Goal: Information Seeking & Learning: Check status

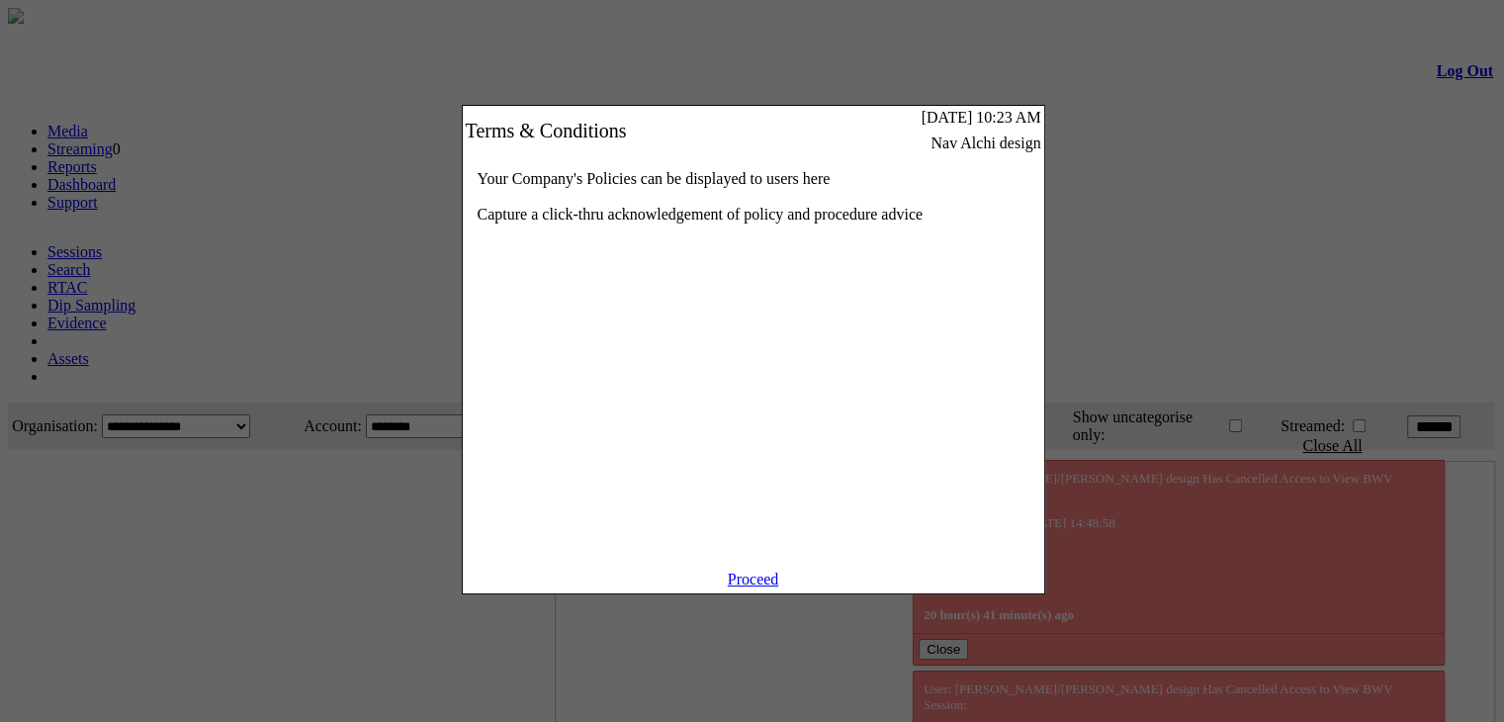
click at [765, 587] on link "Proceed" at bounding box center [753, 579] width 51 height 17
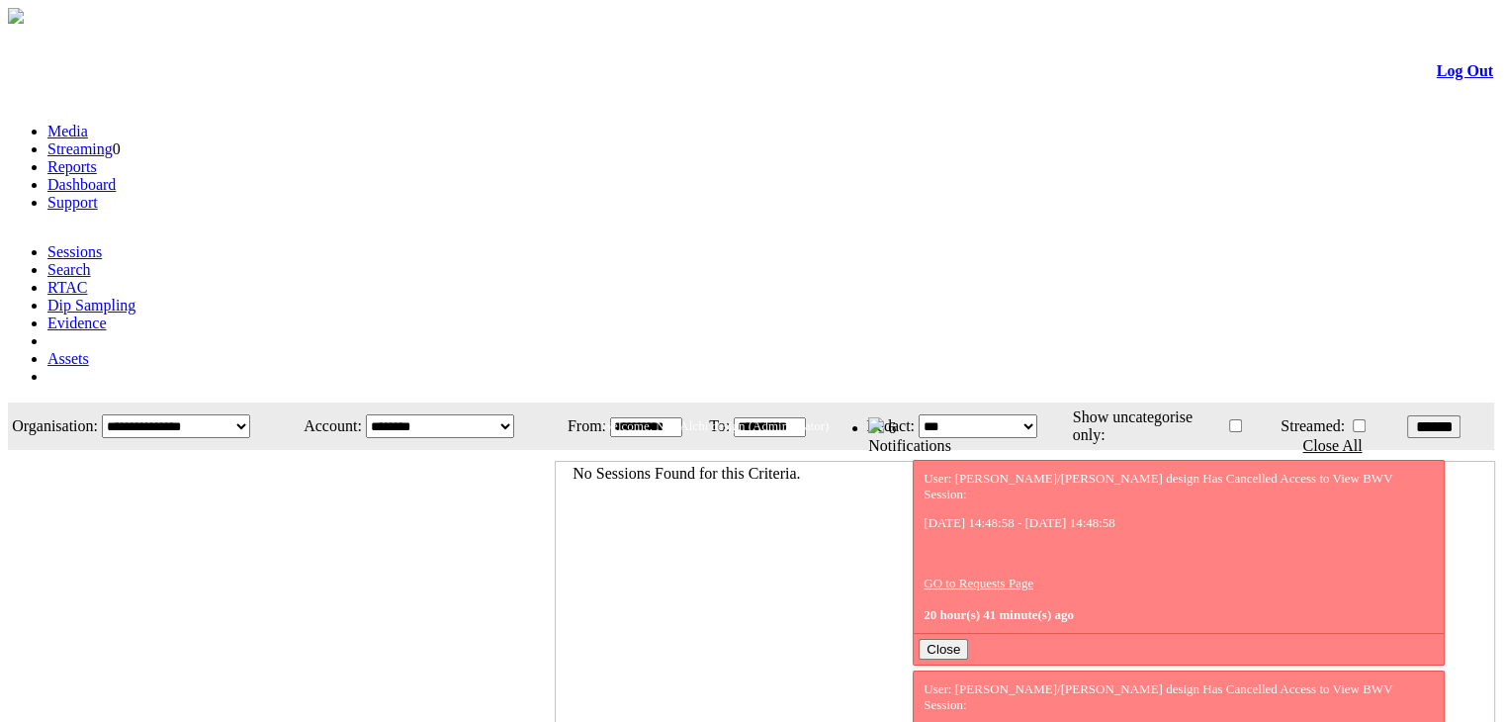
click at [107, 315] on link "Evidence" at bounding box center [76, 323] width 59 height 17
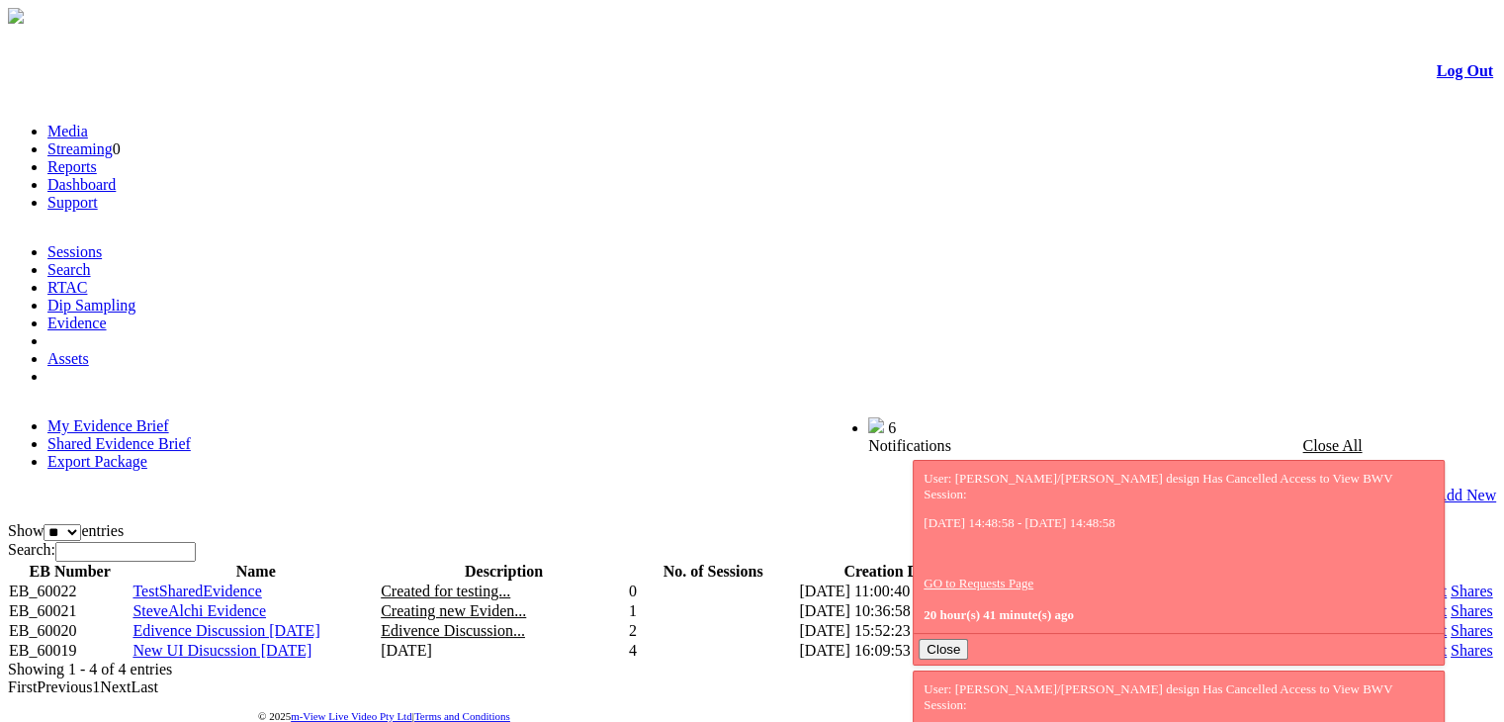
click at [191, 435] on link "Shared Evidence Brief" at bounding box center [118, 443] width 143 height 17
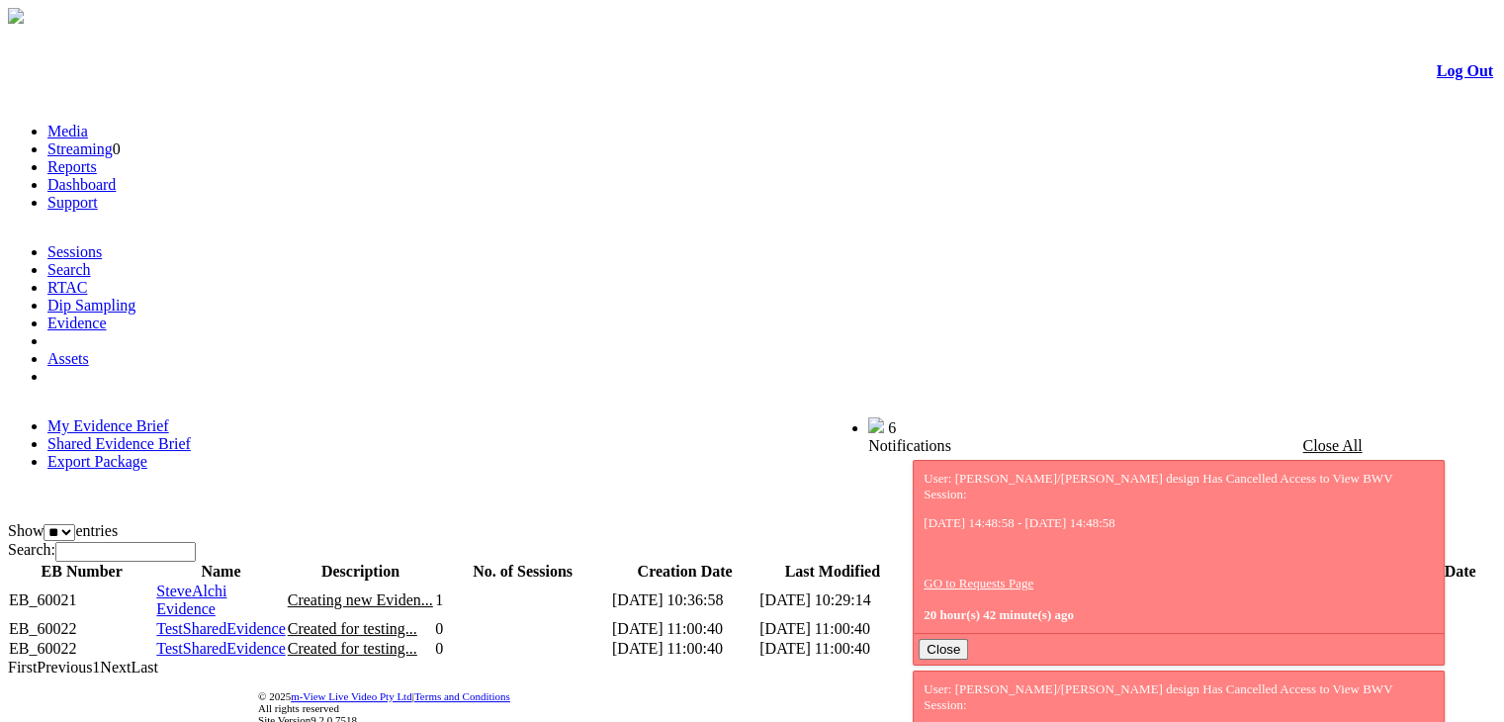
click at [285, 620] on span "TestSharedEvidence" at bounding box center [220, 628] width 129 height 17
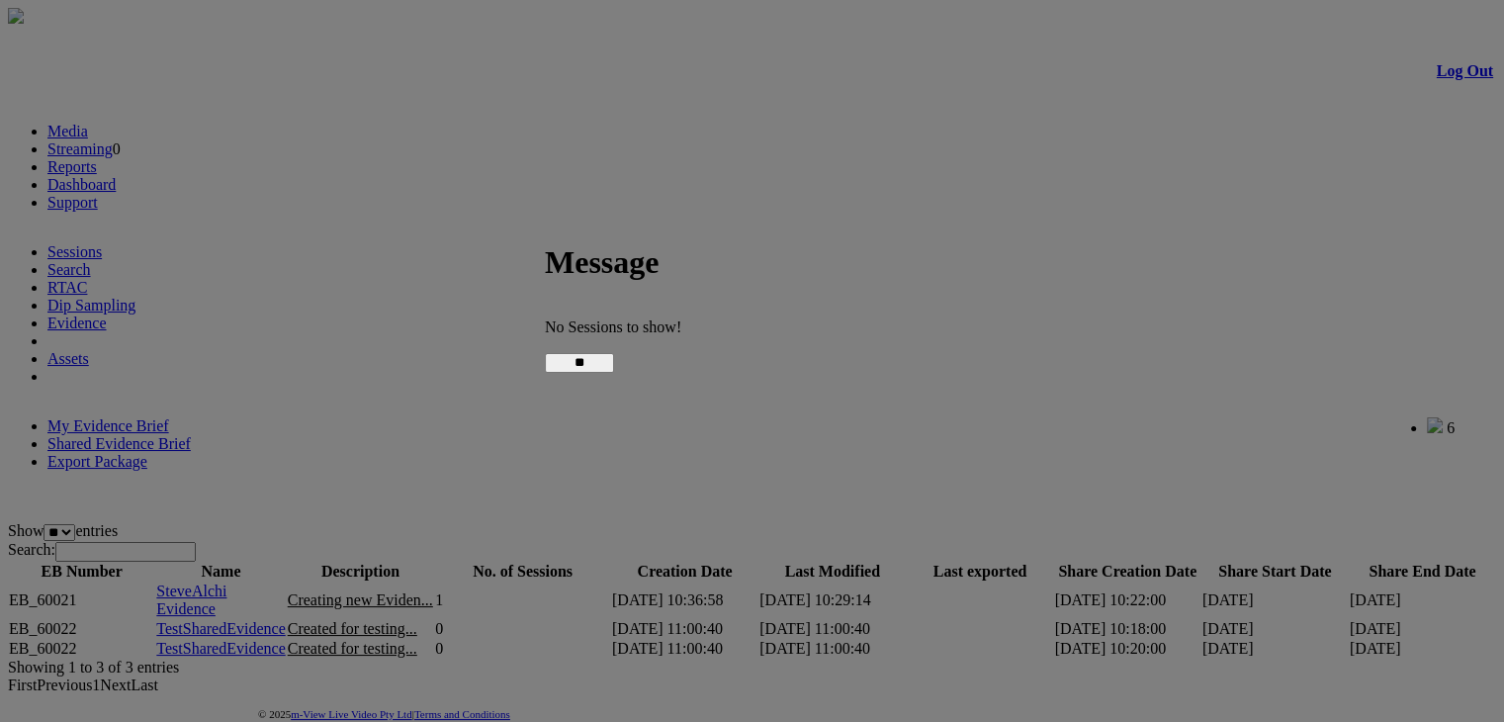
click at [614, 353] on input "**" at bounding box center [579, 363] width 69 height 20
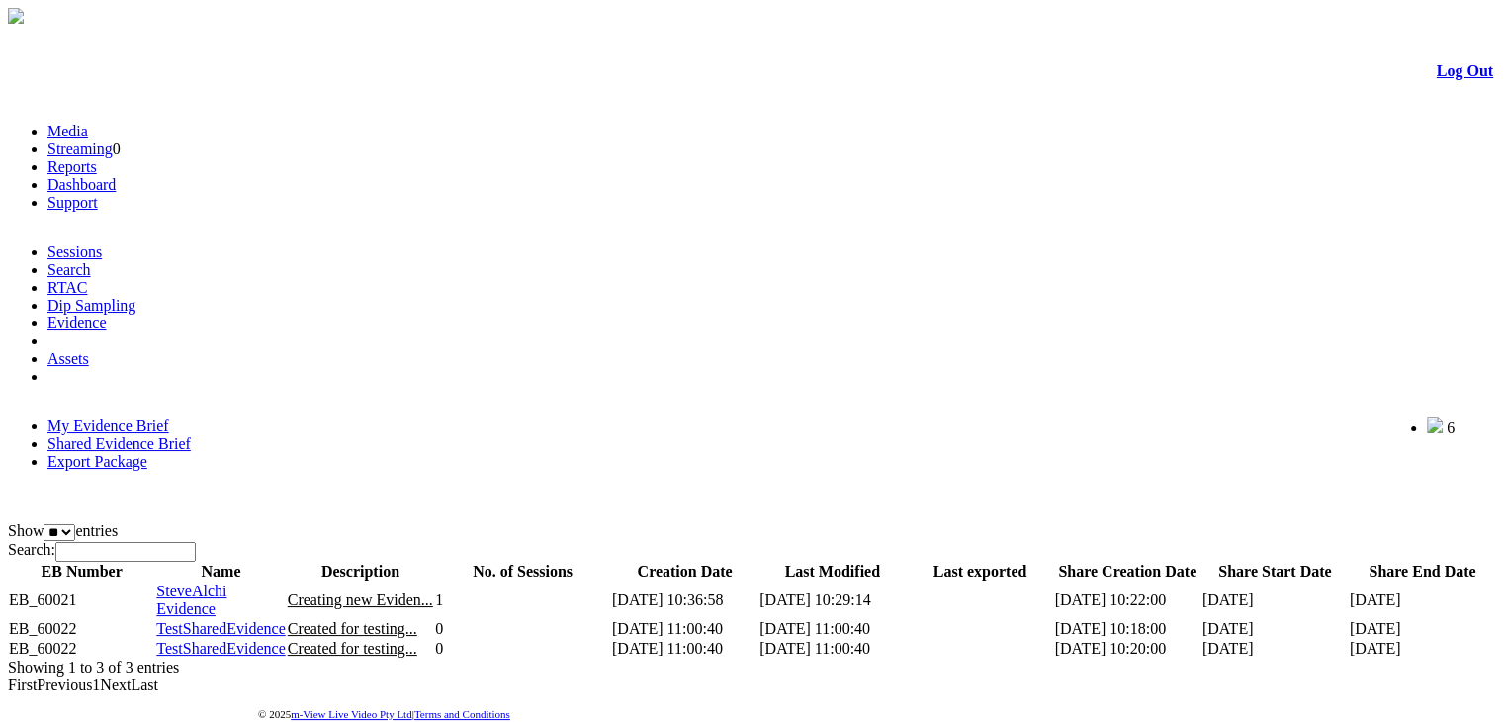
click at [99, 619] on td "EB_60022" at bounding box center [81, 629] width 147 height 20
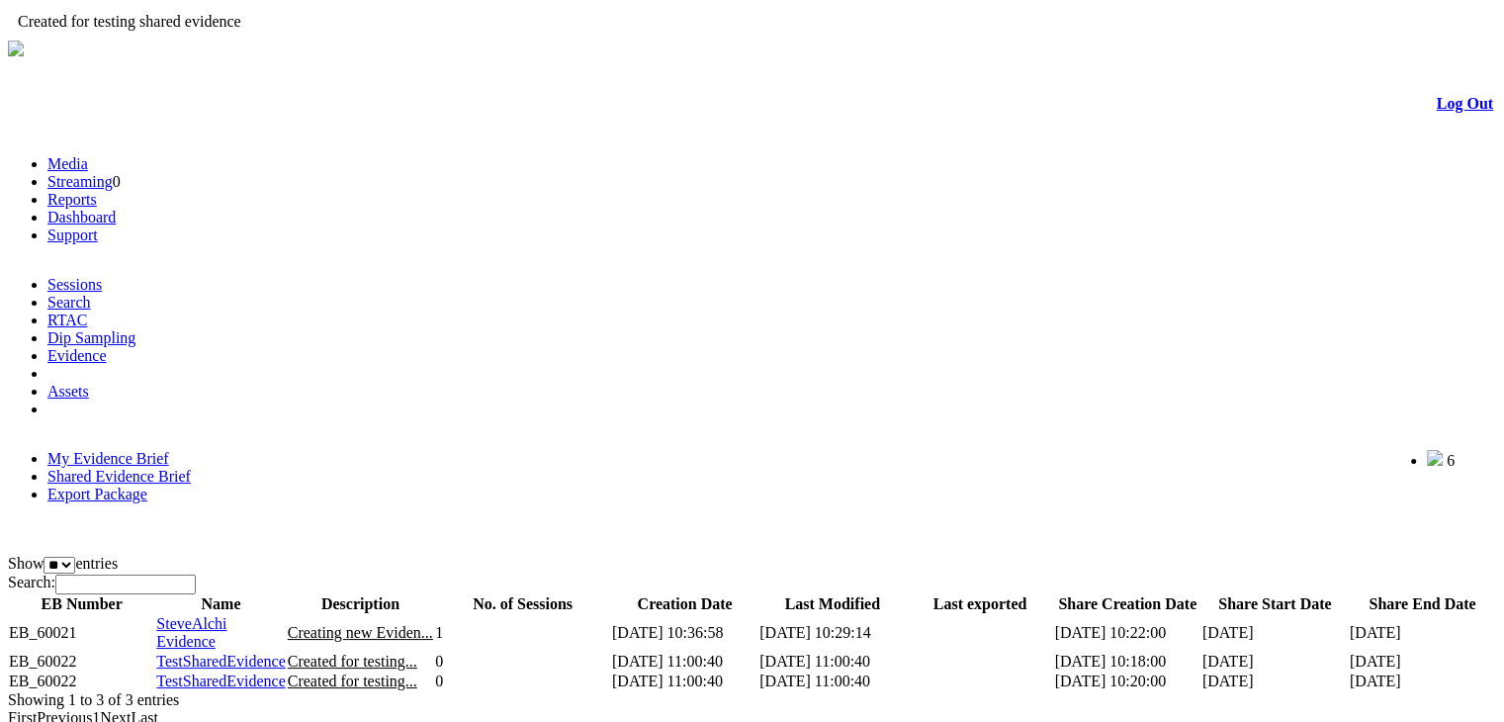
click at [409, 653] on span "Created for testing..." at bounding box center [353, 661] width 130 height 17
click at [147, 486] on link "Export Package" at bounding box center [97, 494] width 100 height 17
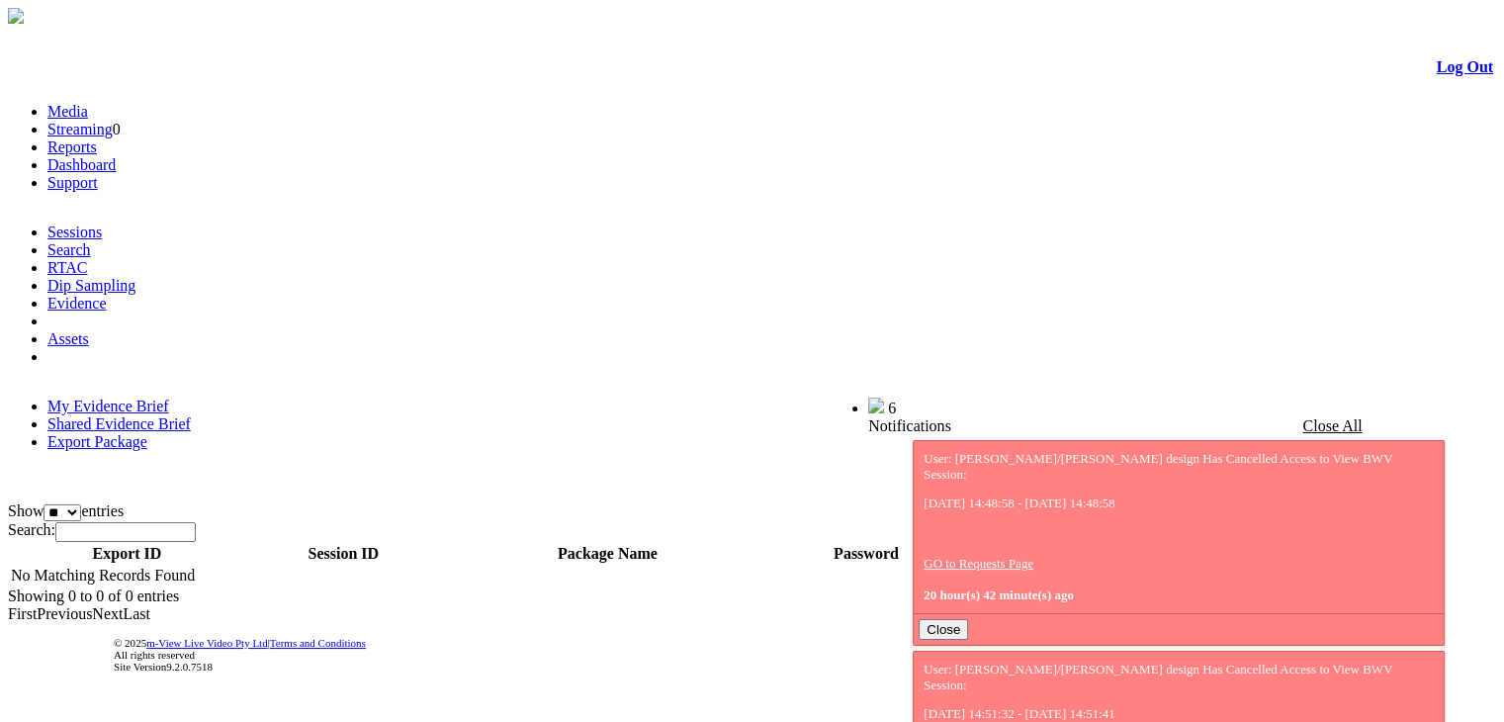
click at [108, 398] on link "My Evidence Brief" at bounding box center [108, 406] width 122 height 17
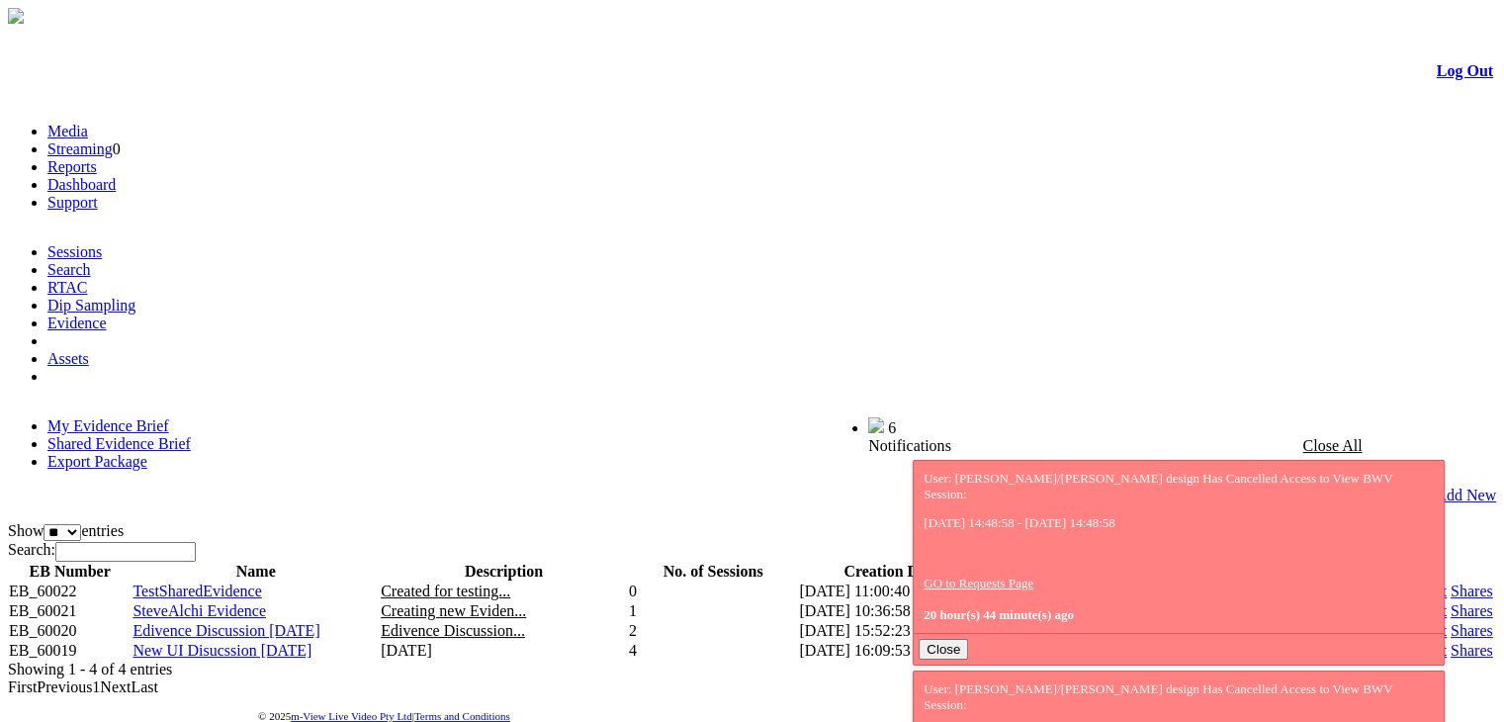
click at [214, 583] on span "TestSharedEvidence" at bounding box center [197, 591] width 129 height 17
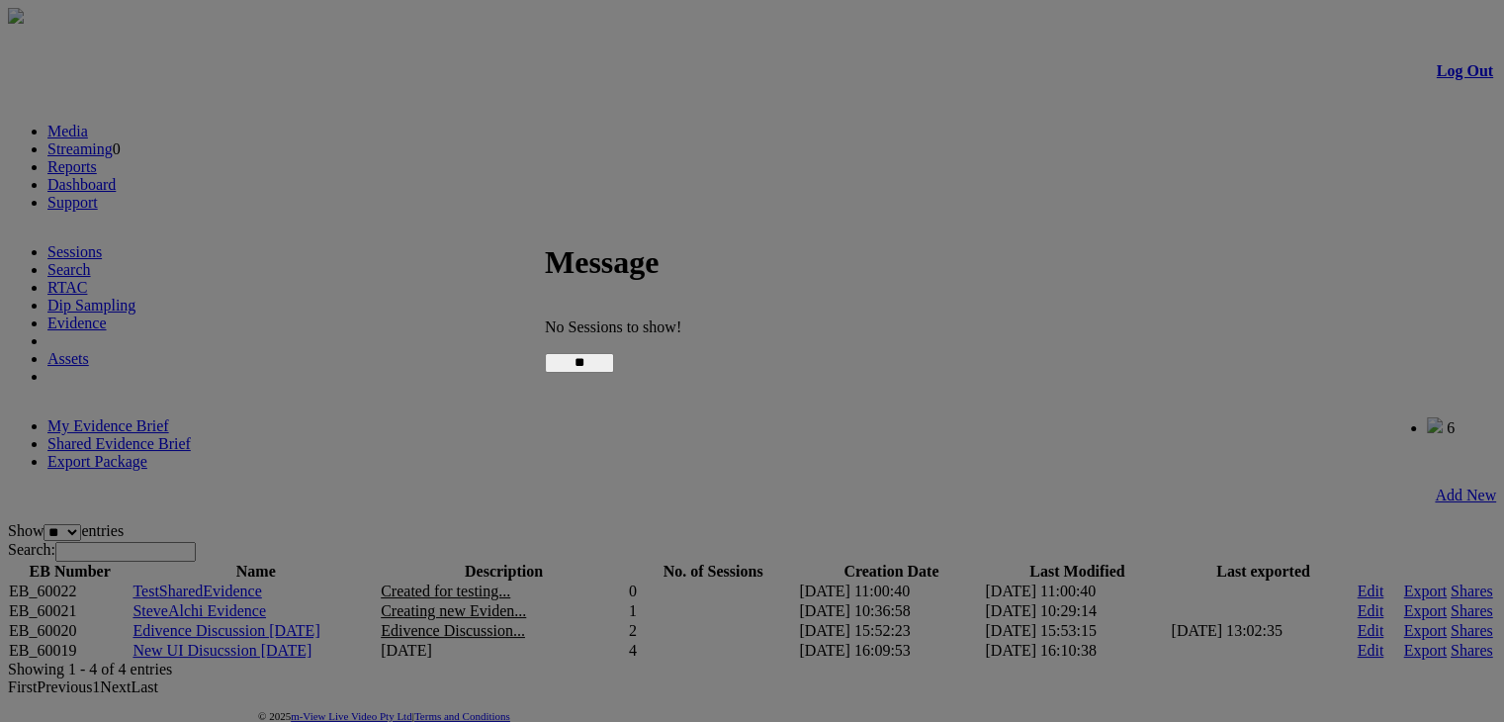
click at [614, 365] on input "**" at bounding box center [579, 363] width 69 height 20
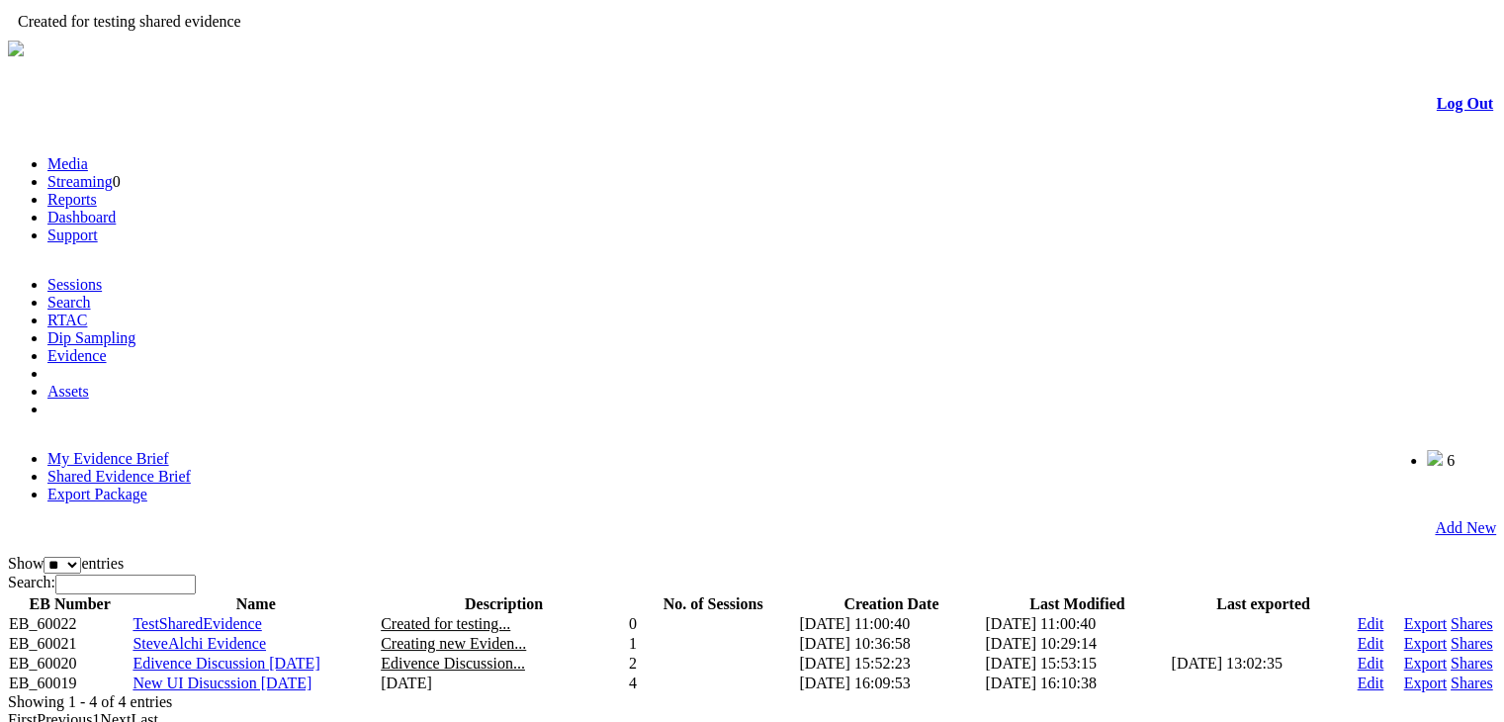
click at [446, 615] on span "Created for testing..." at bounding box center [446, 623] width 130 height 17
click at [315, 655] on span "Edivence Discussion [DATE]" at bounding box center [226, 663] width 187 height 17
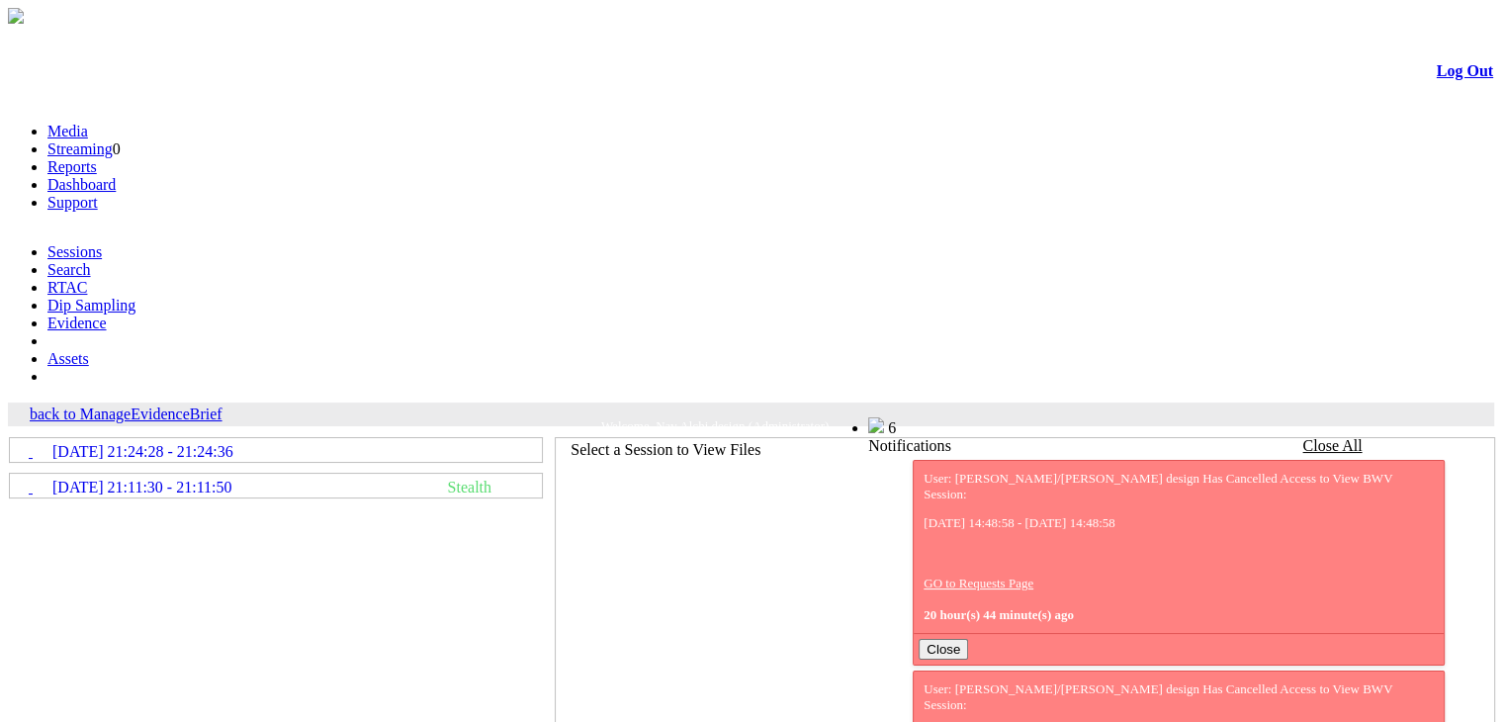
click at [153, 406] on link "back to ManageEvidenceBrief" at bounding box center [126, 414] width 193 height 17
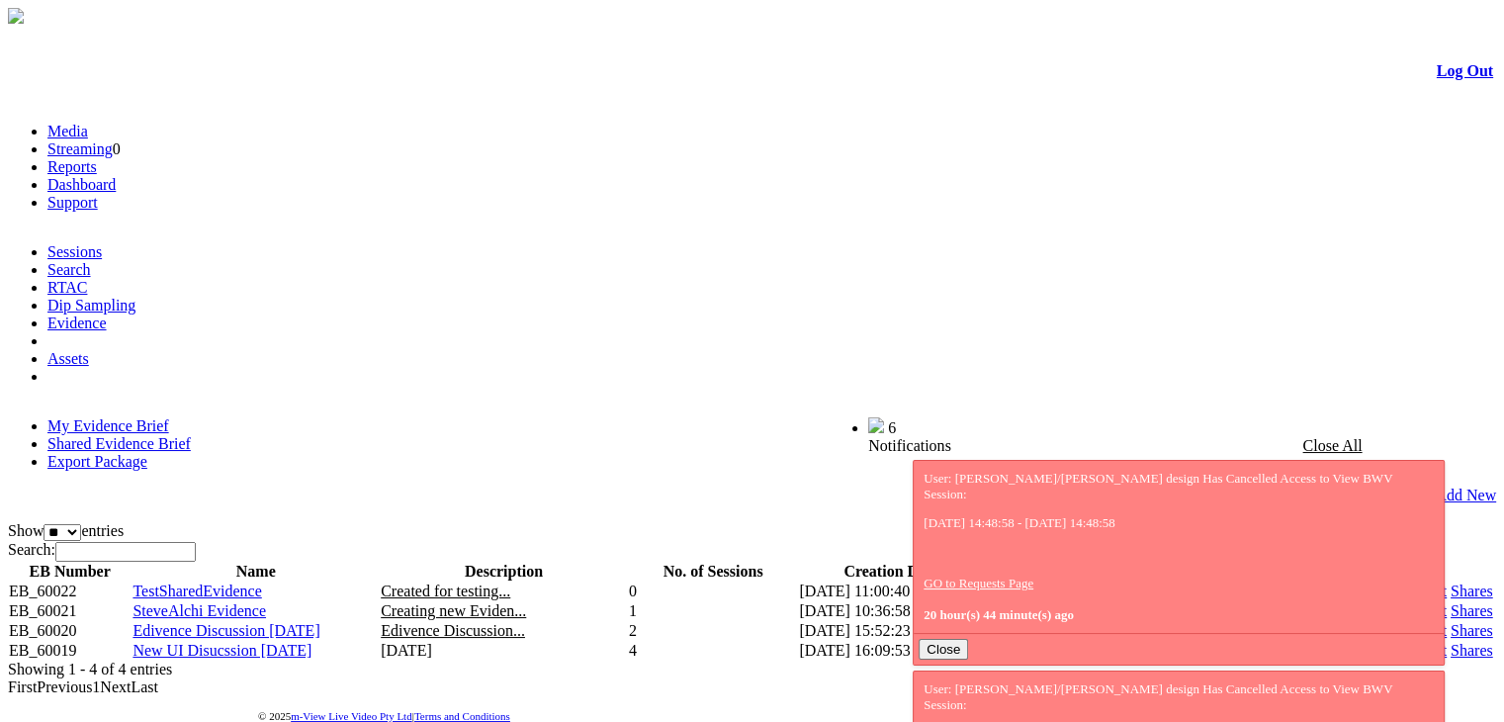
click at [1456, 487] on link "Add New" at bounding box center [1465, 496] width 61 height 18
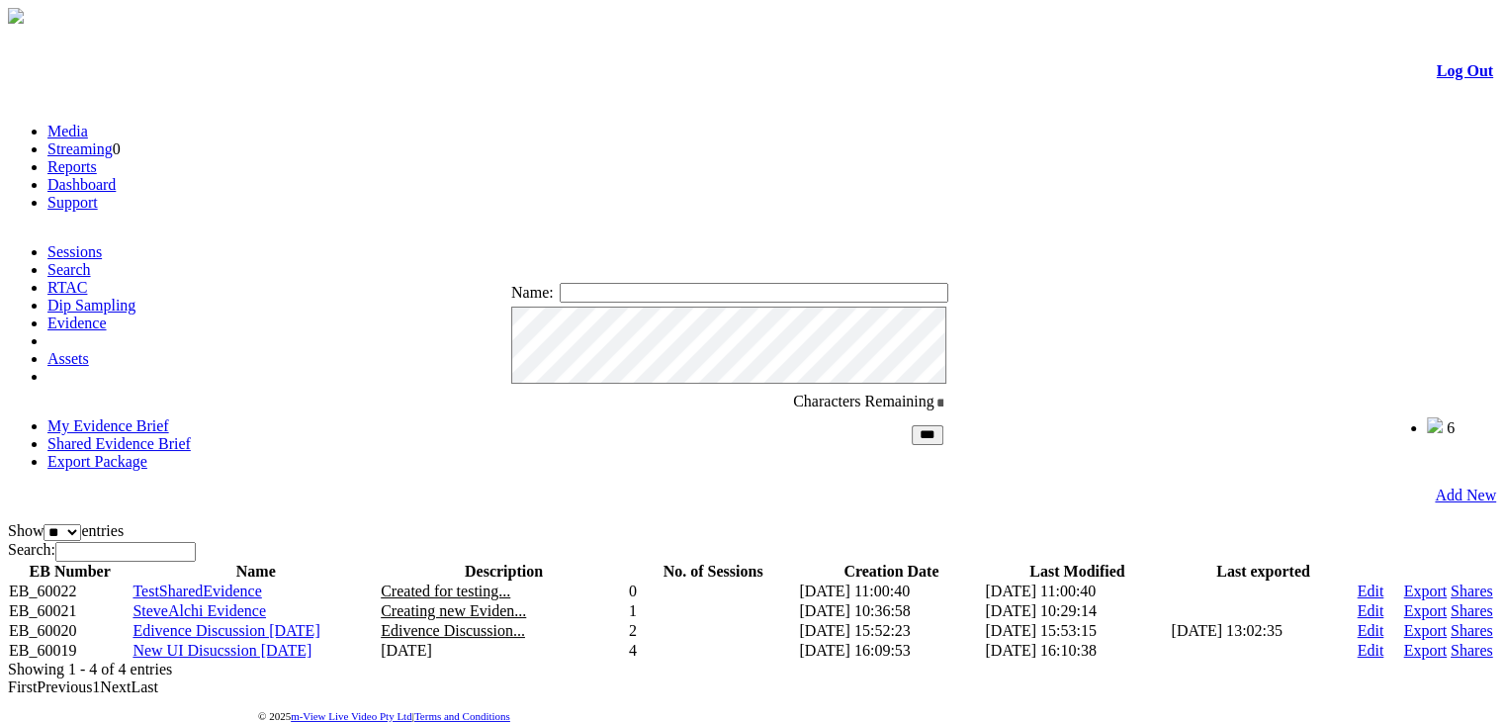
click at [631, 248] on link at bounding box center [631, 244] width 0 height 17
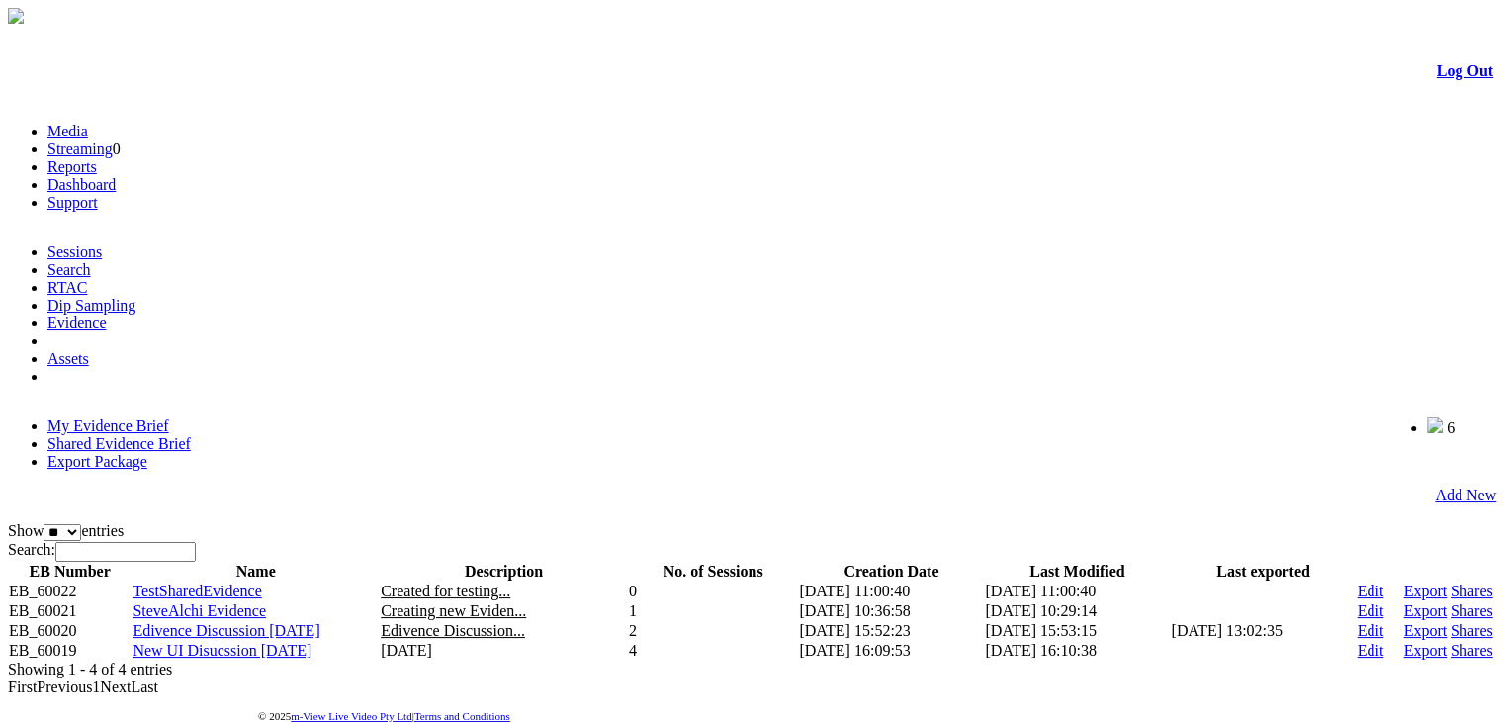
click at [305, 622] on span "Edivence Discussion [DATE]" at bounding box center [226, 630] width 187 height 17
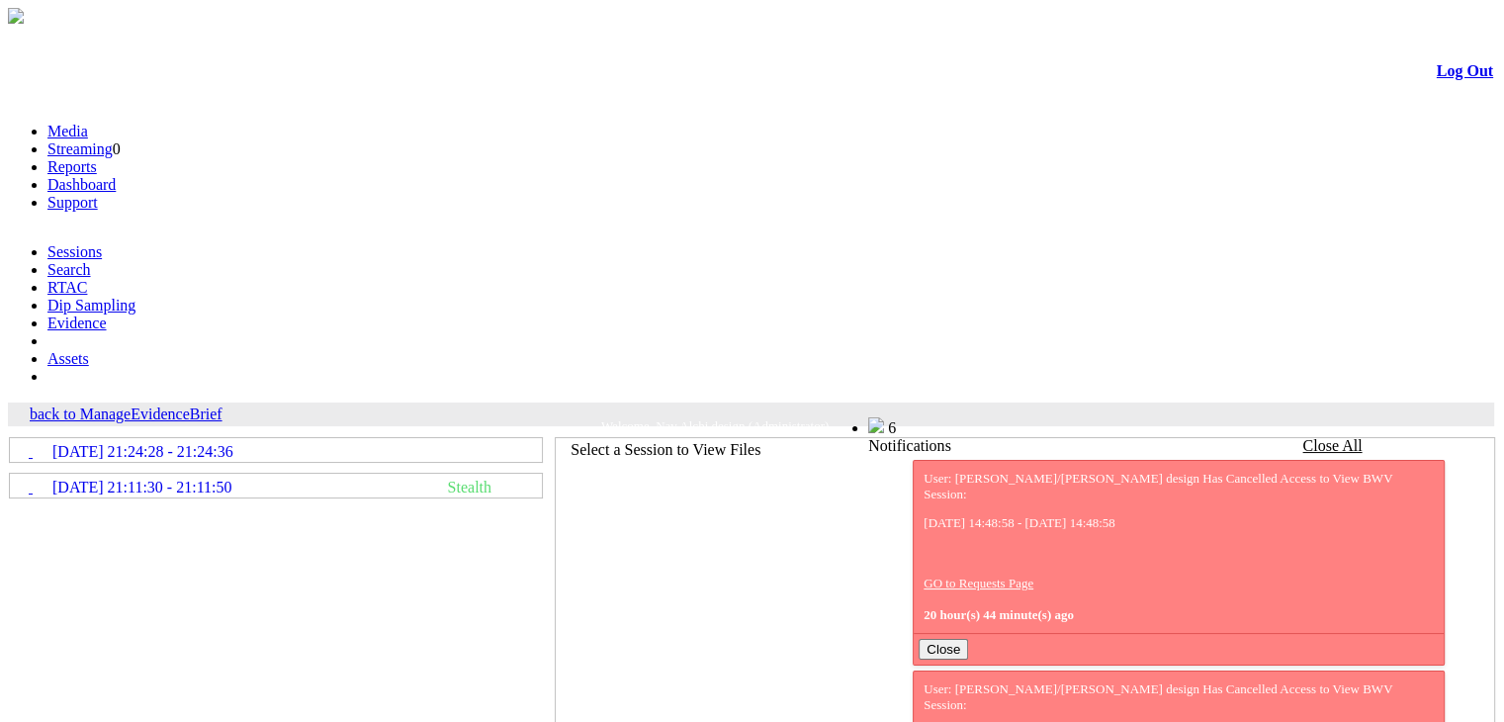
click at [84, 475] on link "09/01/2025 21:11:30 - 21:11:50 Stealth" at bounding box center [276, 486] width 530 height 22
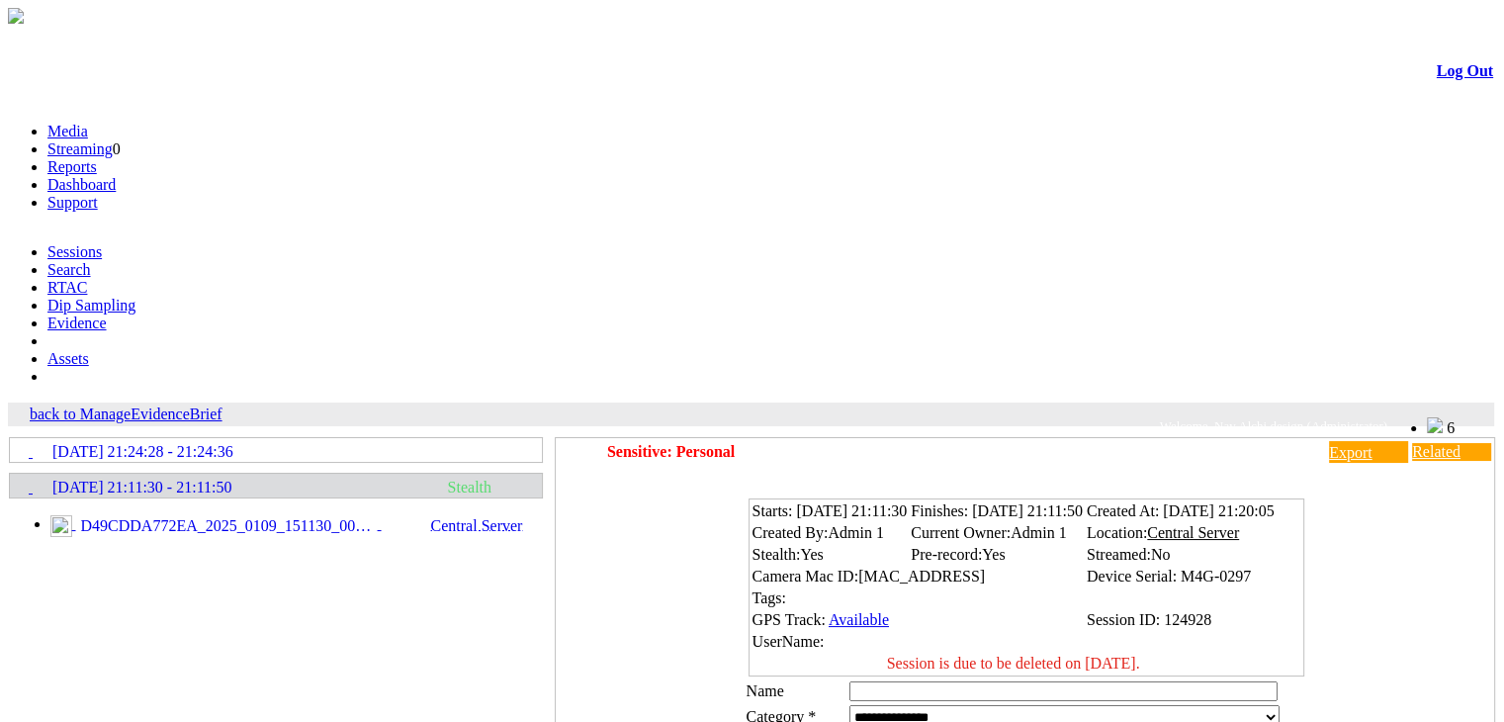
click at [11, 442] on icon at bounding box center [11, 442] width 0 height 0
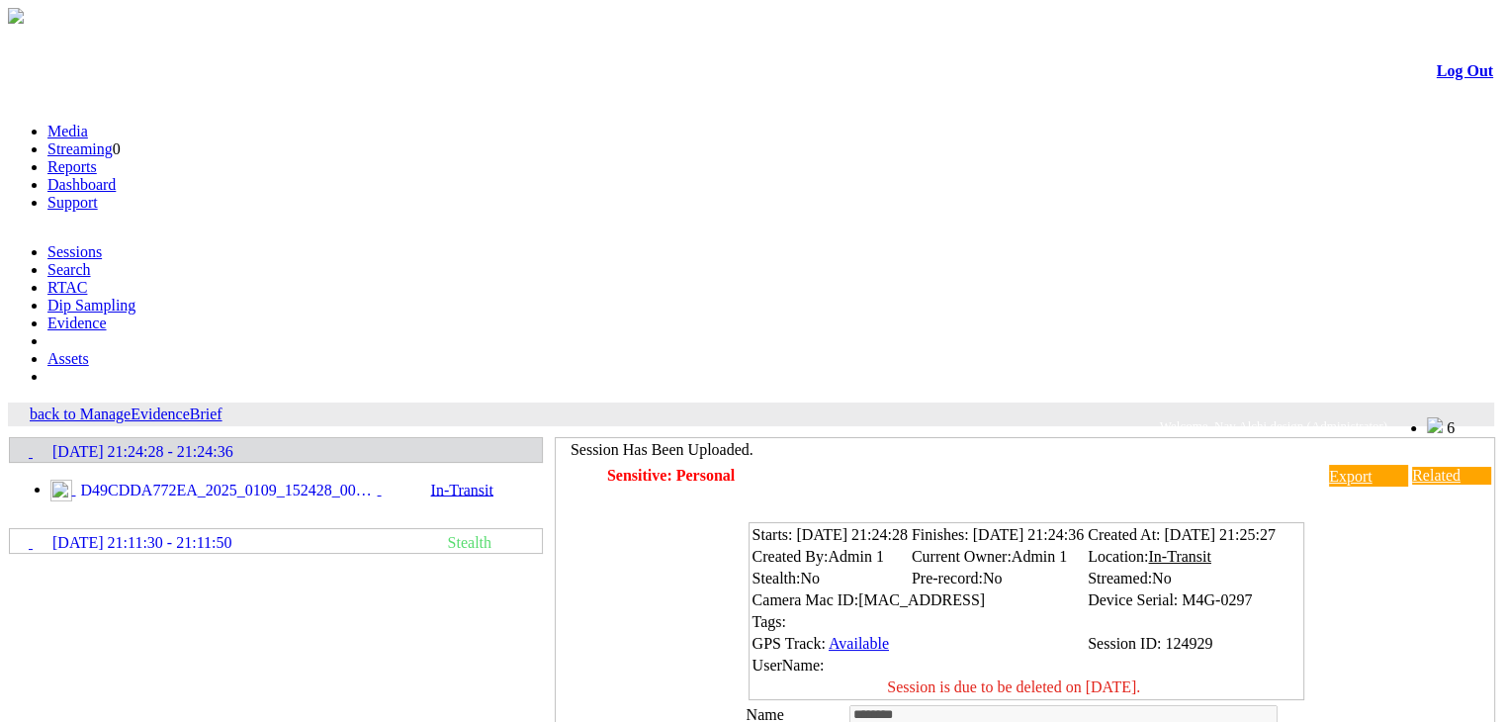
click at [159, 406] on link "back to ManageEvidenceBrief" at bounding box center [126, 414] width 193 height 17
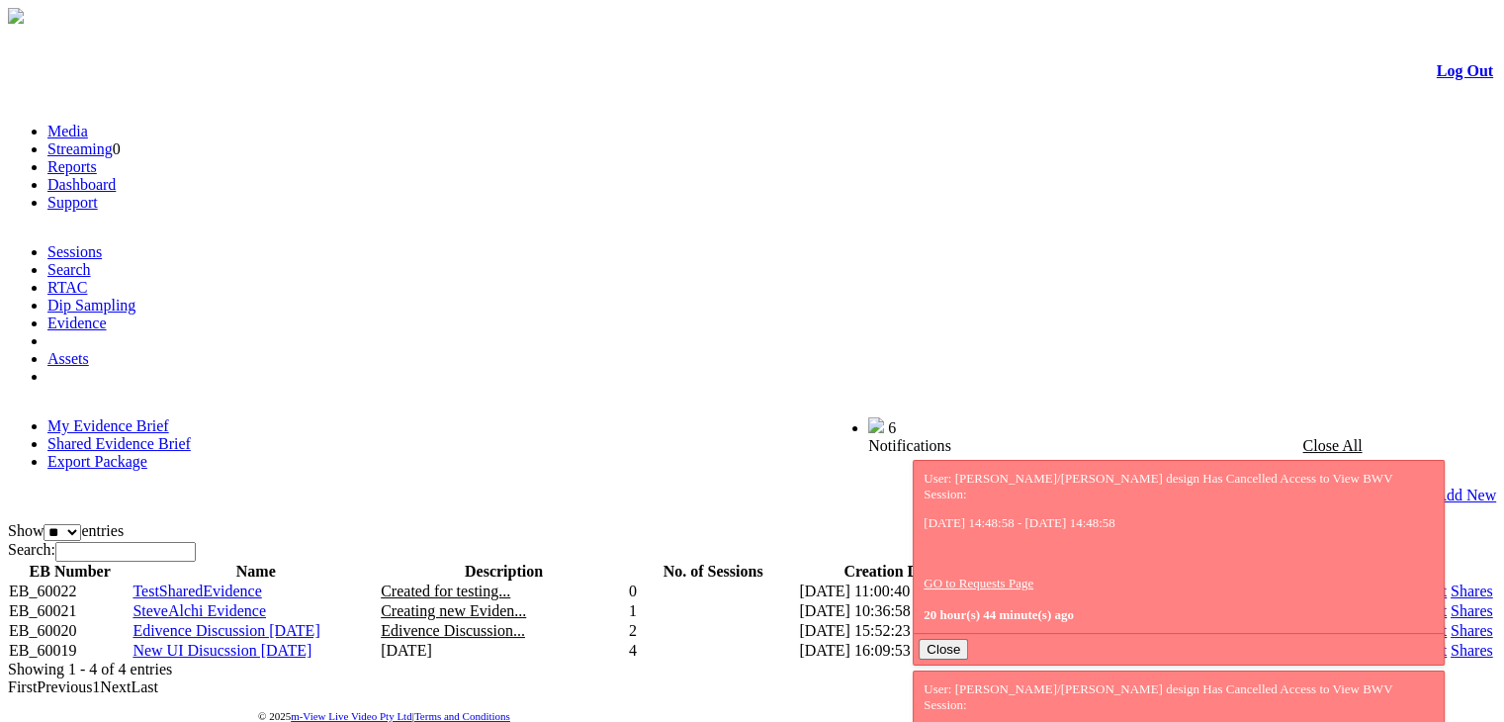
click at [191, 435] on link "Shared Evidence Brief" at bounding box center [118, 443] width 143 height 17
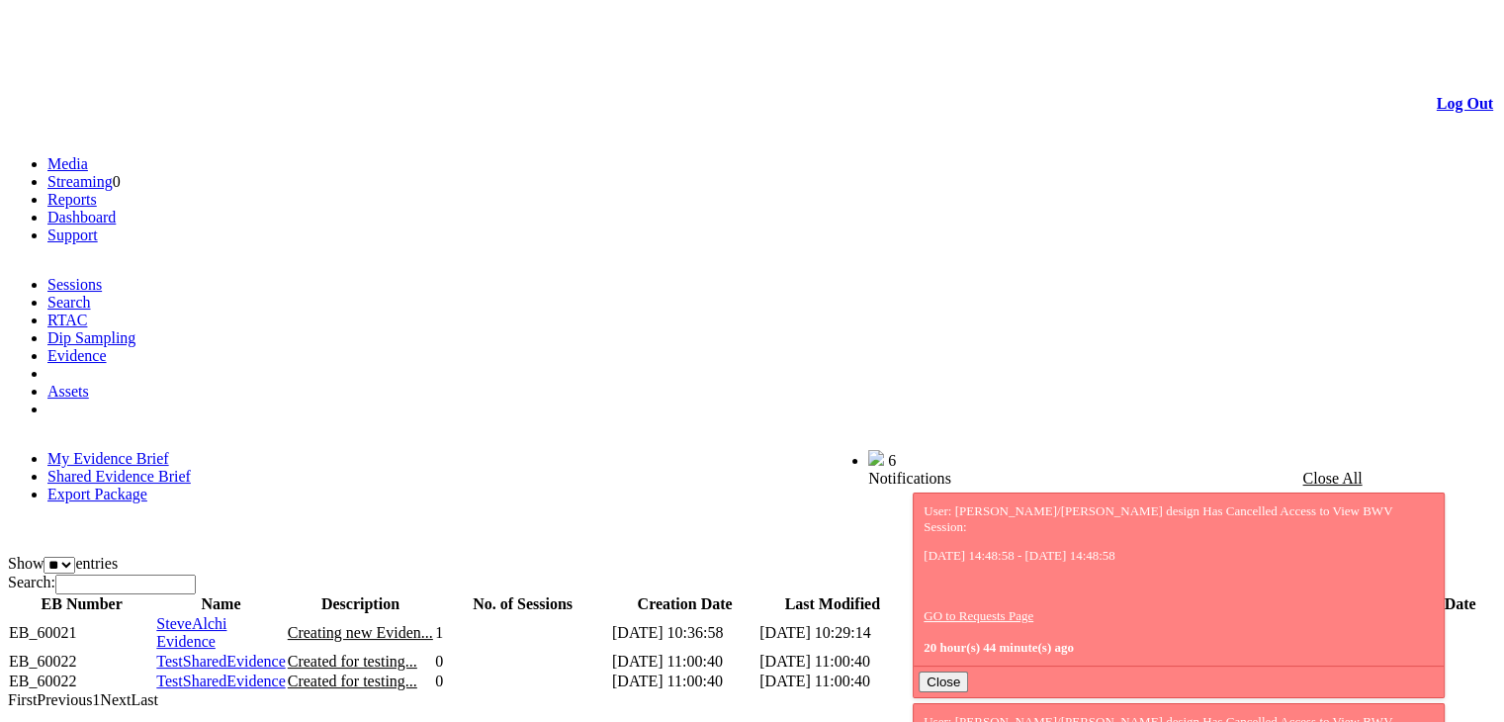
click at [132, 450] on link "My Evidence Brief" at bounding box center [108, 458] width 122 height 17
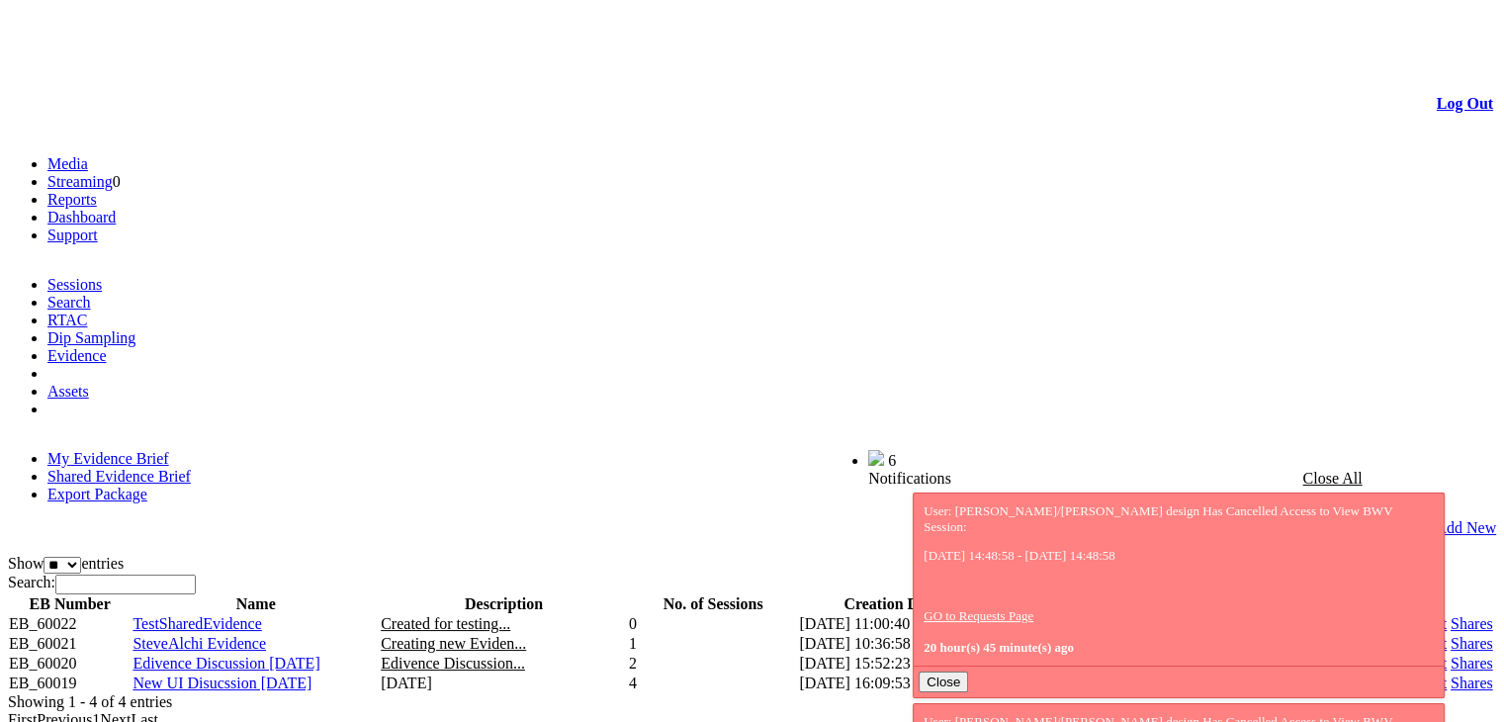
click at [431, 675] on span "Friday 10th Jan" at bounding box center [406, 683] width 51 height 17
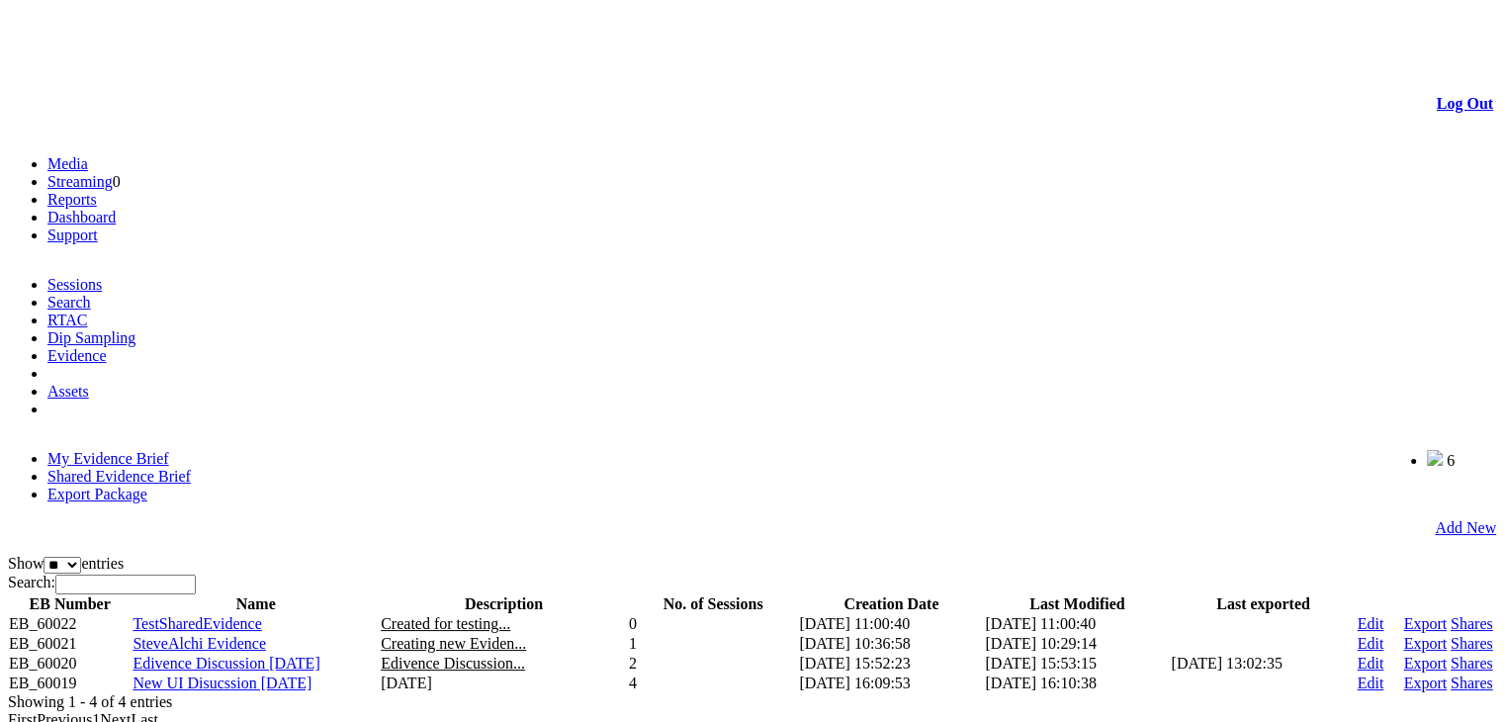
click at [431, 675] on span "Friday 10th Jan" at bounding box center [406, 683] width 51 height 17
click at [279, 675] on span "New UI Disucssion [DATE]" at bounding box center [222, 683] width 179 height 17
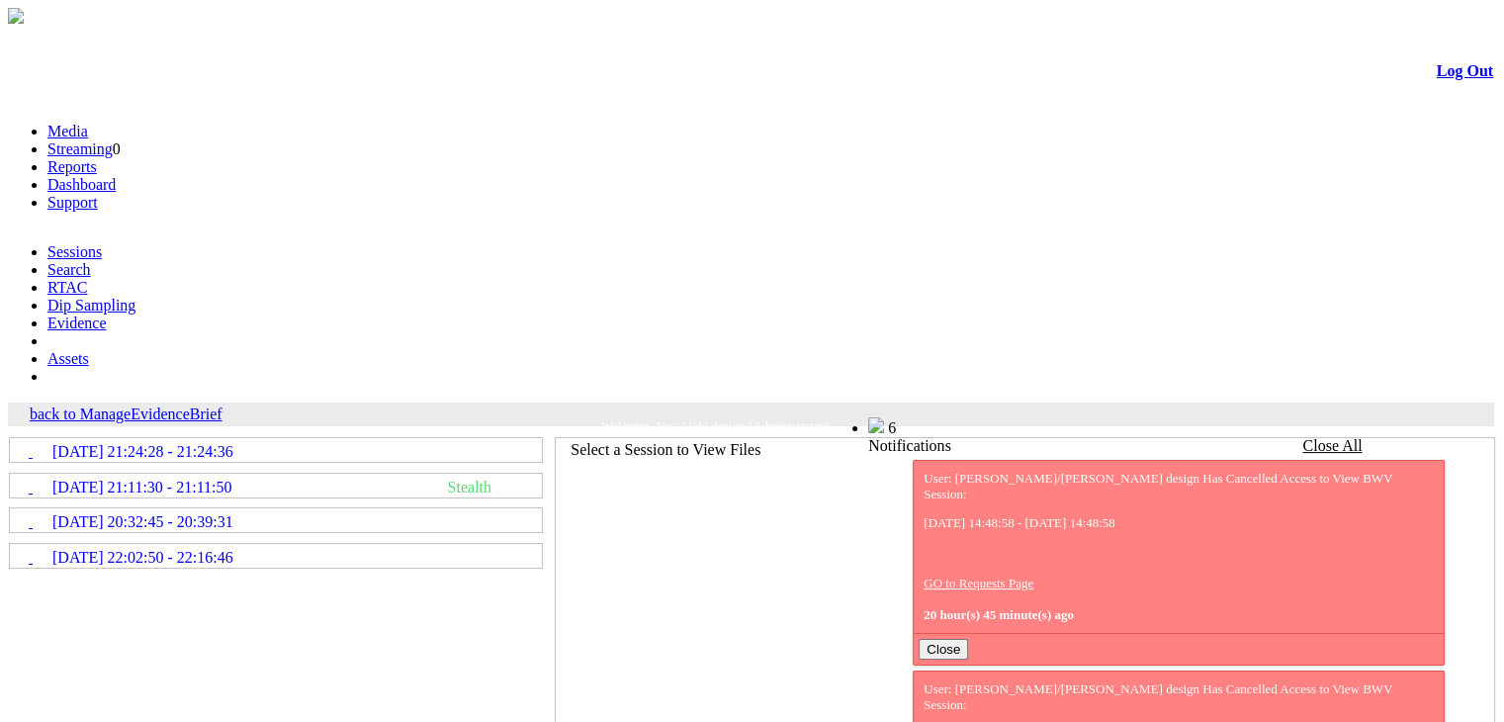
click at [11, 548] on icon at bounding box center [11, 548] width 0 height 0
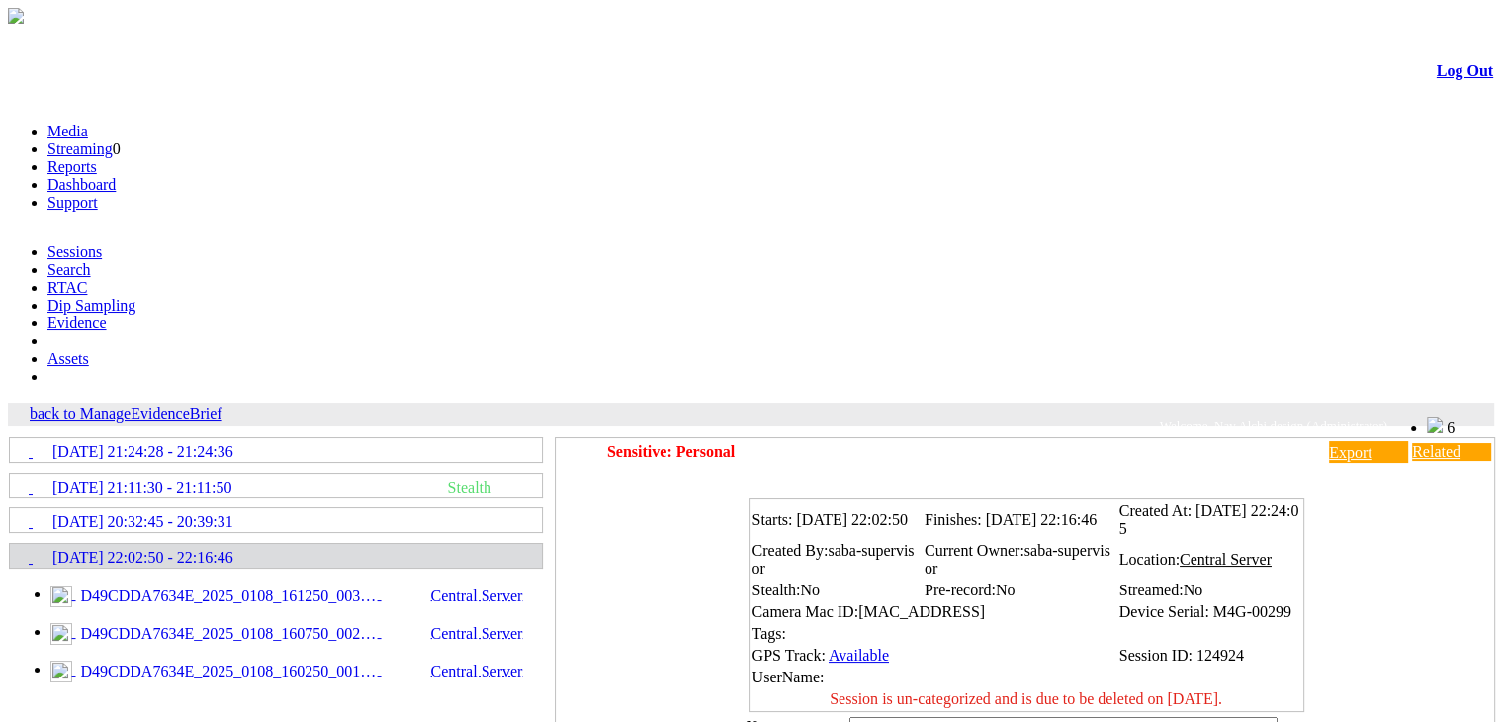
click at [146, 406] on link "back to ManageEvidenceBrief" at bounding box center [126, 414] width 193 height 17
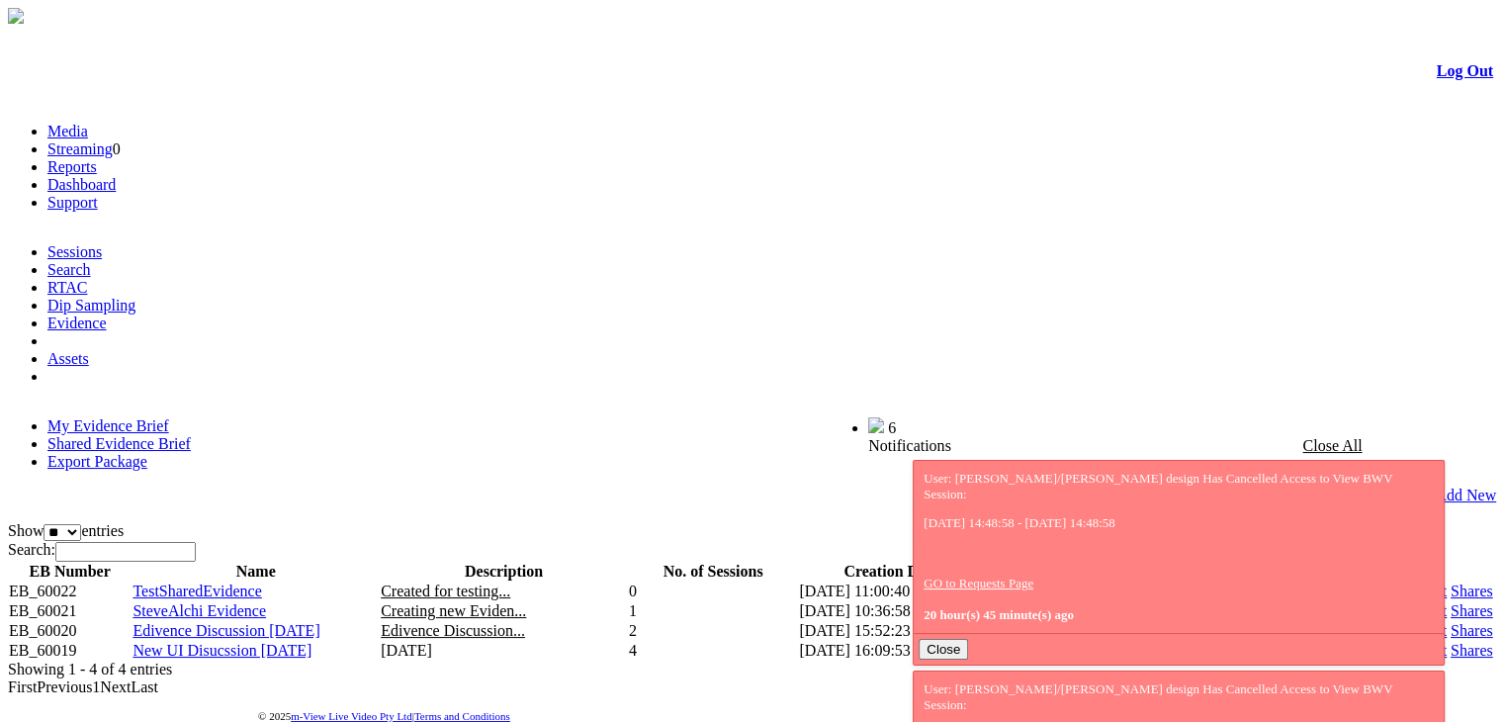
click at [1451, 622] on link "Shares" at bounding box center [1472, 630] width 43 height 17
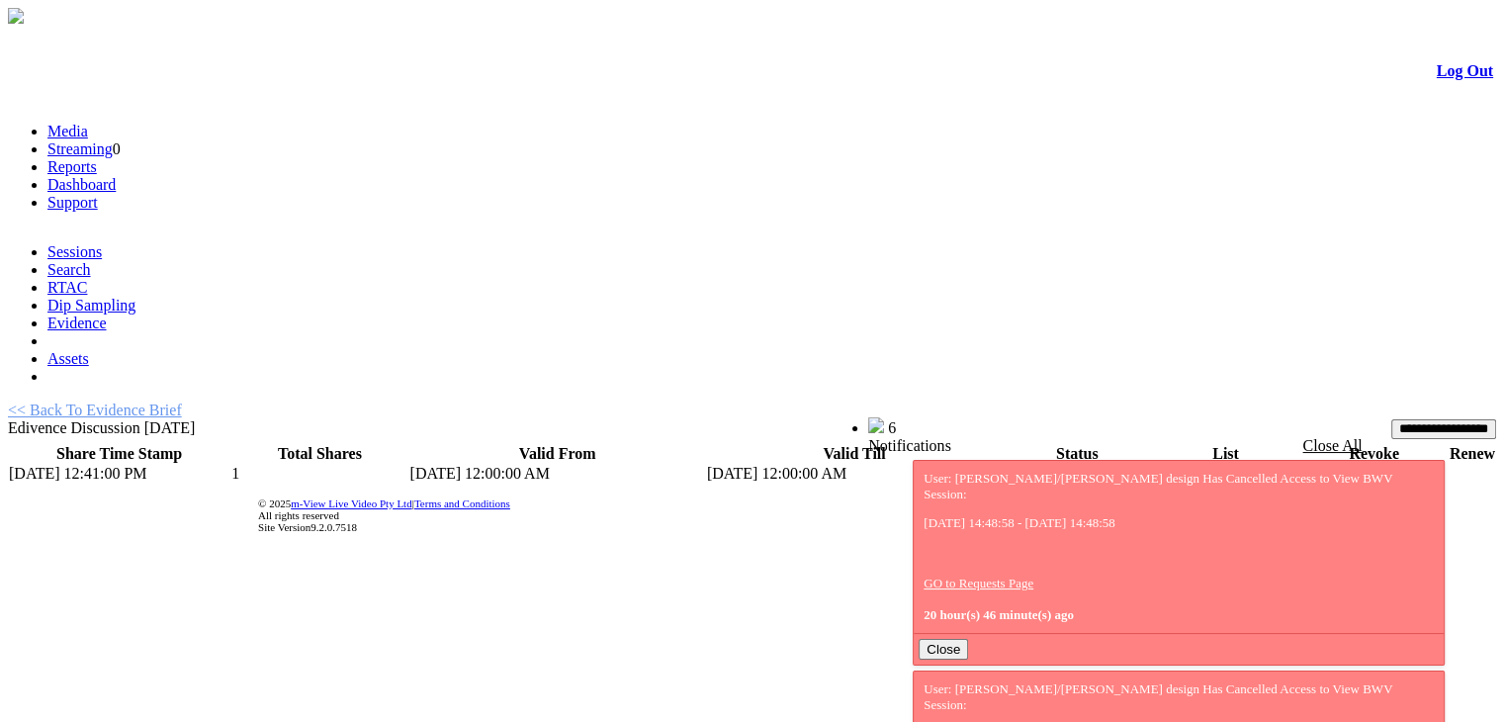
click at [1015, 464] on td "Expired" at bounding box center [1077, 474] width 148 height 20
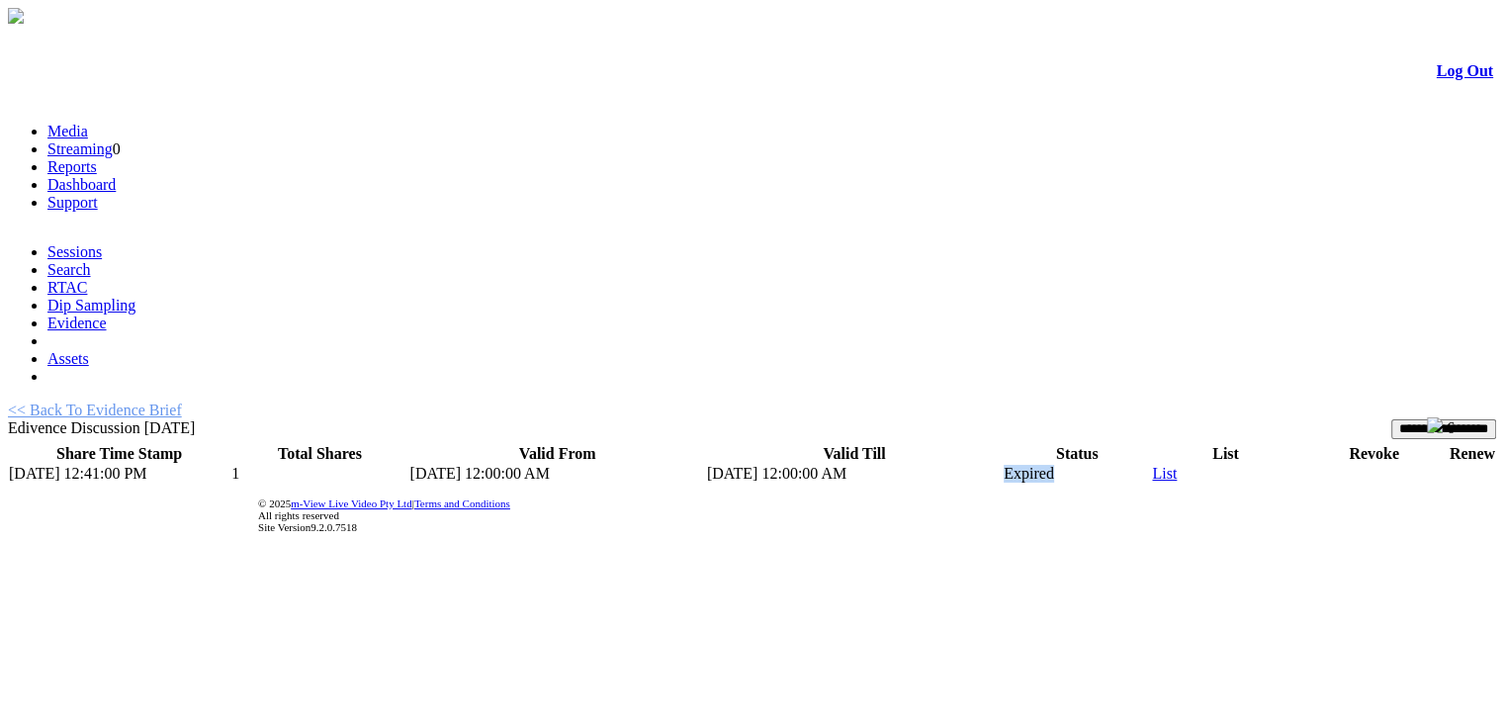
click at [1015, 464] on td "Expired" at bounding box center [1077, 474] width 148 height 20
click at [147, 464] on td "8/13/2025 12:41:00 PM" at bounding box center [119, 474] width 223 height 20
click at [523, 464] on td "8/13/2025 12:00:00 AM" at bounding box center [557, 474] width 297 height 20
click at [523, 464] on td "[DATE] 12:00:00 AM" at bounding box center [557, 474] width 297 height 20
click at [822, 464] on td "[DATE] 12:00:00 AM" at bounding box center [854, 474] width 297 height 20
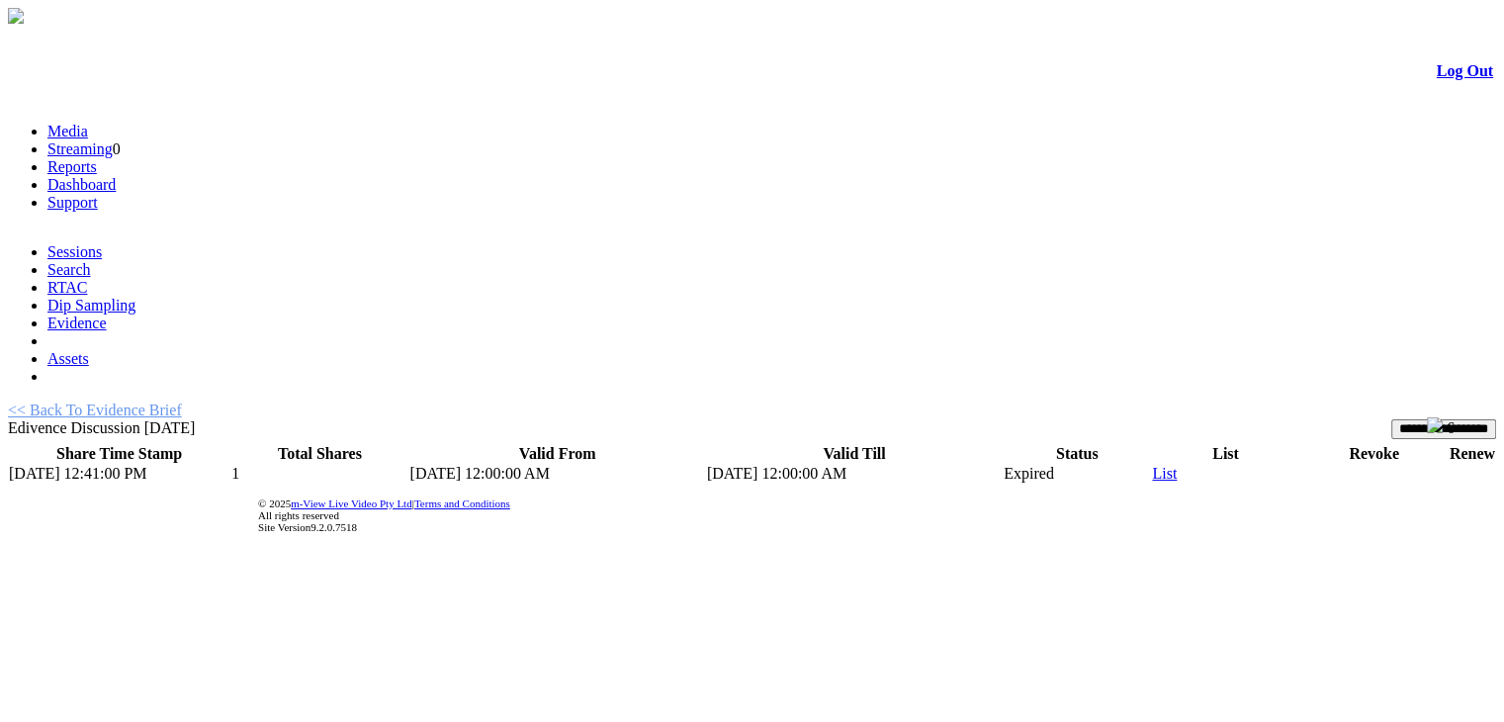
click at [822, 464] on td "[DATE] 12:00:00 AM" at bounding box center [854, 474] width 297 height 20
click at [1392, 419] on input "**********" at bounding box center [1444, 429] width 105 height 20
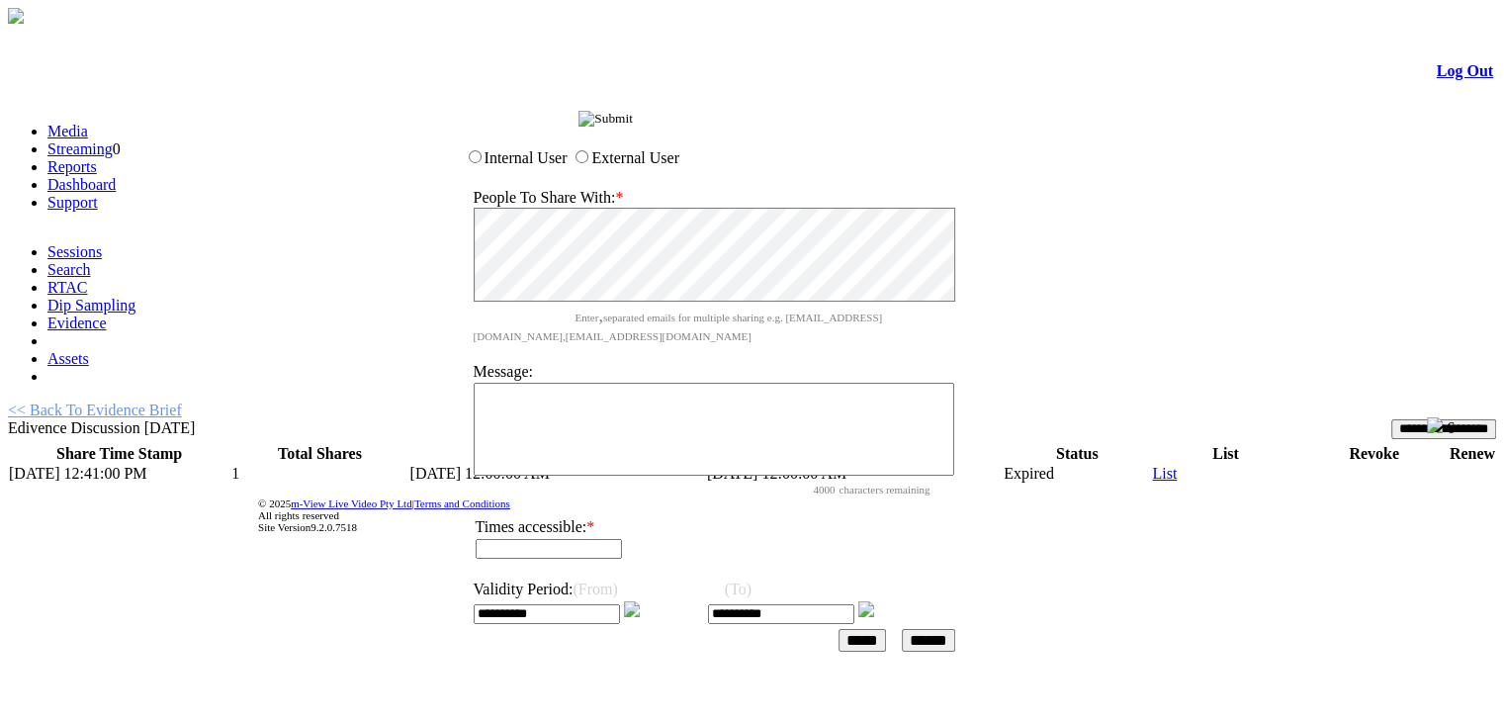
click at [640, 601] on img at bounding box center [632, 609] width 16 height 16
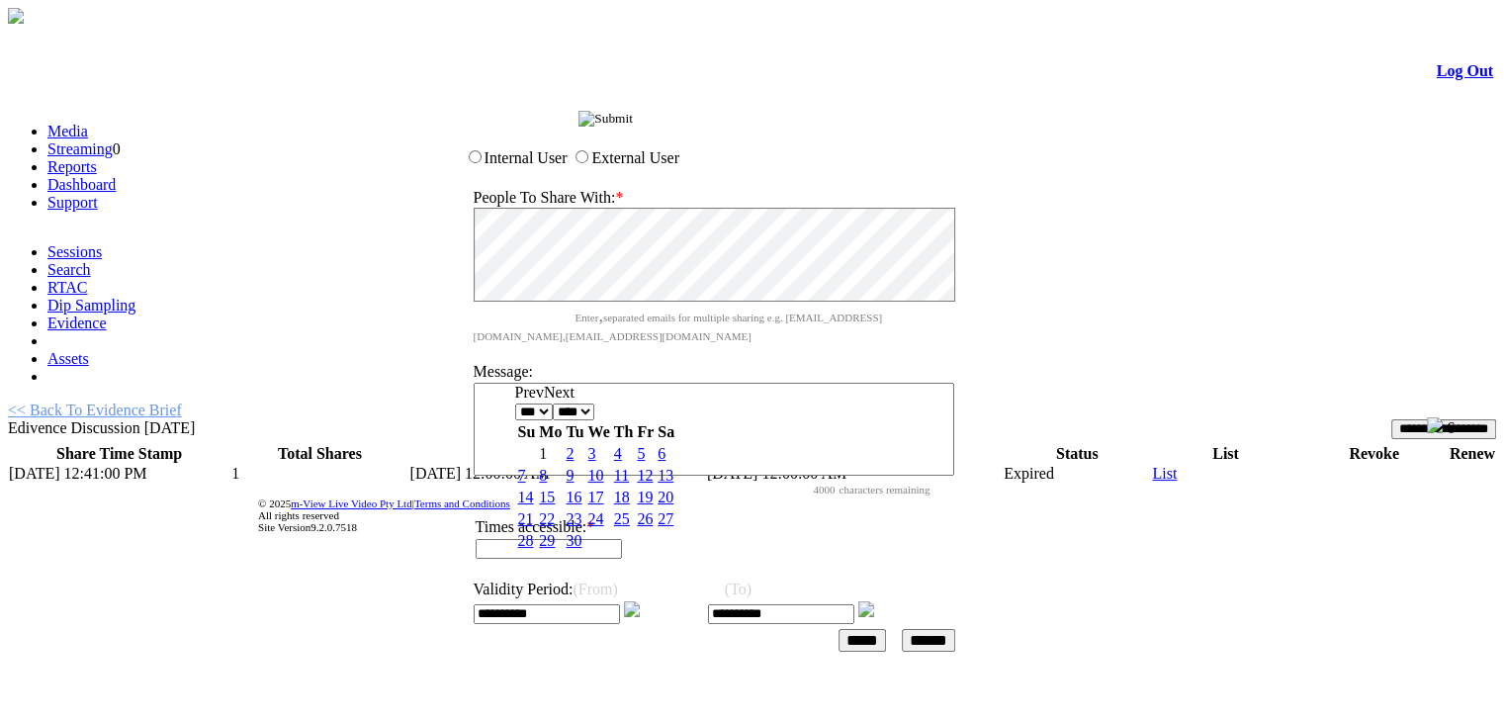
click at [640, 601] on img at bounding box center [632, 609] width 16 height 16
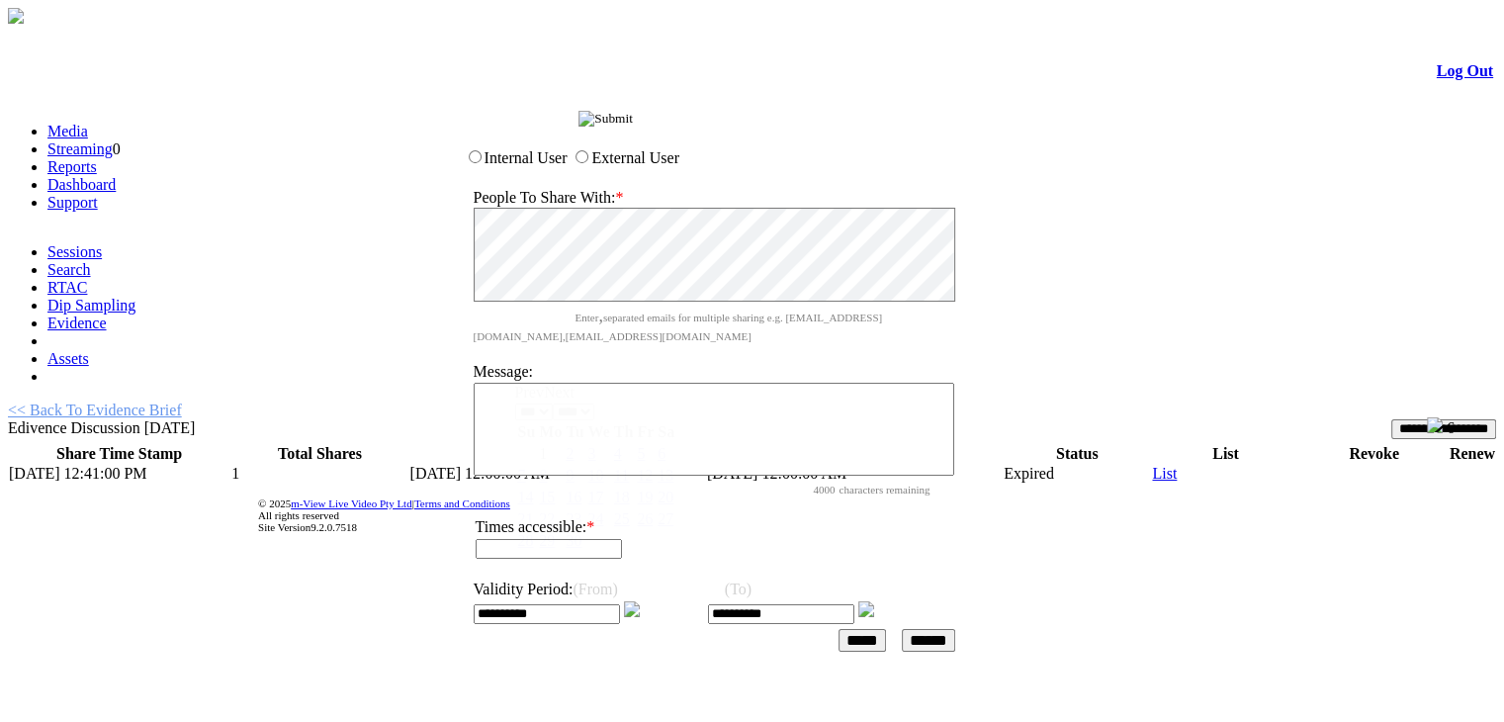
click at [955, 629] on input "******" at bounding box center [928, 640] width 53 height 23
click at [633, 120] on input "image" at bounding box center [606, 119] width 54 height 16
click at [633, 117] on input "image" at bounding box center [606, 119] width 54 height 16
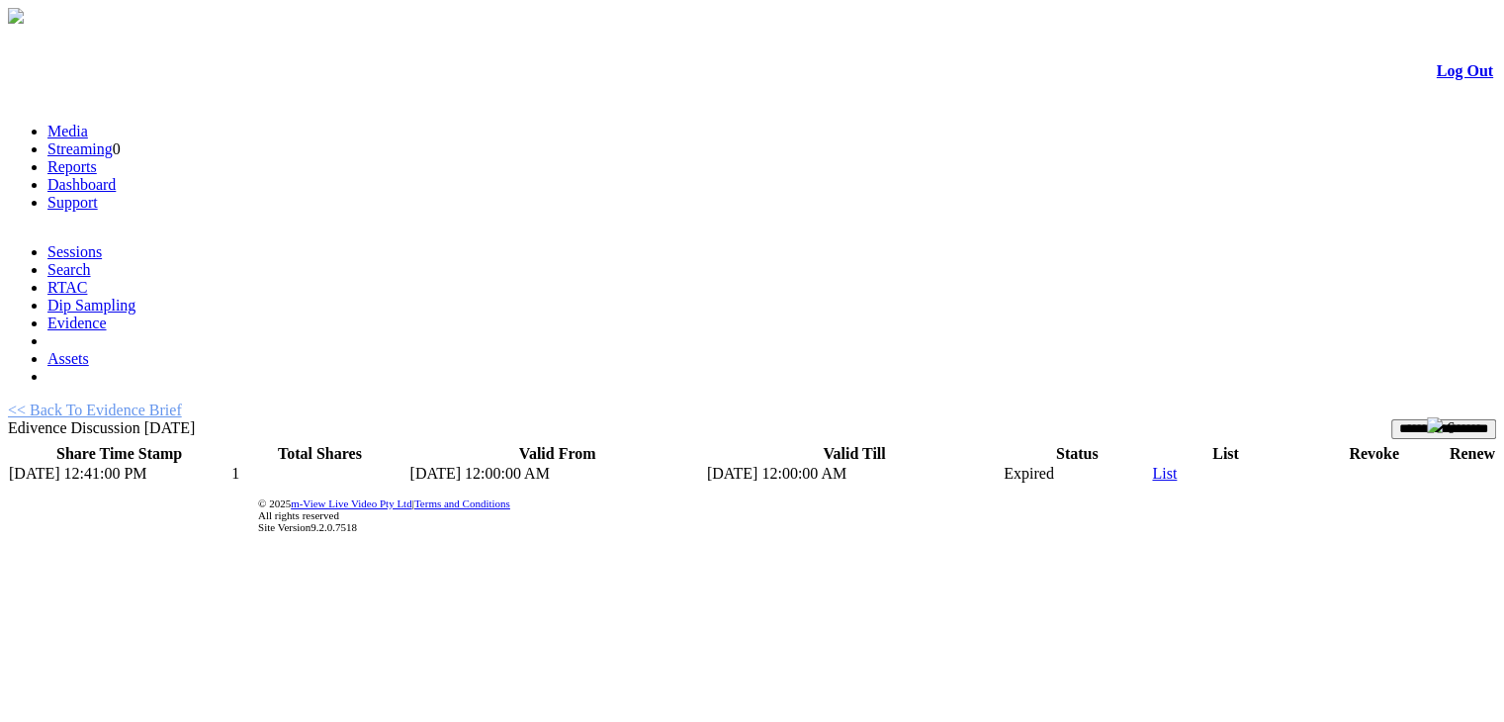
click at [821, 464] on td "8/13/2025 12:00:00 AM" at bounding box center [854, 474] width 297 height 20
drag, startPoint x: 1003, startPoint y: 266, endPoint x: 1071, endPoint y: 266, distance: 68.2
click at [1071, 464] on td "Expired" at bounding box center [1077, 474] width 148 height 20
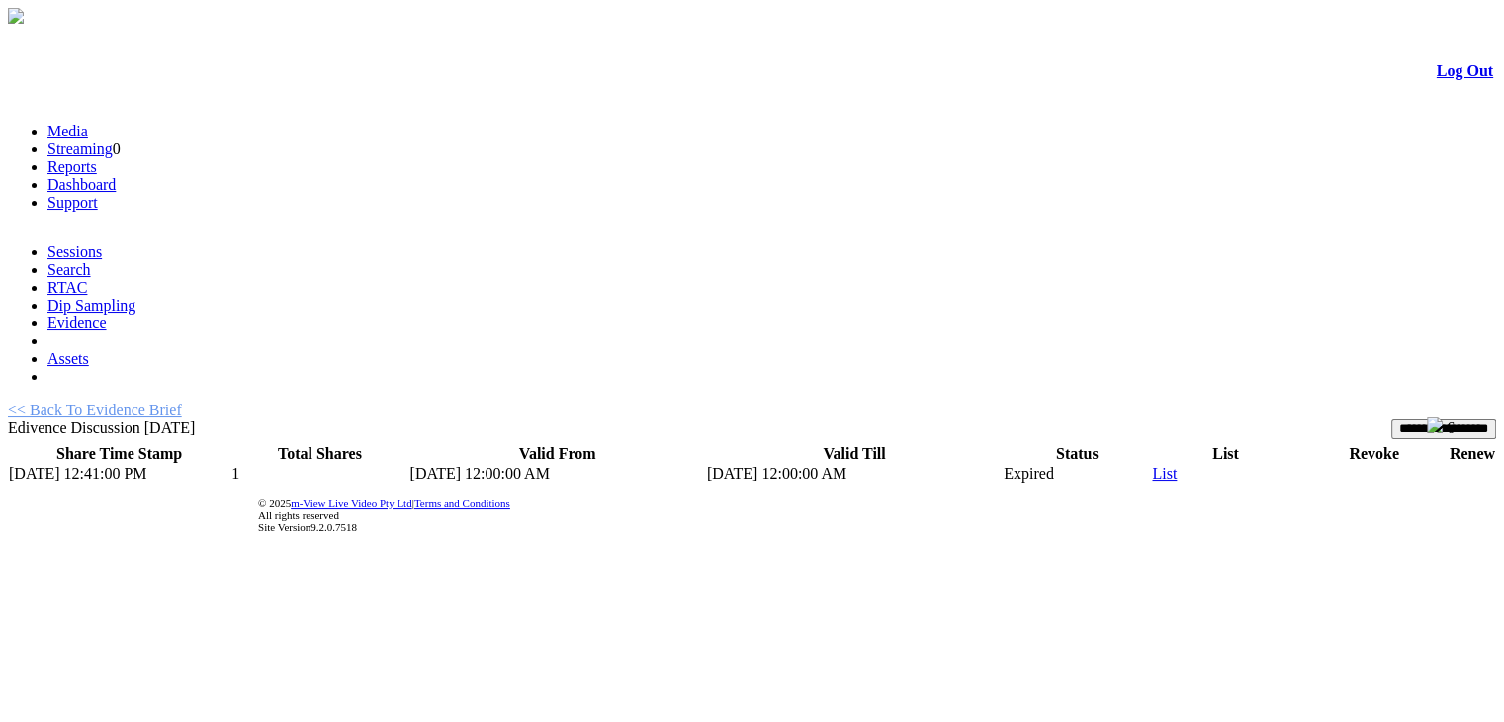
click at [107, 464] on td "8/13/2025 12:41:00 PM" at bounding box center [119, 474] width 223 height 20
click at [1392, 419] on input "**********" at bounding box center [1444, 429] width 105 height 20
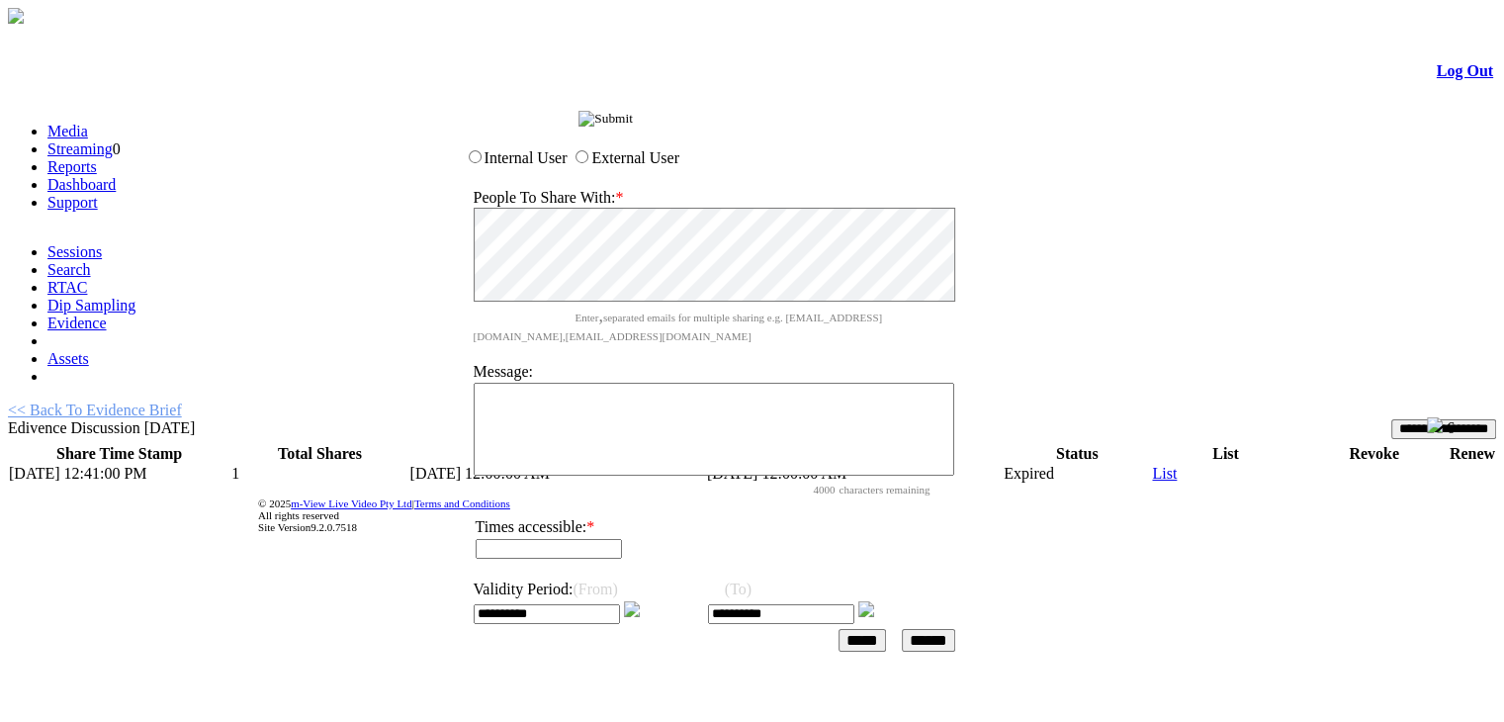
click at [518, 163] on label "Internal User" at bounding box center [526, 157] width 83 height 17
click at [952, 629] on input "******" at bounding box center [928, 640] width 53 height 23
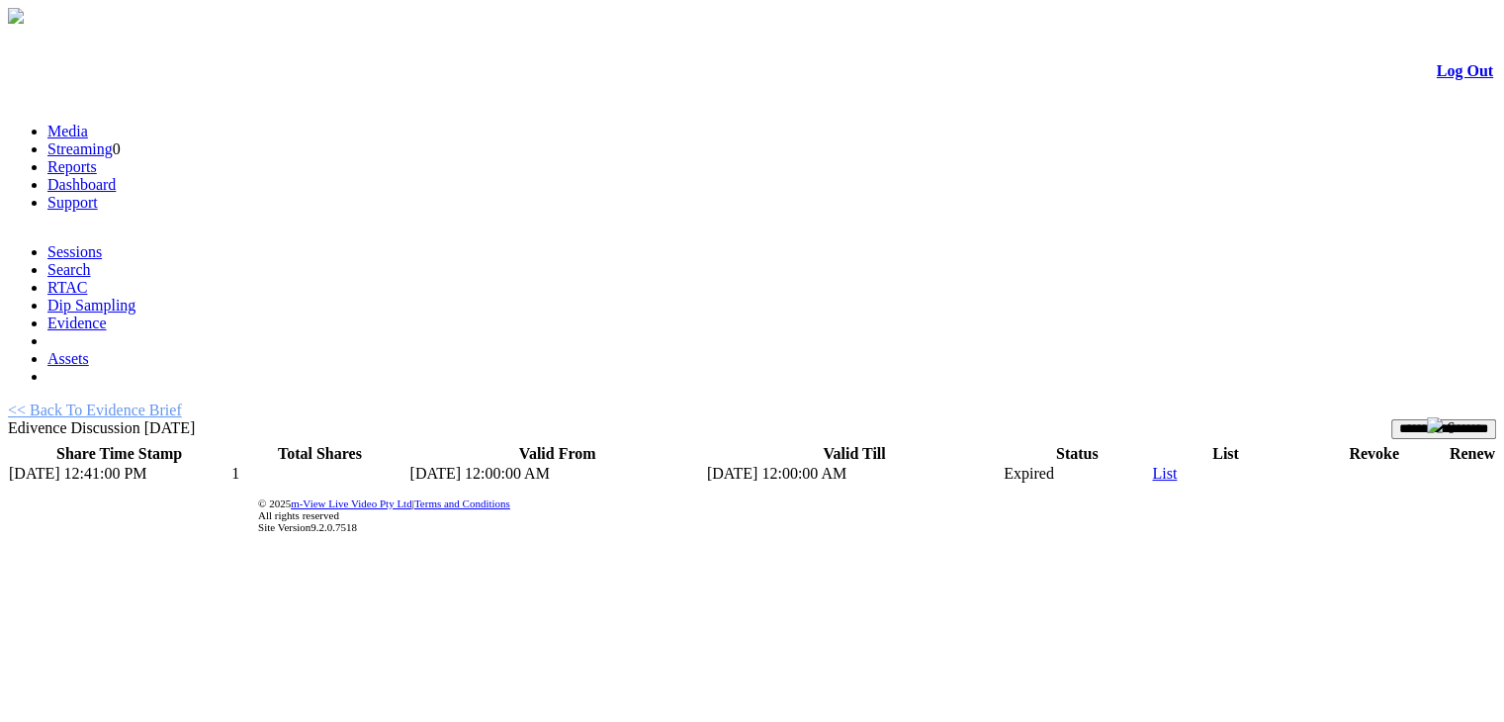
click at [1392, 419] on input "**********" at bounding box center [1444, 429] width 105 height 20
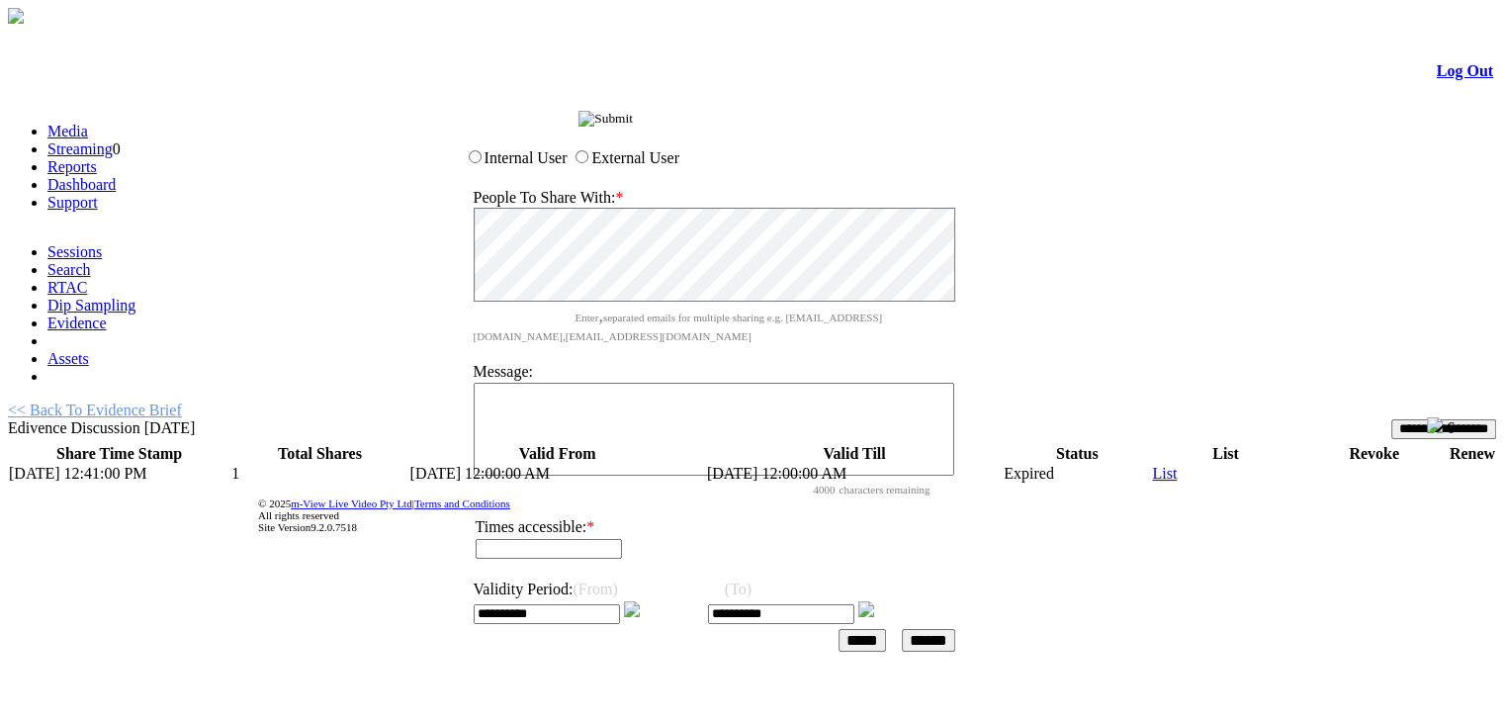
click at [955, 629] on input "******" at bounding box center [928, 640] width 53 height 23
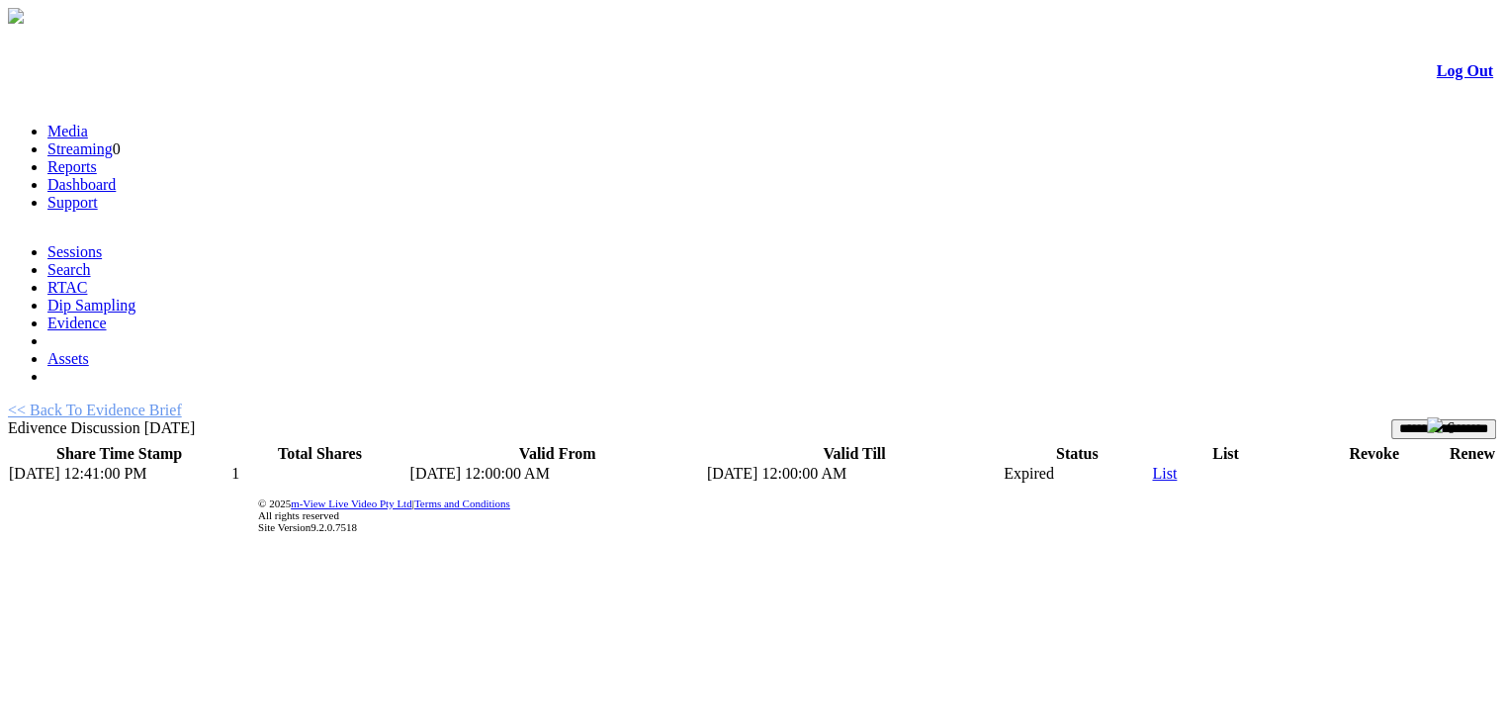
click at [1405, 419] on input "**********" at bounding box center [1444, 429] width 105 height 20
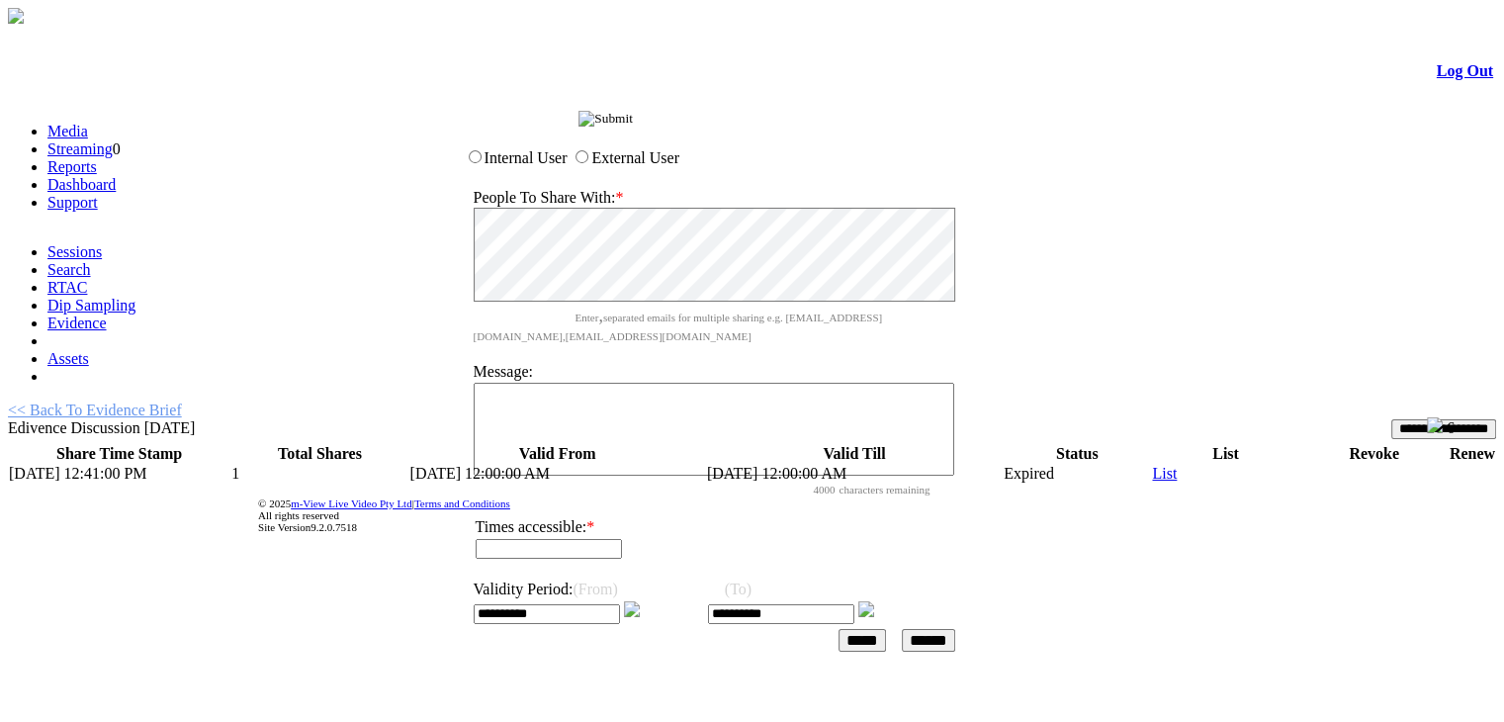
click at [562, 539] on input "text" at bounding box center [549, 549] width 146 height 20
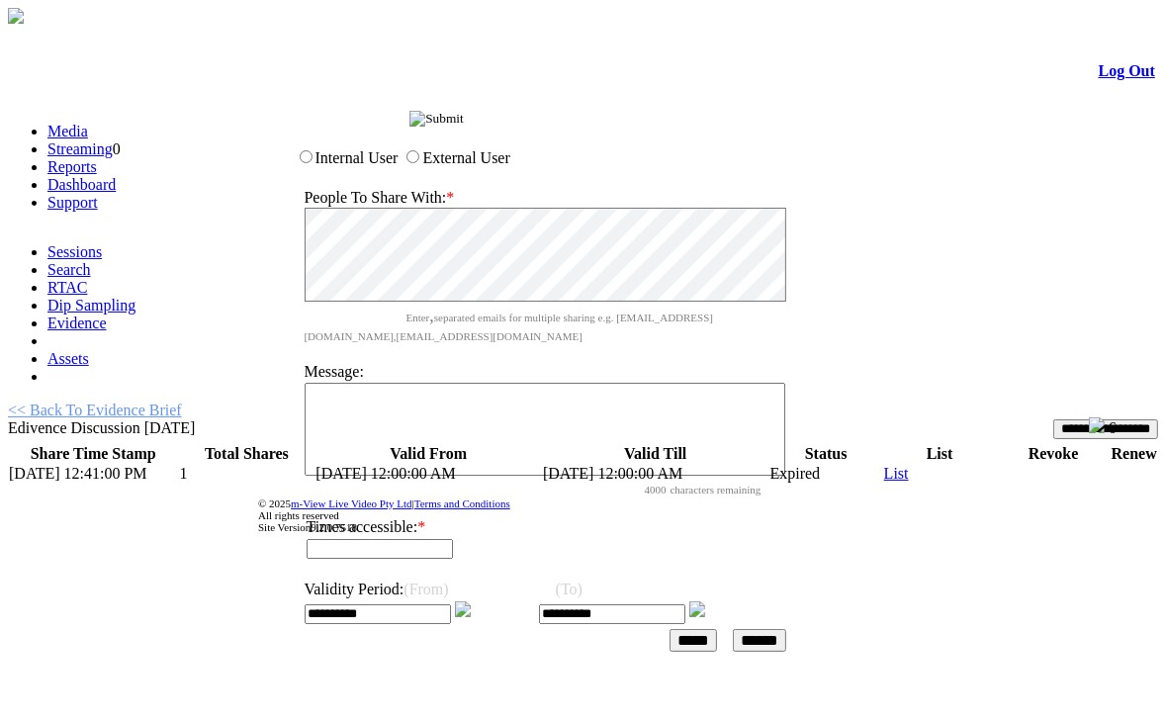
click at [786, 629] on input "******" at bounding box center [759, 640] width 53 height 23
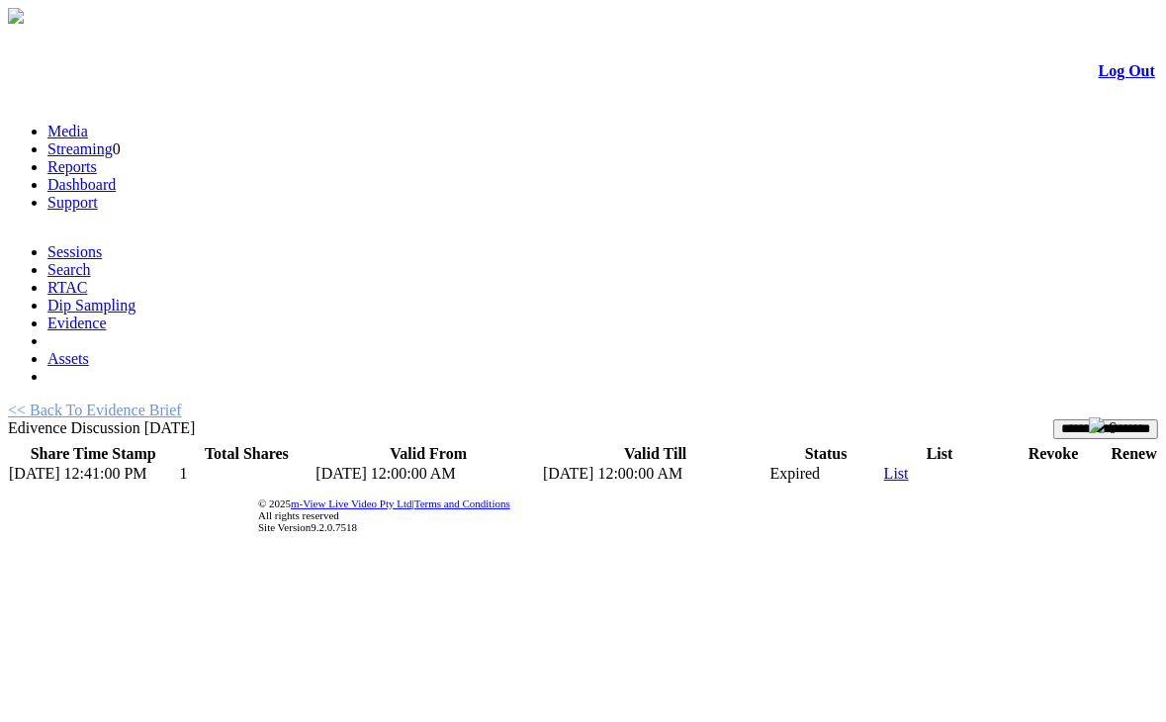
click at [1056, 419] on input "**********" at bounding box center [1105, 429] width 105 height 20
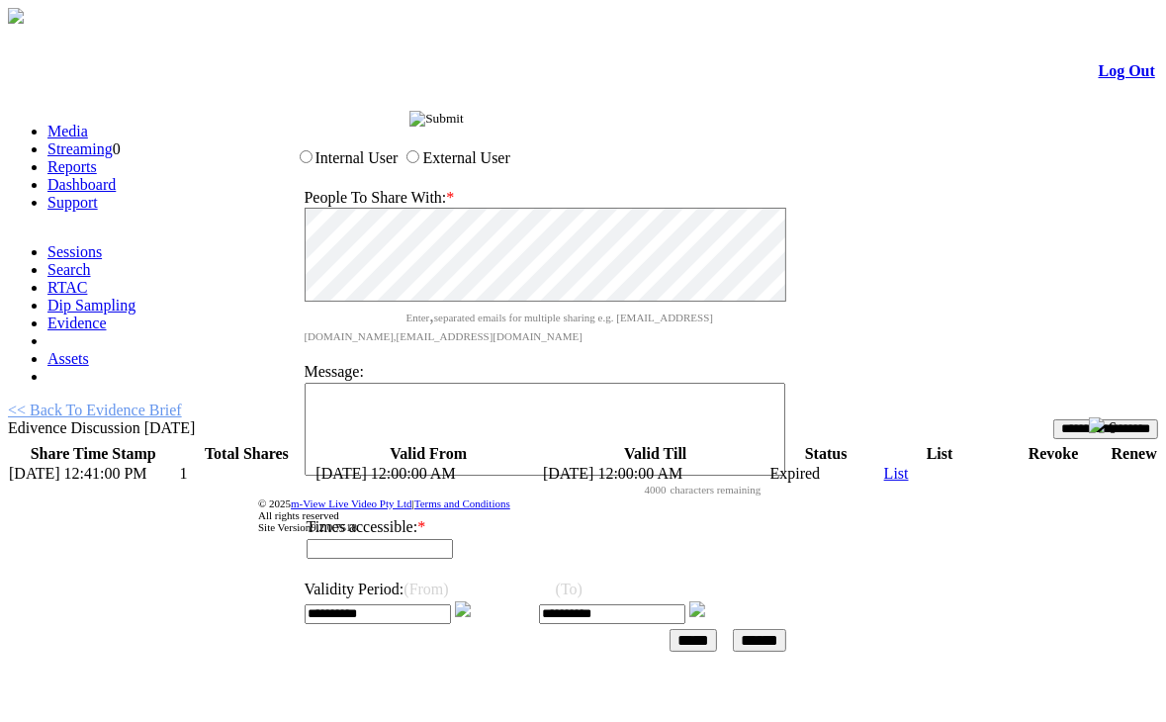
click at [464, 120] on input "image" at bounding box center [436, 119] width 54 height 16
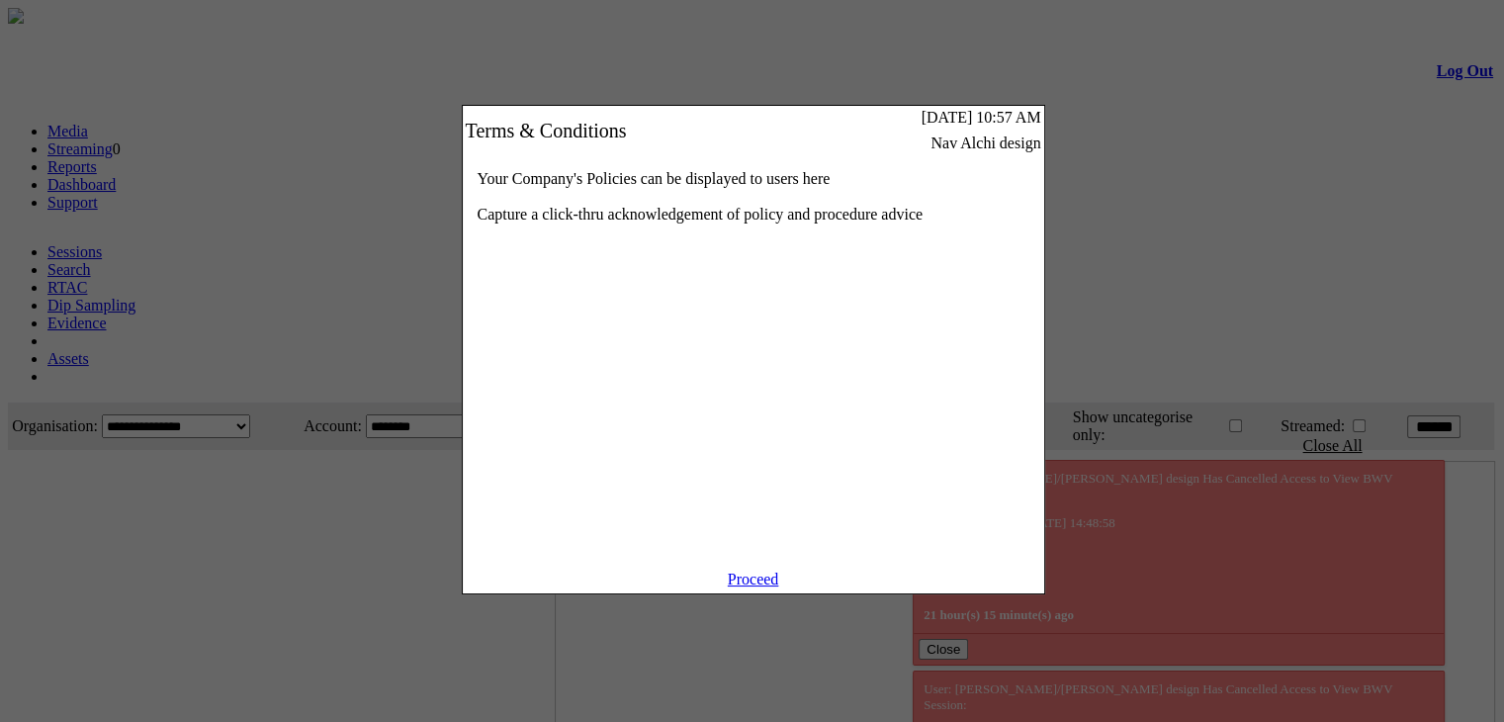
click at [749, 587] on link "Proceed" at bounding box center [753, 579] width 51 height 17
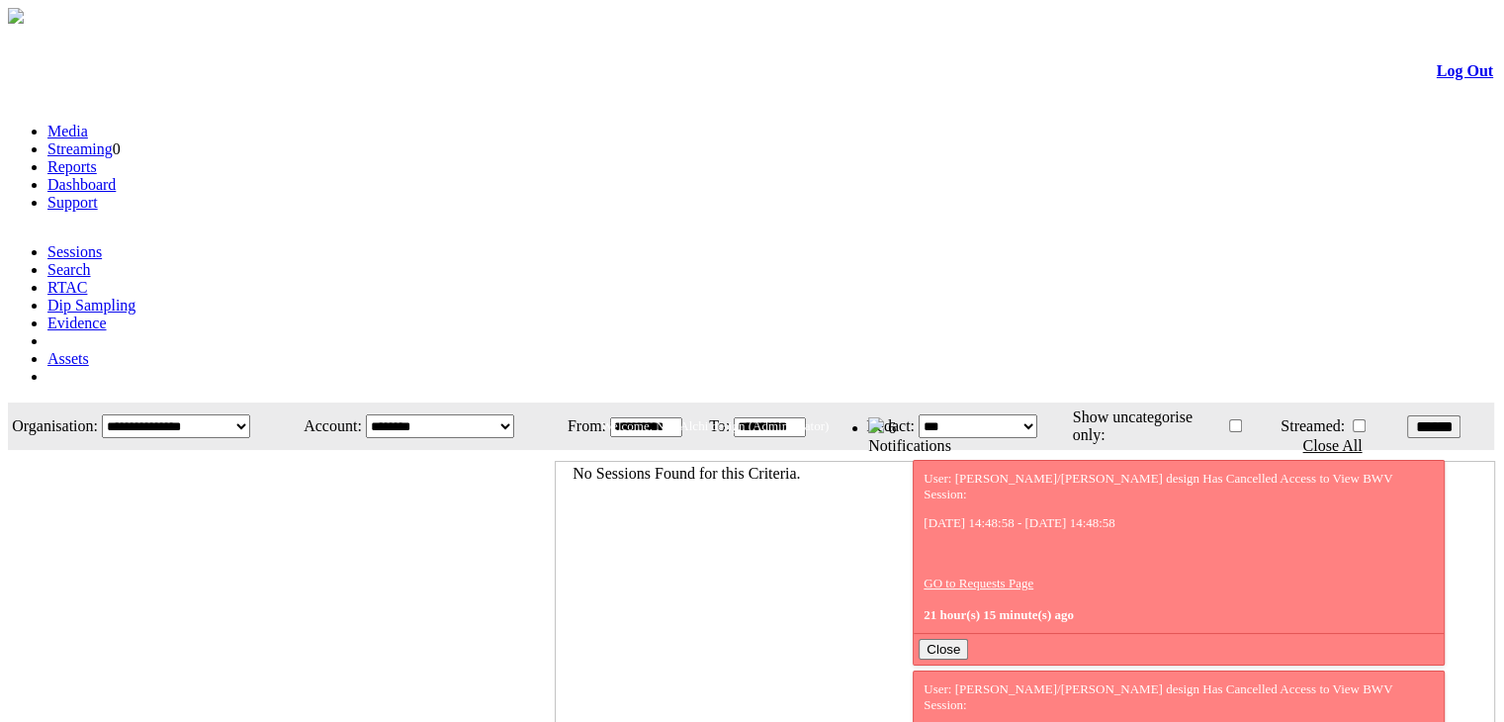
click at [107, 315] on link "Evidence" at bounding box center [76, 323] width 59 height 17
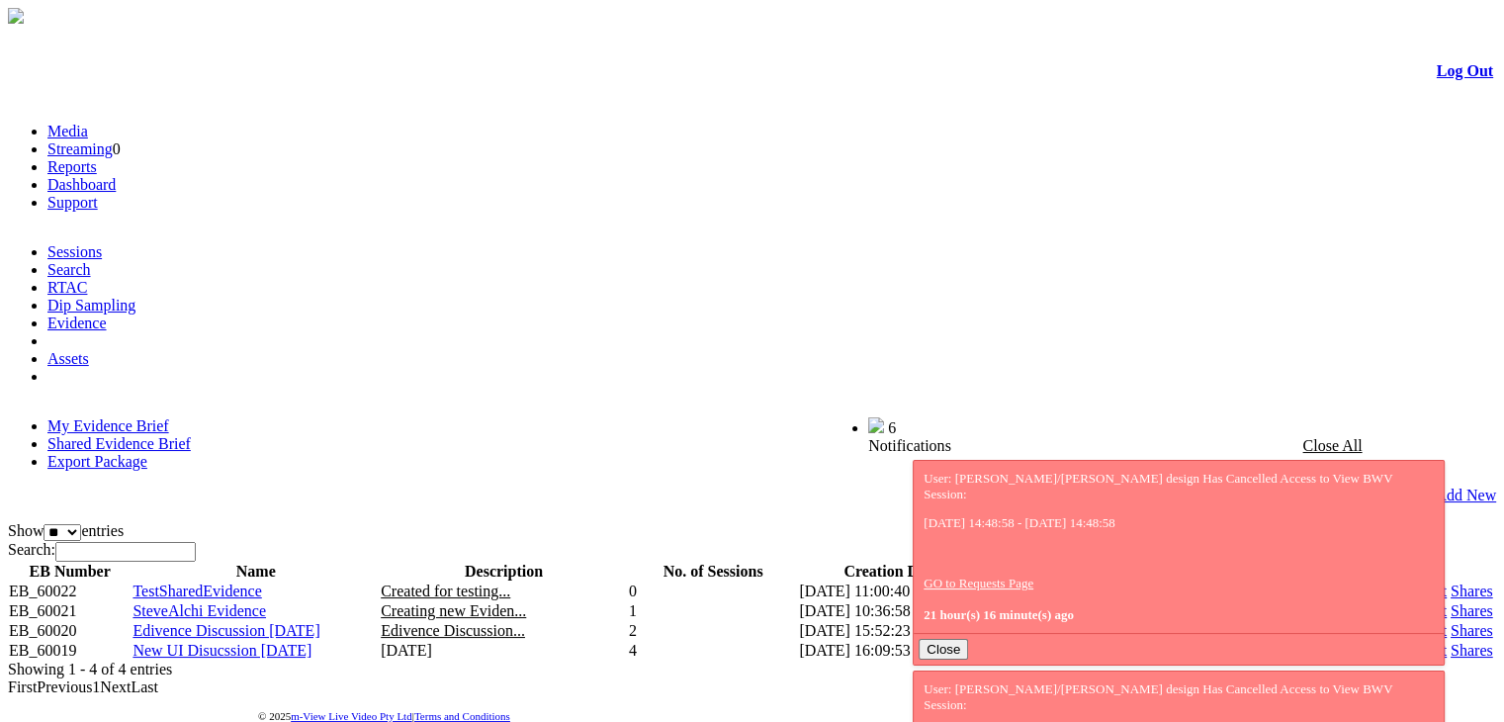
click at [1451, 622] on link "Shares" at bounding box center [1472, 630] width 43 height 17
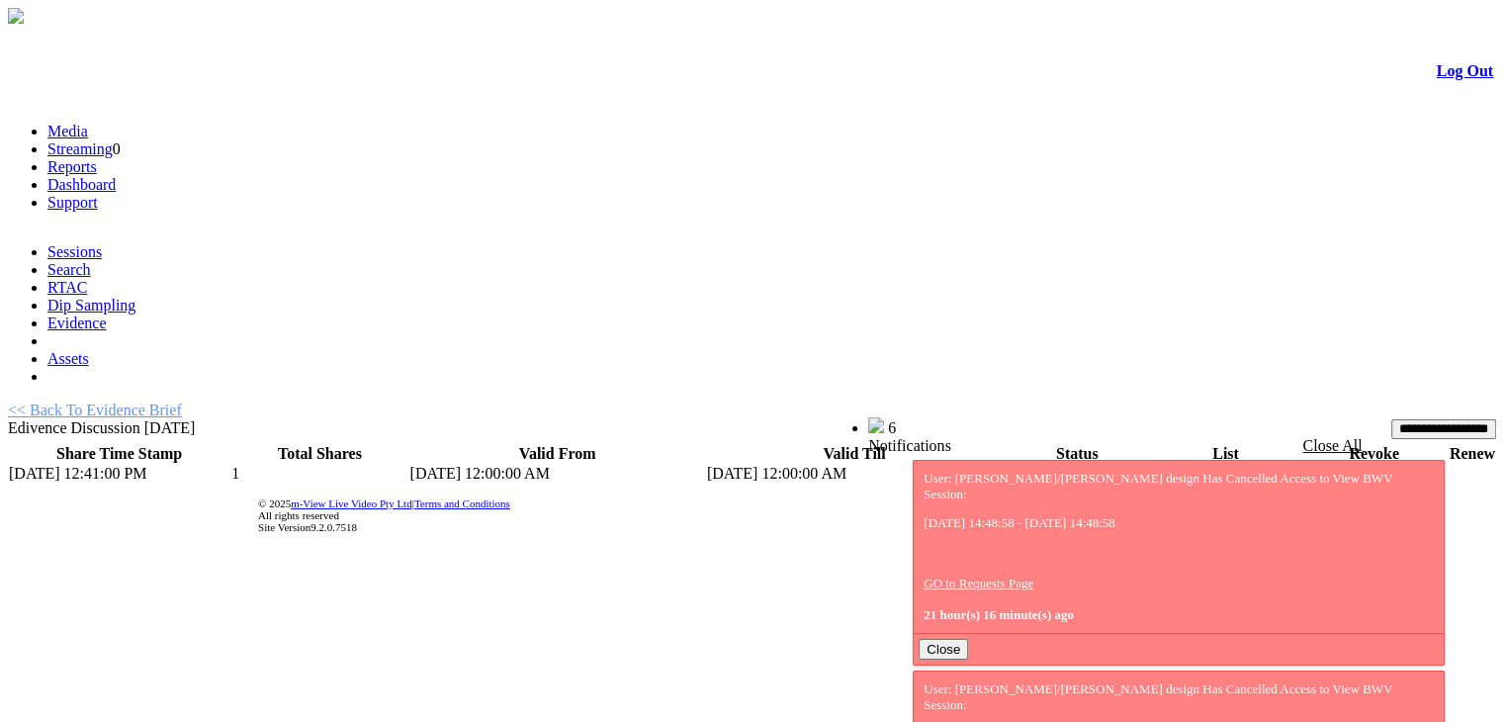
click at [1415, 419] on input "**********" at bounding box center [1444, 429] width 105 height 20
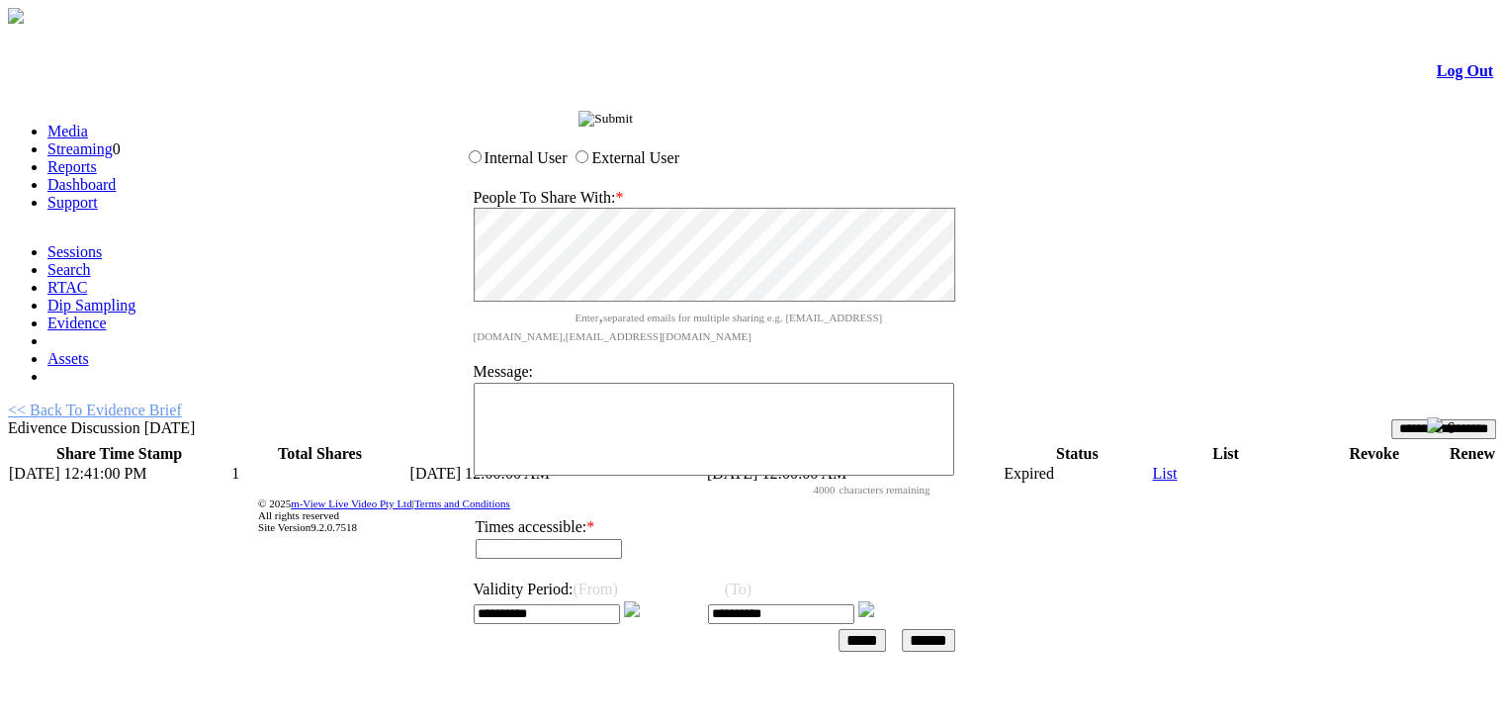
click at [585, 539] on input "text" at bounding box center [549, 549] width 146 height 20
type input "*"
click at [855, 604] on input "**********" at bounding box center [781, 614] width 146 height 20
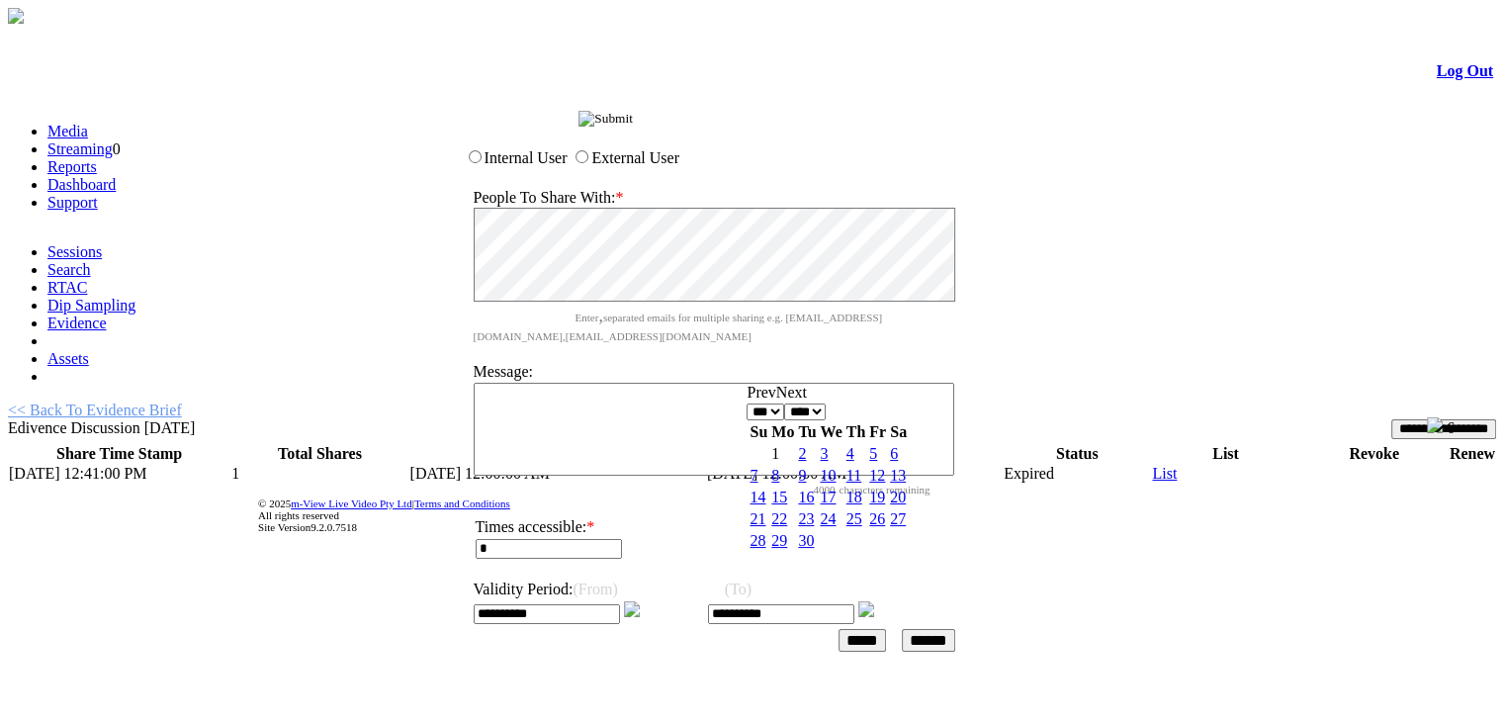
click at [828, 460] on link "3" at bounding box center [824, 453] width 8 height 17
type input "**********"
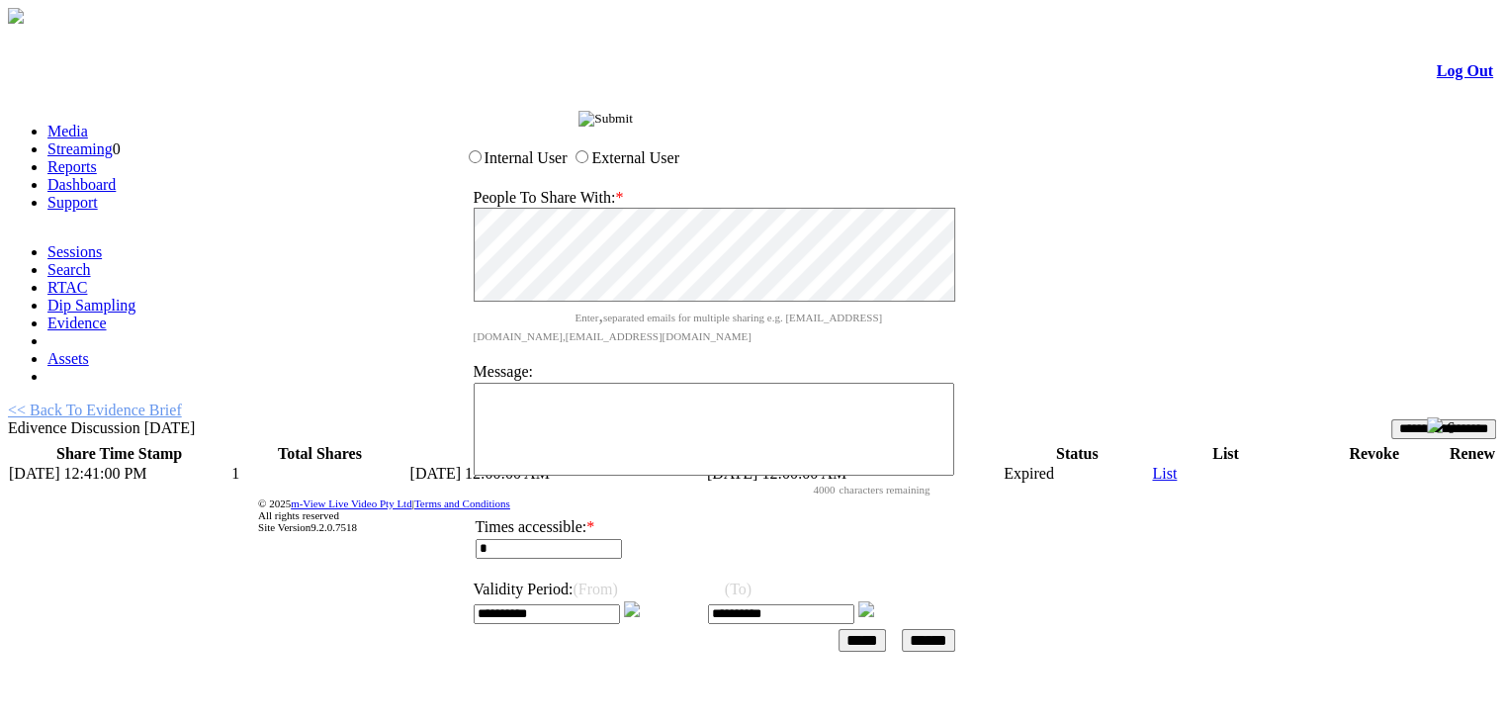
click at [877, 629] on input "*****" at bounding box center [862, 640] width 47 height 23
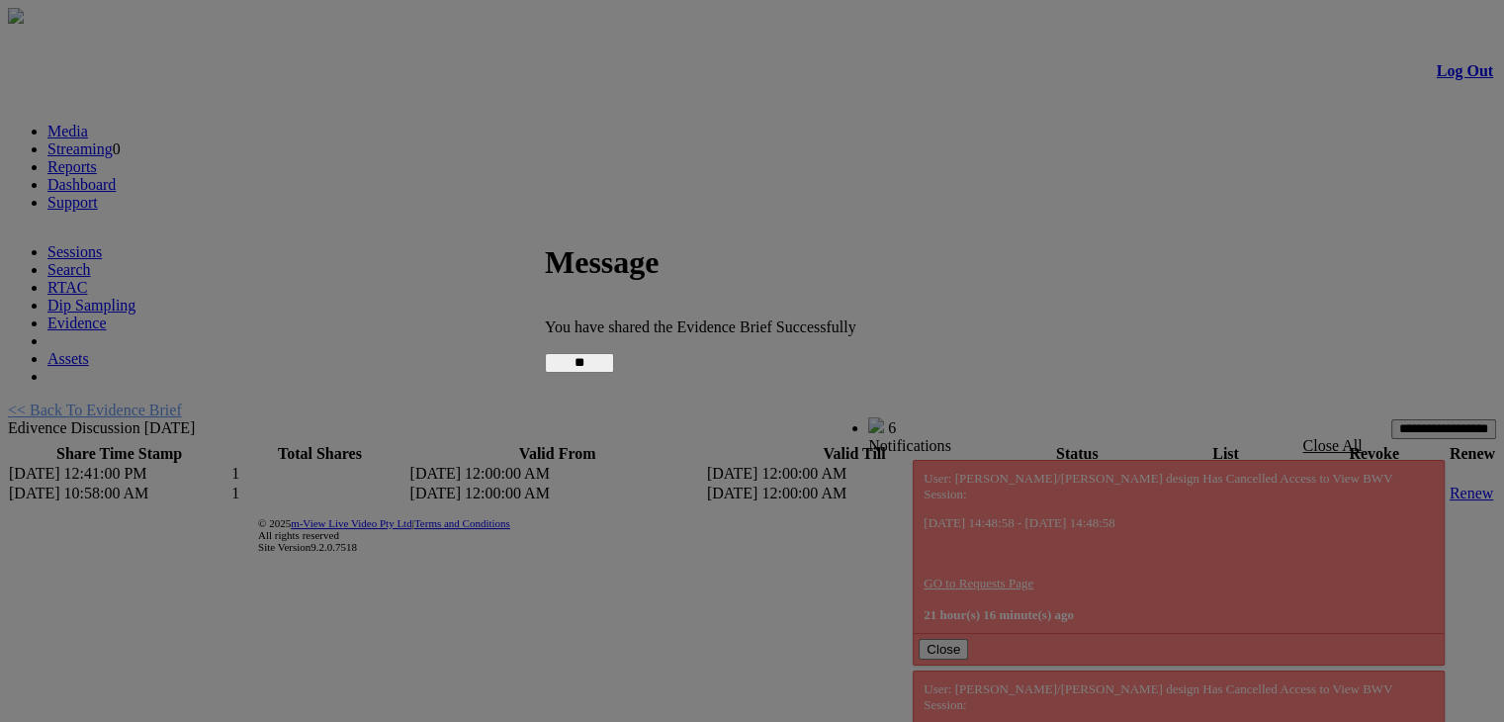
click at [614, 358] on input "**" at bounding box center [579, 363] width 69 height 20
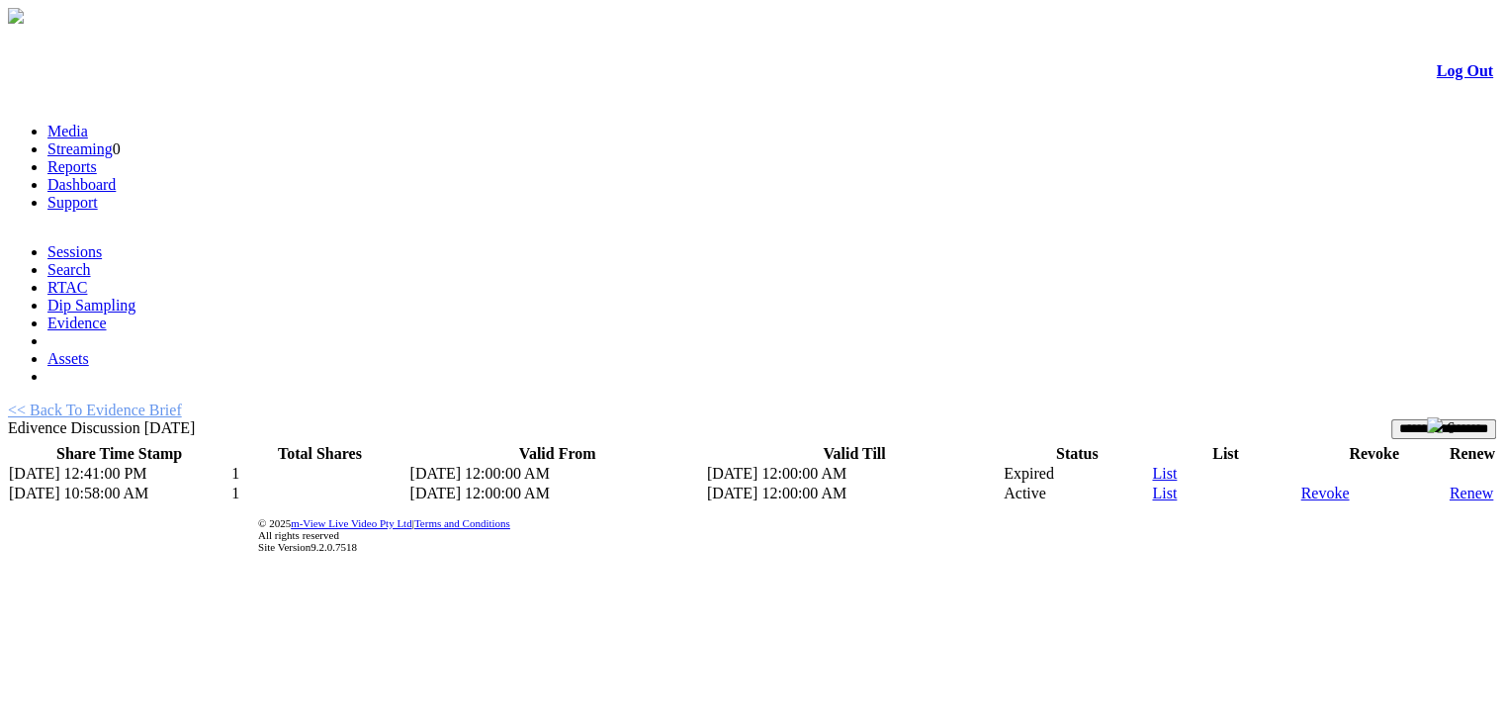
drag, startPoint x: 453, startPoint y: 288, endPoint x: 616, endPoint y: 290, distance: 163.2
click at [616, 484] on td "9/2/2025 12:00:00 AM" at bounding box center [557, 494] width 297 height 20
click at [527, 484] on td "9/2/2025 12:00:00 AM" at bounding box center [557, 494] width 297 height 20
click at [1152, 485] on link "List" at bounding box center [1164, 493] width 25 height 17
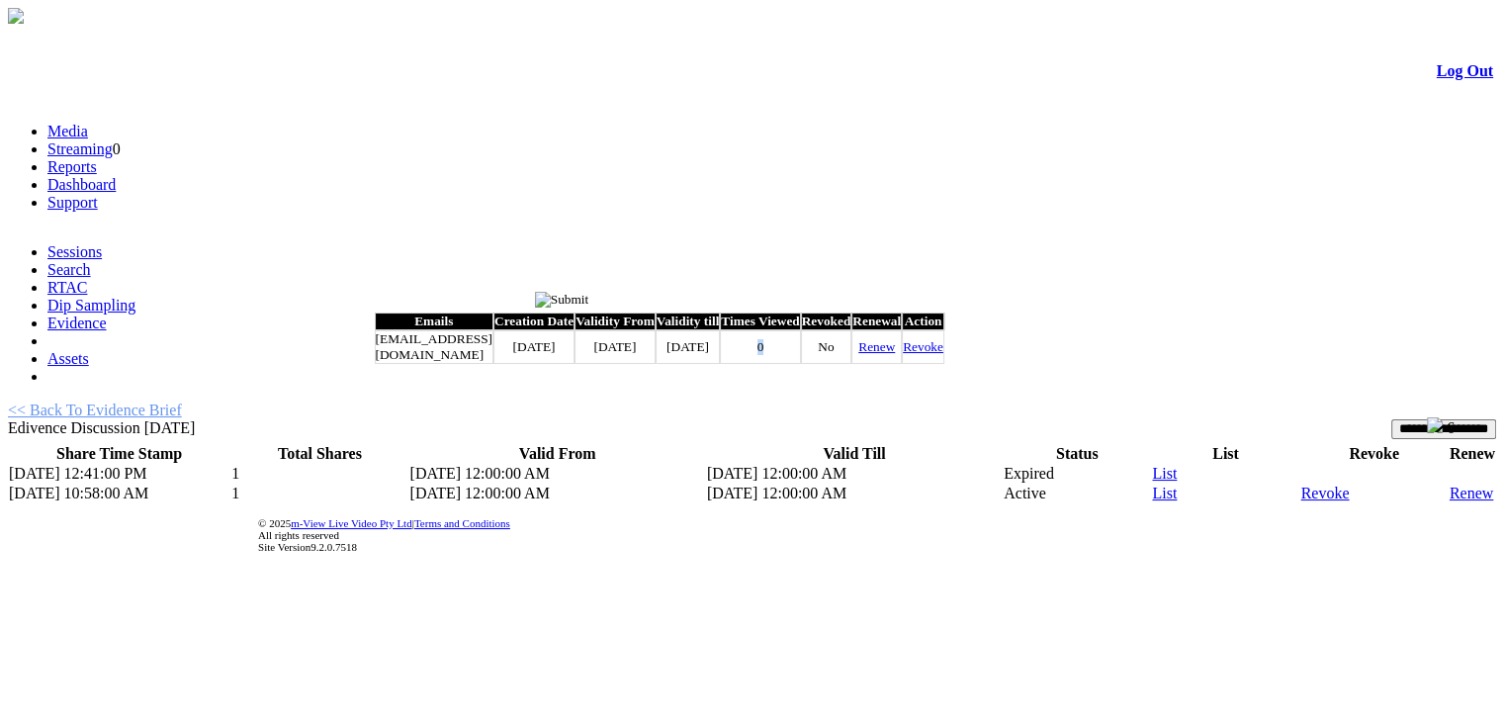
drag, startPoint x: 905, startPoint y: 358, endPoint x: 878, endPoint y: 361, distance: 26.9
click at [800, 361] on td "0" at bounding box center [760, 347] width 80 height 34
click at [589, 304] on input "image" at bounding box center [562, 300] width 54 height 16
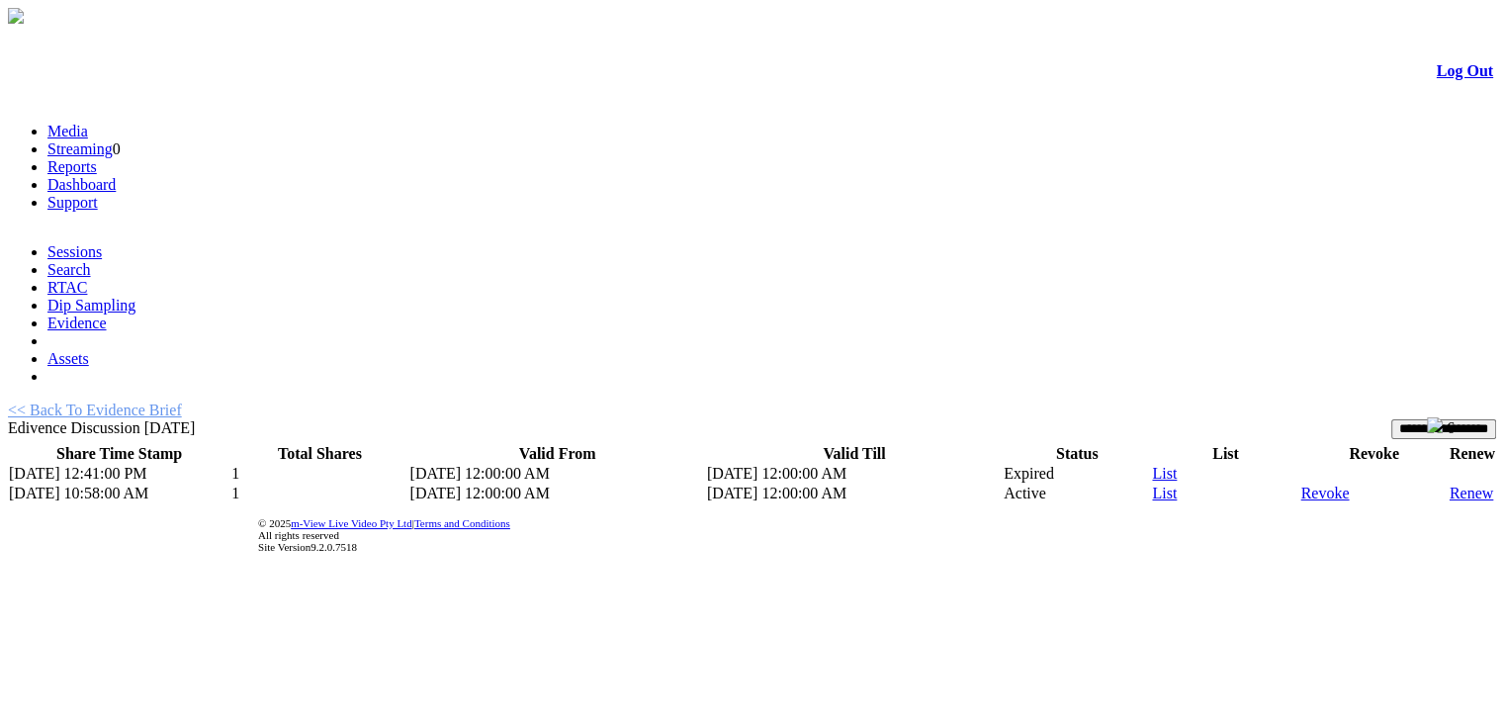
click at [182, 402] on link "<< Back To Evidence Brief" at bounding box center [95, 410] width 174 height 17
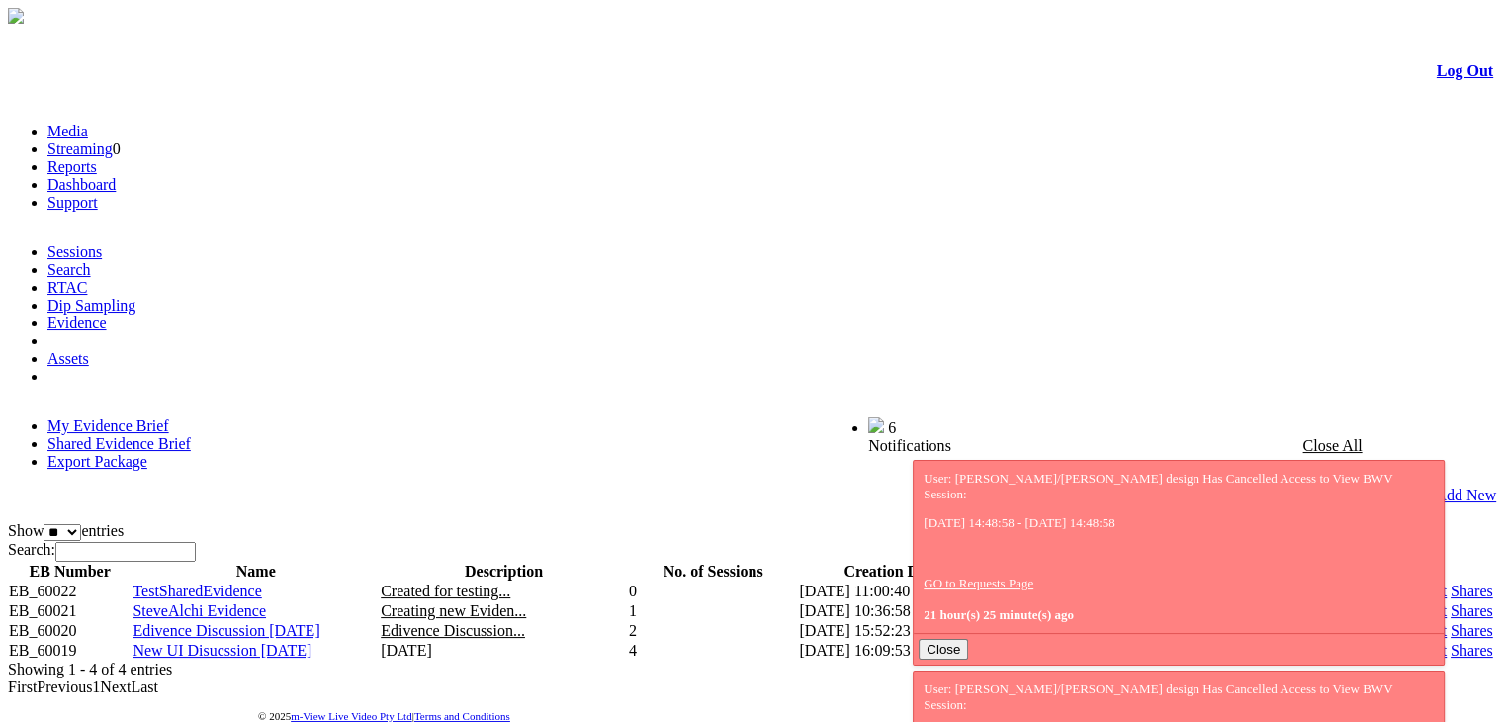
click at [191, 435] on link "Shared Evidence Brief" at bounding box center [118, 443] width 143 height 17
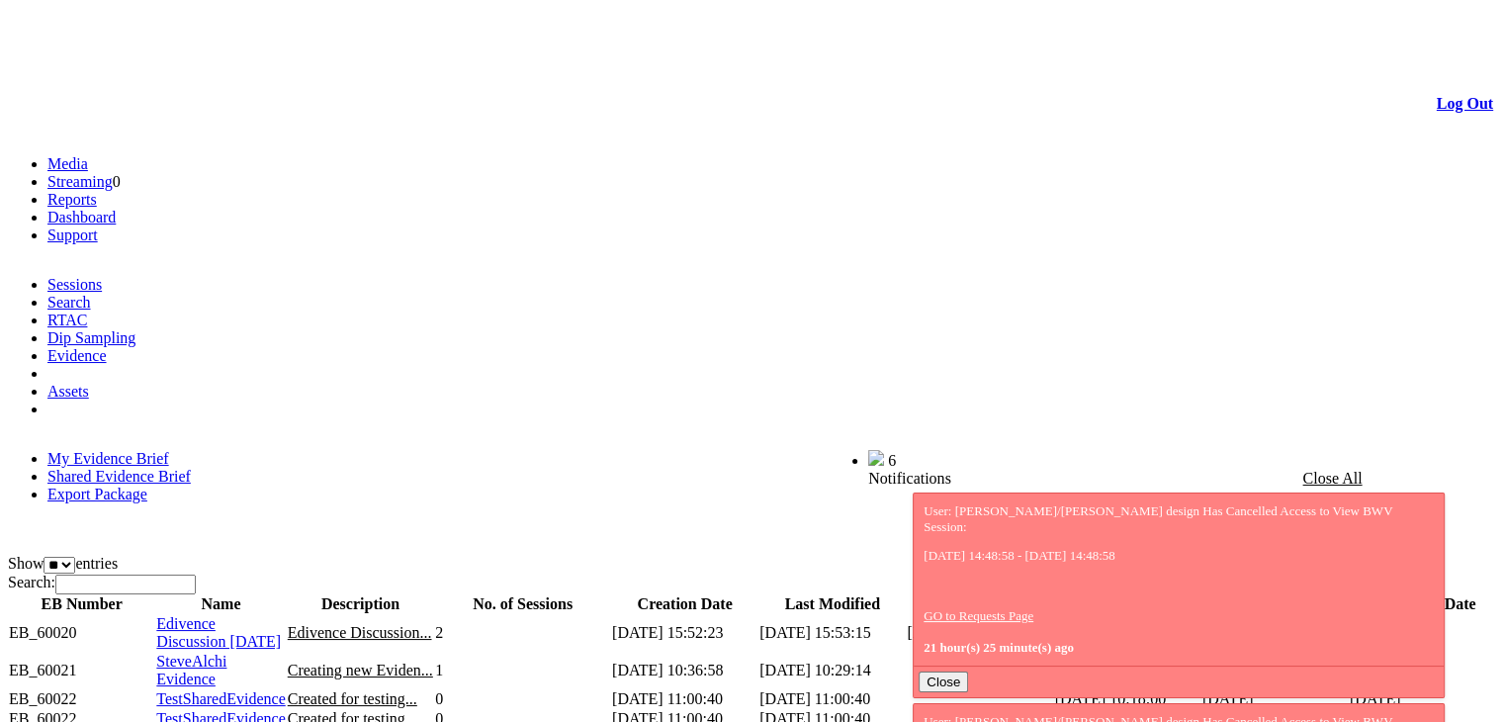
click at [209, 615] on span "Edivence Discussion [DATE]" at bounding box center [218, 632] width 125 height 35
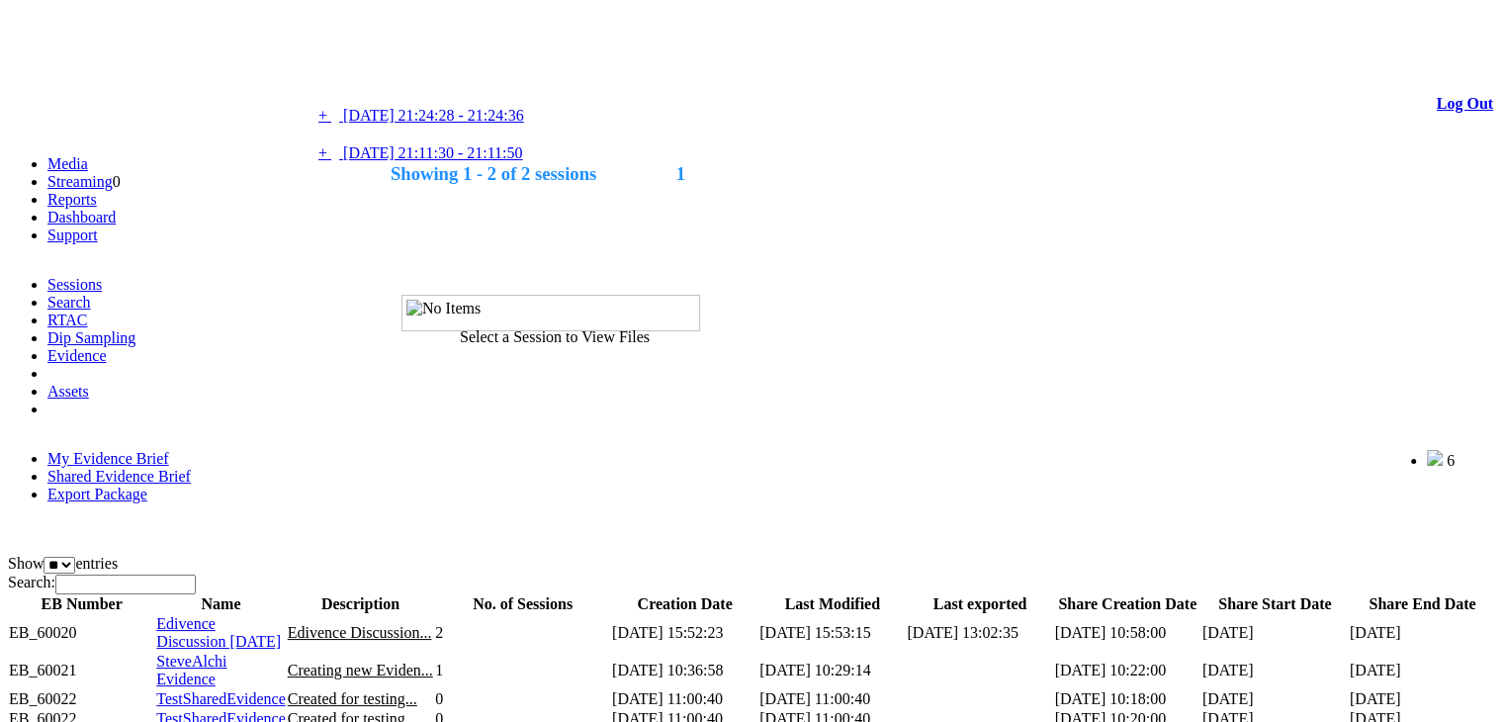
click at [510, 121] on span "[DATE] 21:24:28 - 21:24:36" at bounding box center [433, 115] width 181 height 17
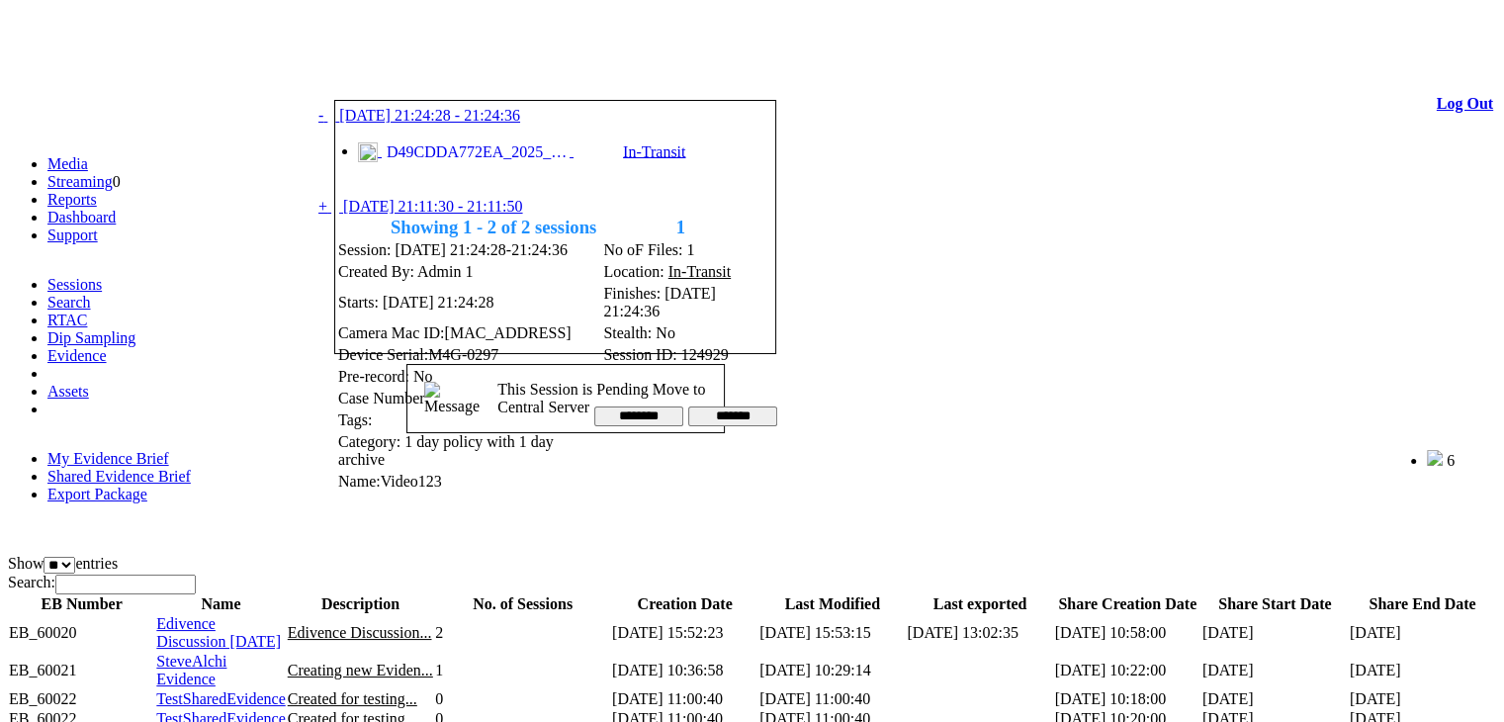
click at [465, 198] on span "[DATE] 21:11:30 - 21:11:50" at bounding box center [432, 206] width 179 height 17
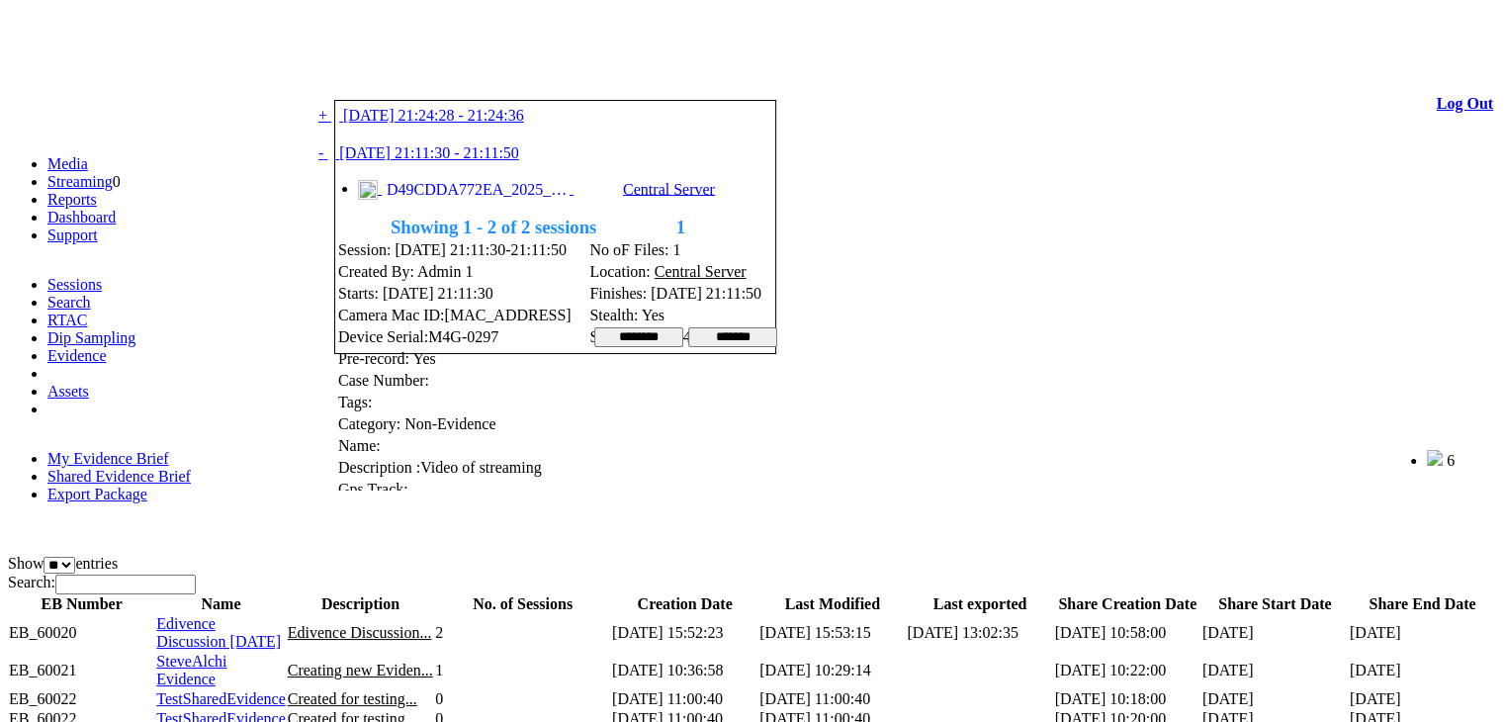
click at [453, 199] on span "D49CDDA772EA_2025_0109_151130_001.MP4" at bounding box center [476, 190] width 188 height 18
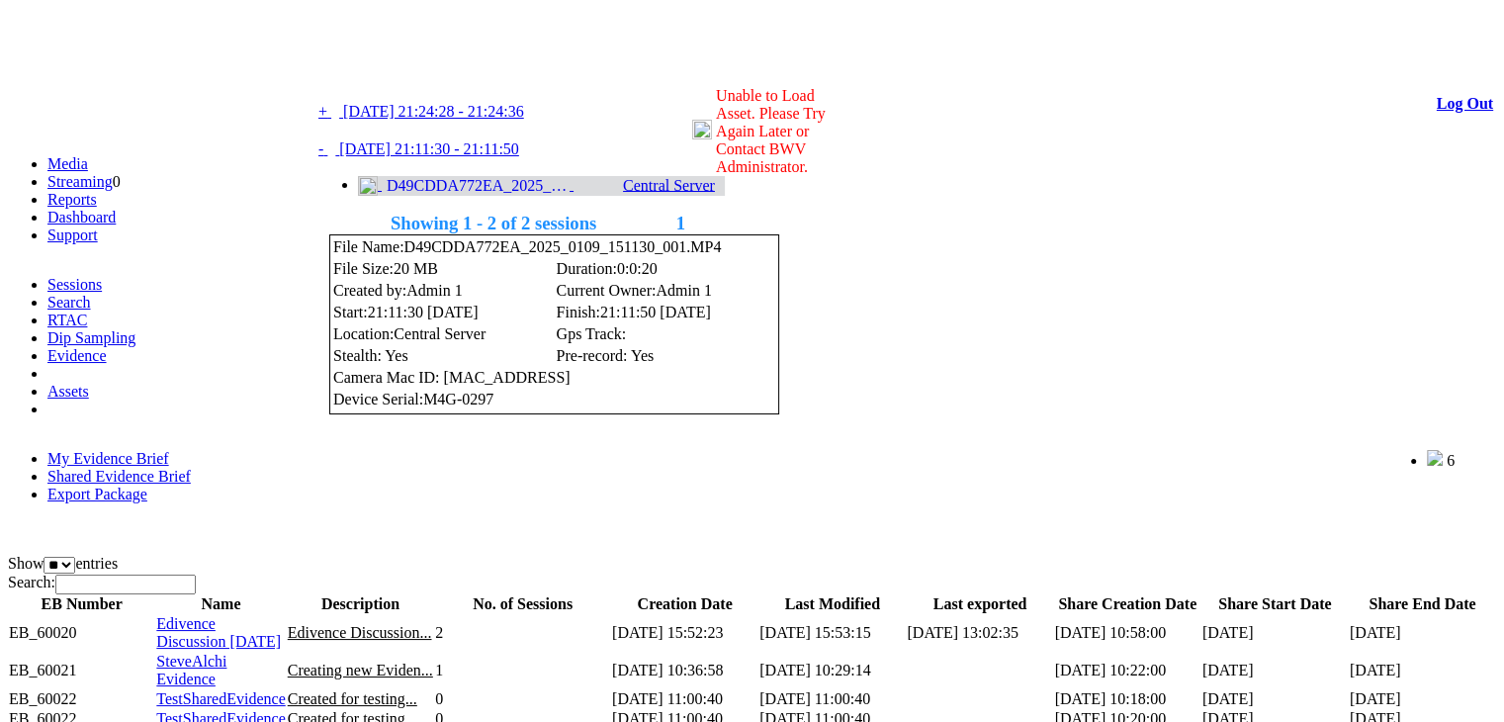
click at [480, 120] on span "09/01/2025 21:24:28 - 21:24:36" at bounding box center [433, 111] width 181 height 17
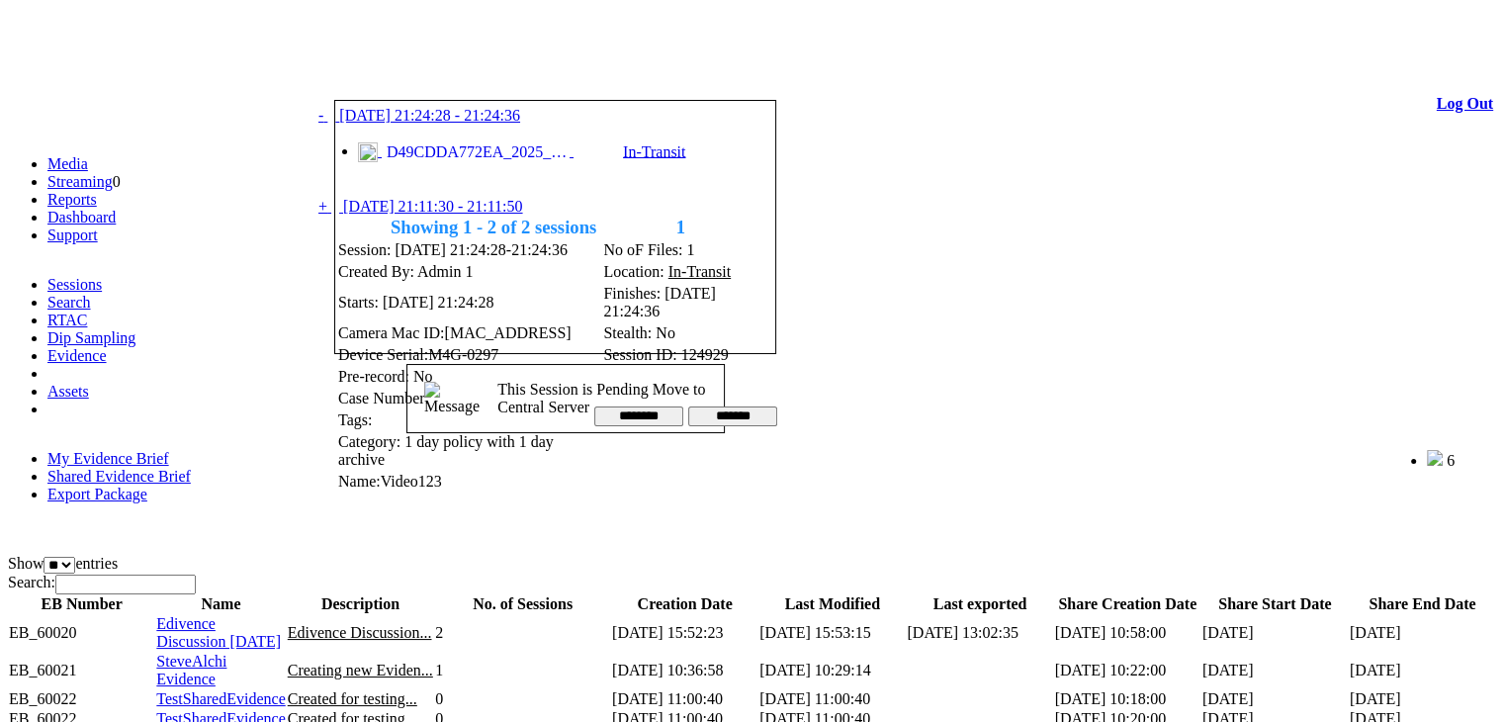
click at [479, 155] on span "D49CDDA772EA_2025_0109_152428_001.MP4" at bounding box center [476, 152] width 188 height 18
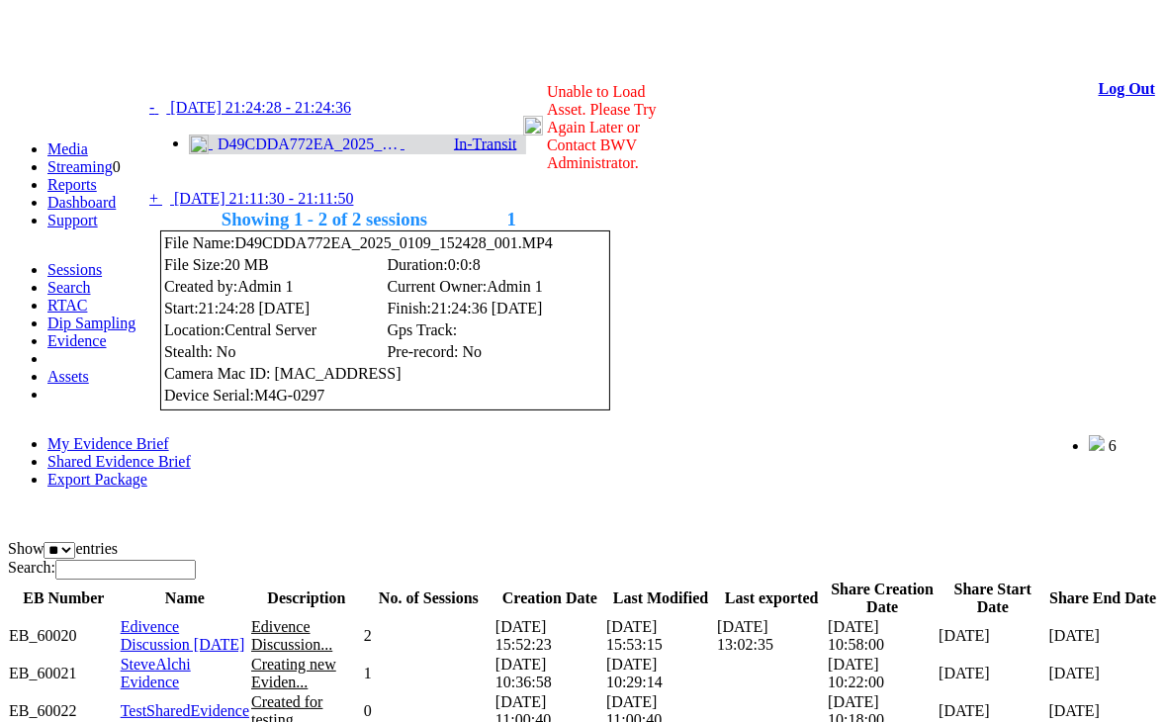
click at [345, 152] on span "D49CDDA772EA_2025_0109_152428_001.MP4" at bounding box center [307, 144] width 188 height 18
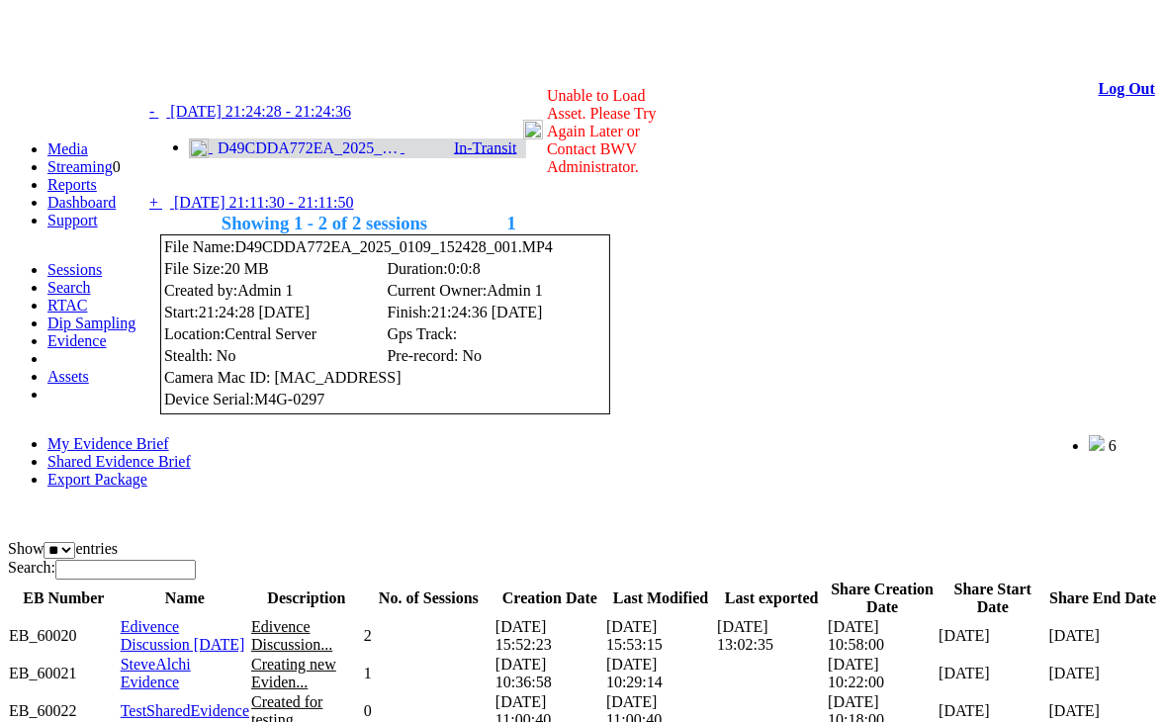
click at [280, 198] on span "[DATE] 21:11:30 - 21:11:50" at bounding box center [263, 202] width 179 height 17
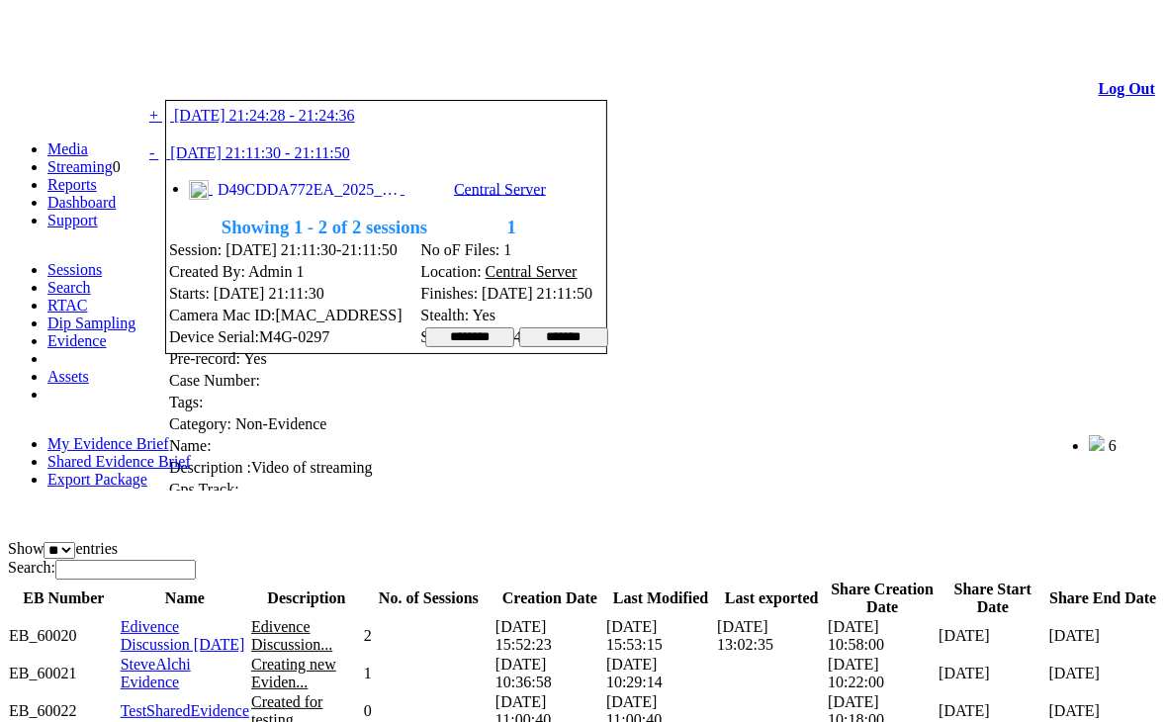
click at [272, 199] on span "D49CDDA772EA_2025_0109_151130_001.MP4" at bounding box center [307, 190] width 188 height 18
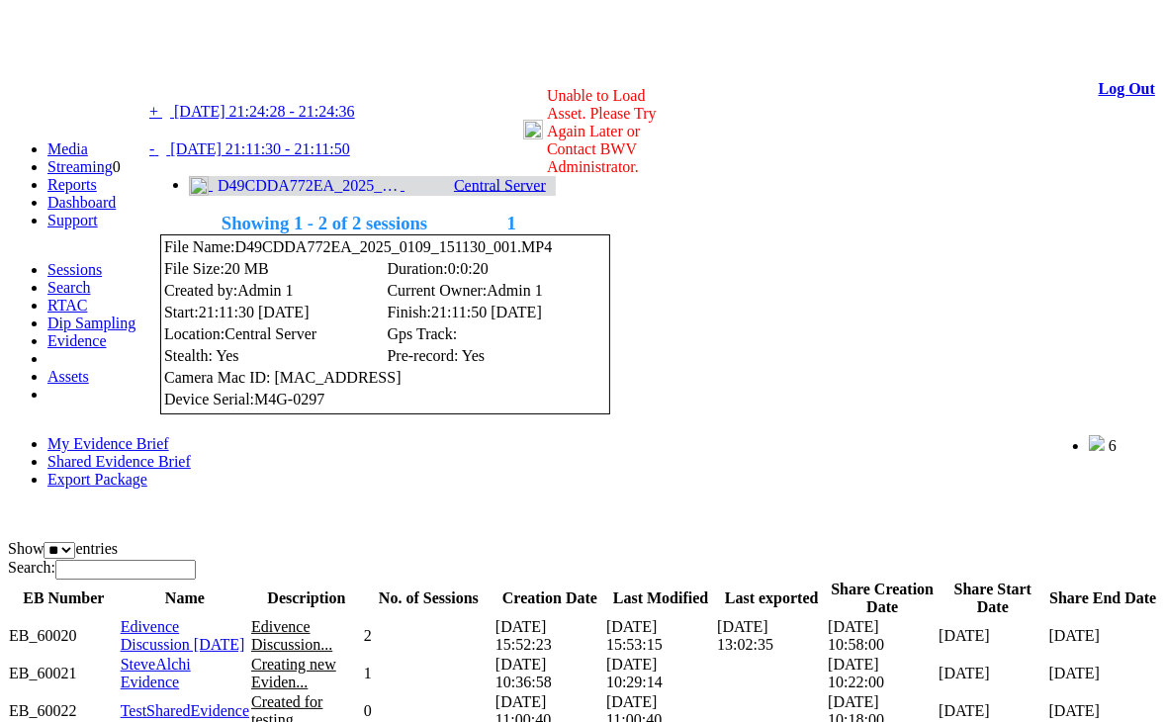
click at [340, 195] on span "D49CDDA772EA_2025_0109_151130_001.MP4" at bounding box center [307, 186] width 188 height 18
drag, startPoint x: 617, startPoint y: 239, endPoint x: 701, endPoint y: 247, distance: 84.4
click at [385, 324] on td "Location: Central Server" at bounding box center [274, 334] width 222 height 20
click at [285, 195] on span "D49CDDA772EA_2025_0109_151130_001.MP4" at bounding box center [307, 186] width 188 height 18
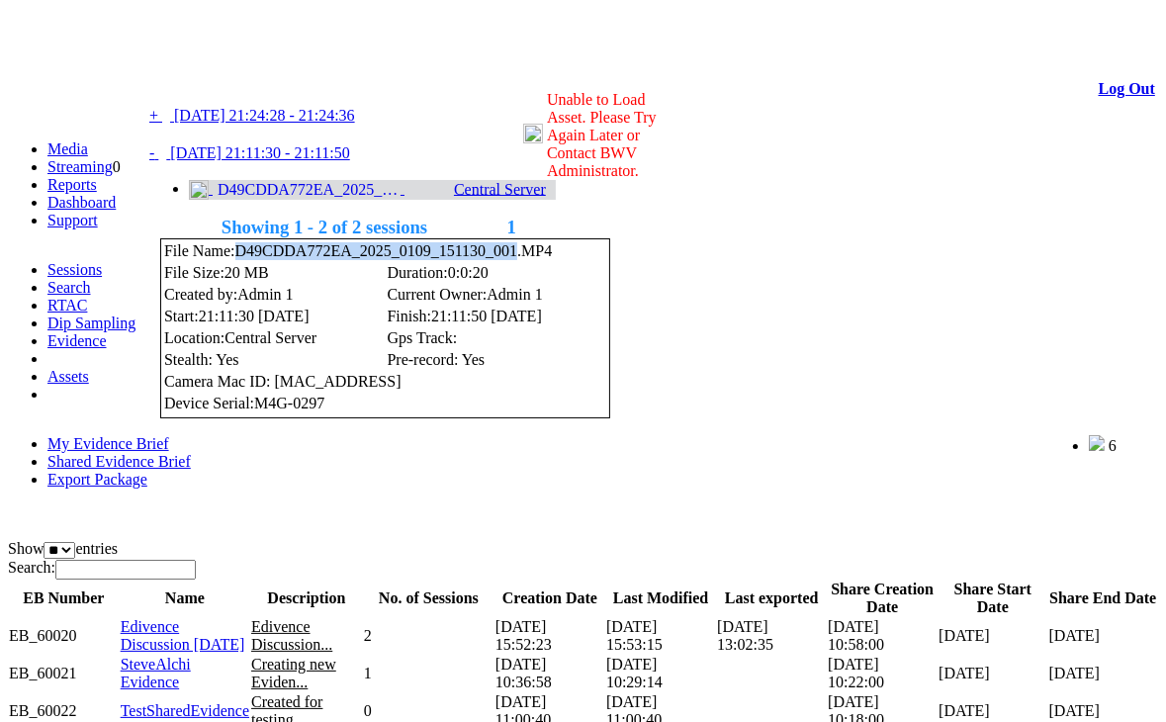
drag, startPoint x: 626, startPoint y: 147, endPoint x: 861, endPoint y: 150, distance: 235.4
click at [553, 242] on span "D49CDDA772EA_2025_0109_151130_001.MP4" at bounding box center [393, 250] width 317 height 17
copy span "D49CDDA772EA_2025_0109_151130_001"
click at [225, 75] on link at bounding box center [225, 75] width 0 height 17
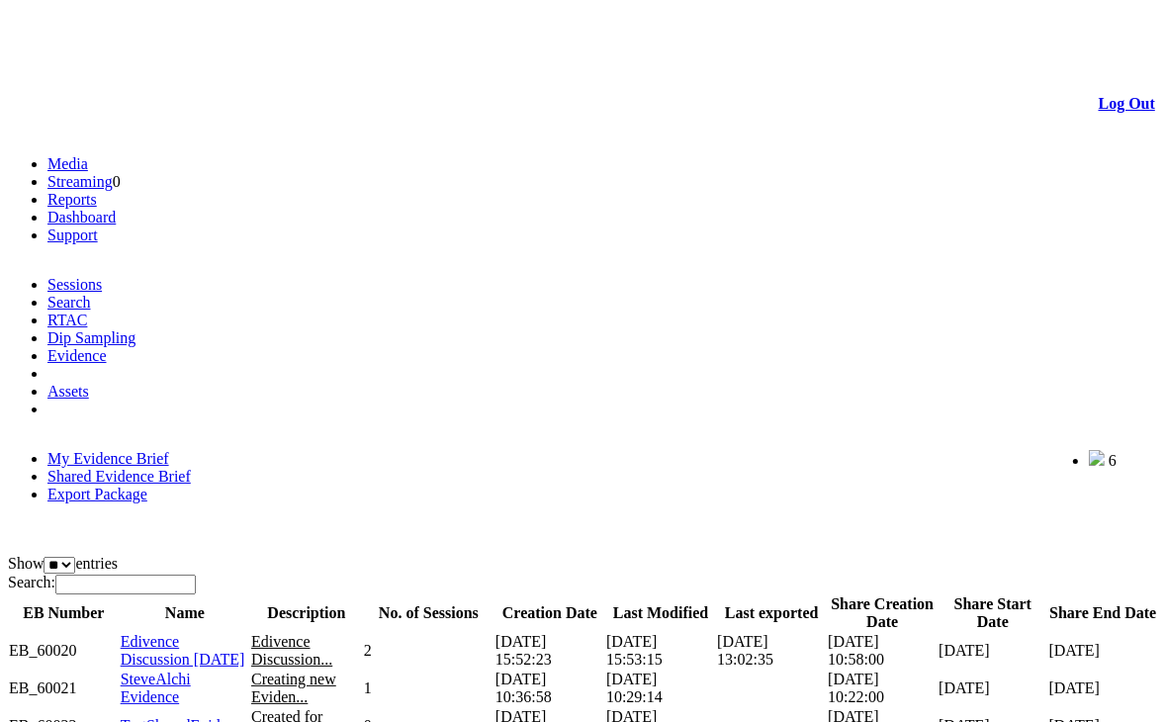
click at [206, 633] on span "Edivence Discussion [DATE]" at bounding box center [183, 650] width 125 height 35
click at [185, 633] on span "Edivence Discussion [DATE]" at bounding box center [183, 650] width 125 height 35
click at [332, 633] on span "Edivence Discussion..." at bounding box center [291, 650] width 81 height 35
click at [178, 633] on span "Edivence Discussion 13 Jan 2025" at bounding box center [183, 650] width 125 height 35
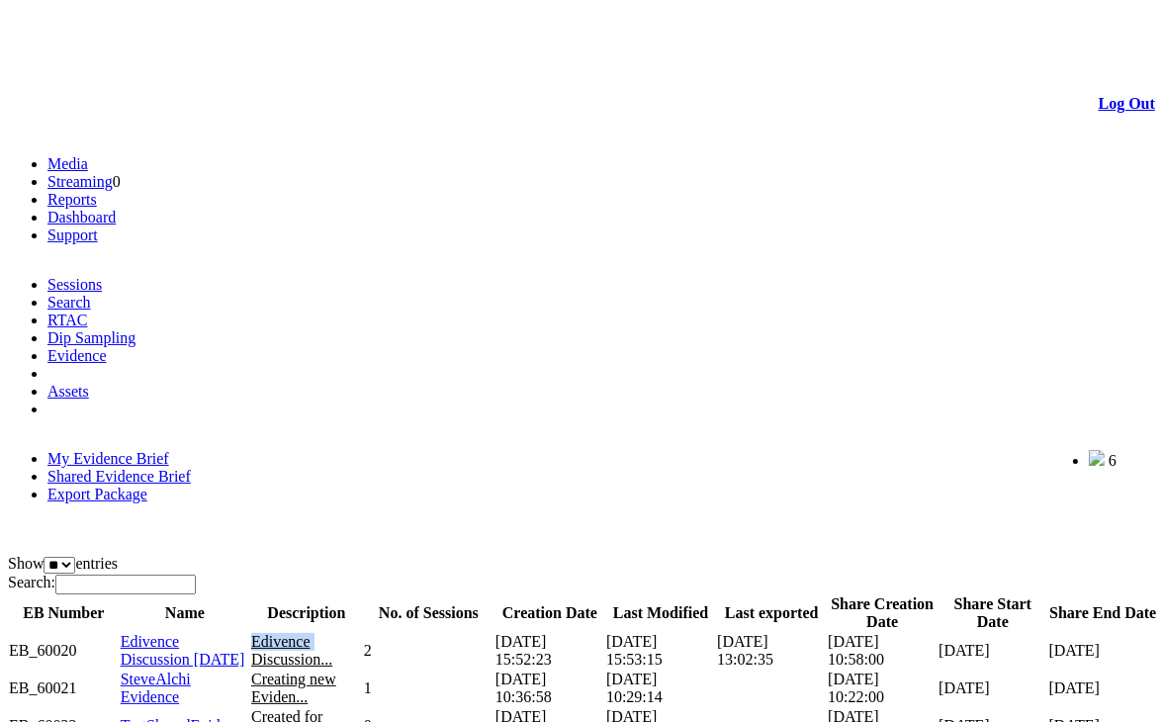
click at [189, 671] on span "SteveAlchi Evidence" at bounding box center [156, 688] width 70 height 35
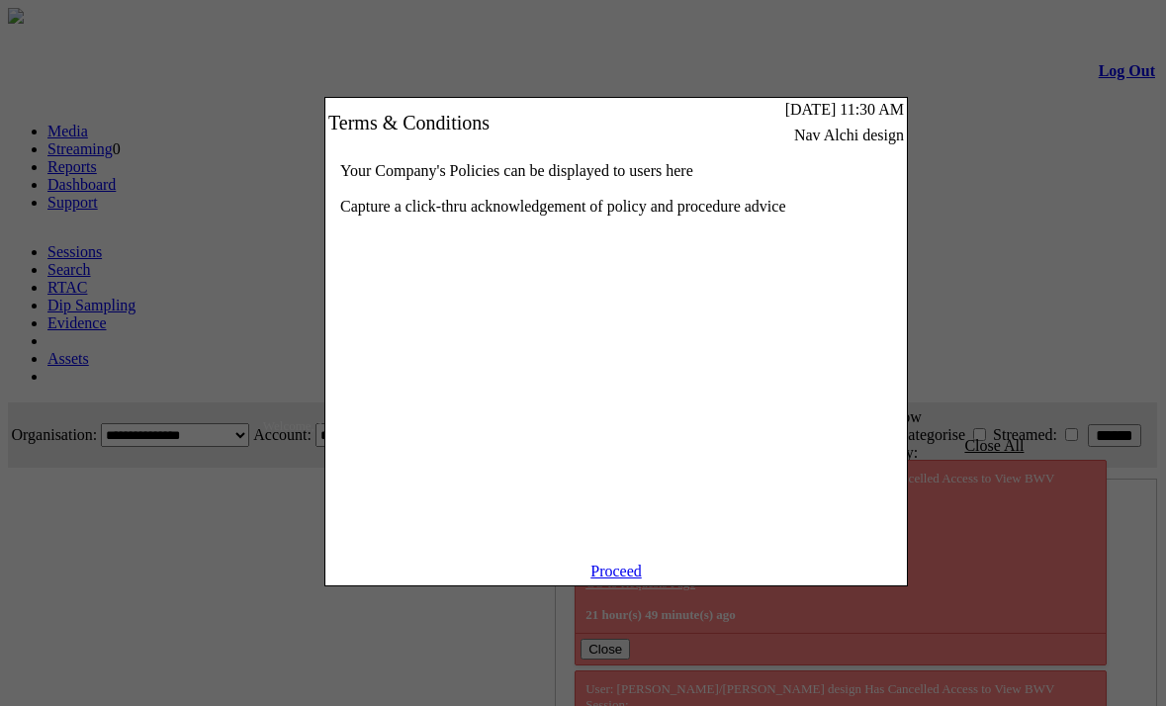
scroll to position [0, 59]
click at [613, 580] on link "Proceed" at bounding box center [615, 571] width 51 height 17
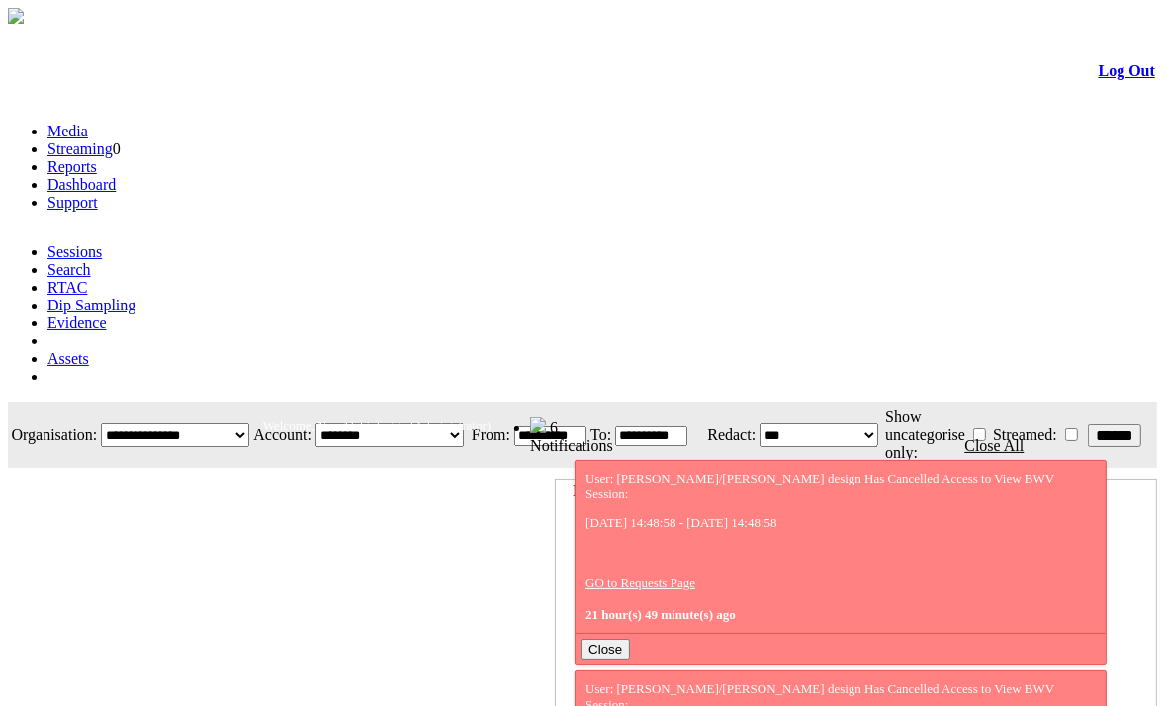
scroll to position [0, 59]
click at [107, 315] on link "Evidence" at bounding box center [76, 323] width 59 height 17
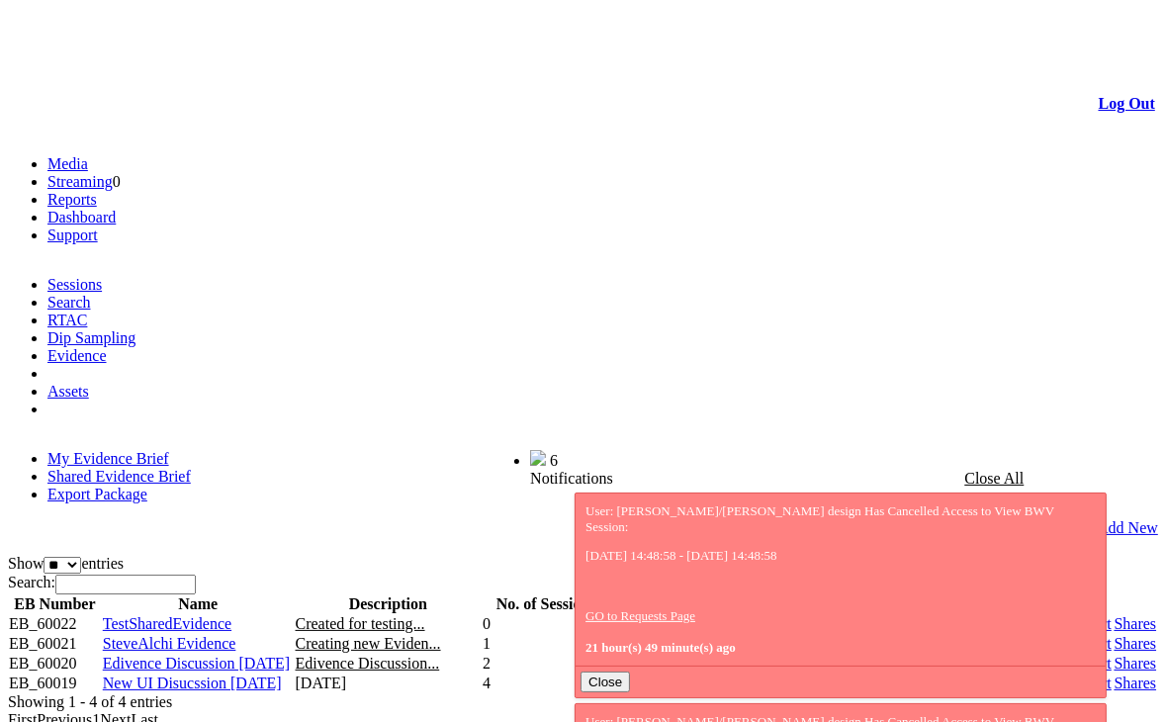
click at [191, 468] on link "Shared Evidence Brief" at bounding box center [118, 476] width 143 height 17
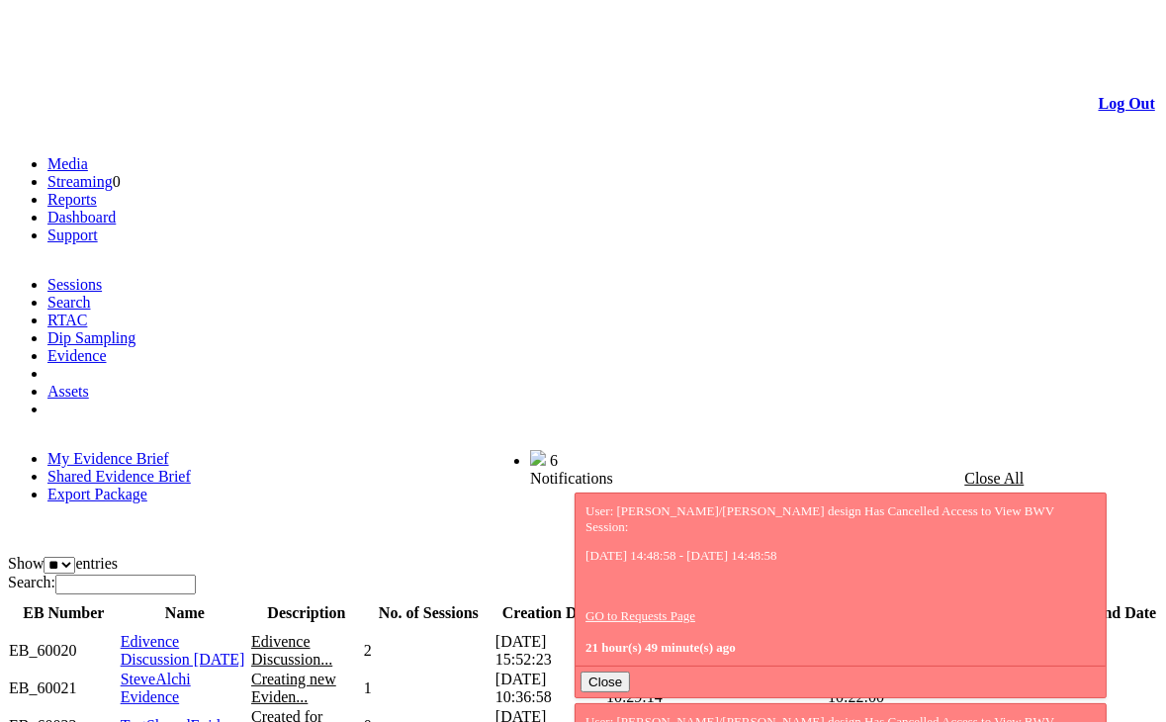
click at [191, 633] on span "Edivence Discussion [DATE]" at bounding box center [183, 650] width 125 height 35
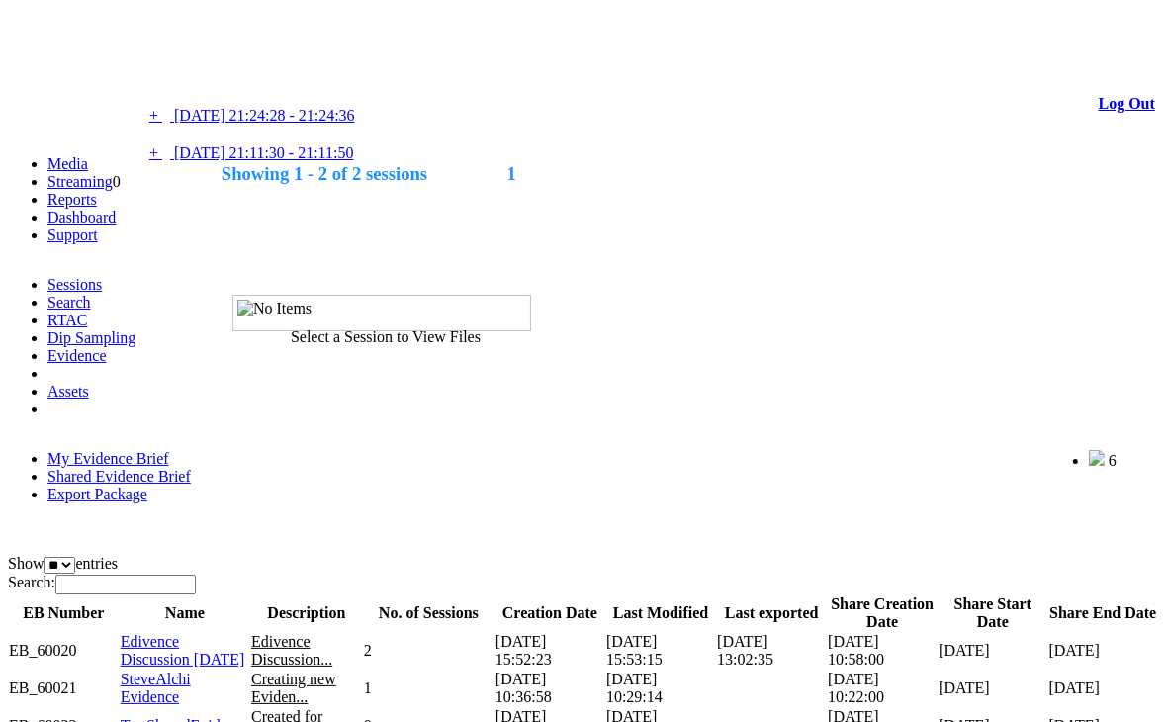
click at [272, 161] on link "+ - [DATE] 21:11:30 - 21:11:50" at bounding box center [251, 152] width 205 height 17
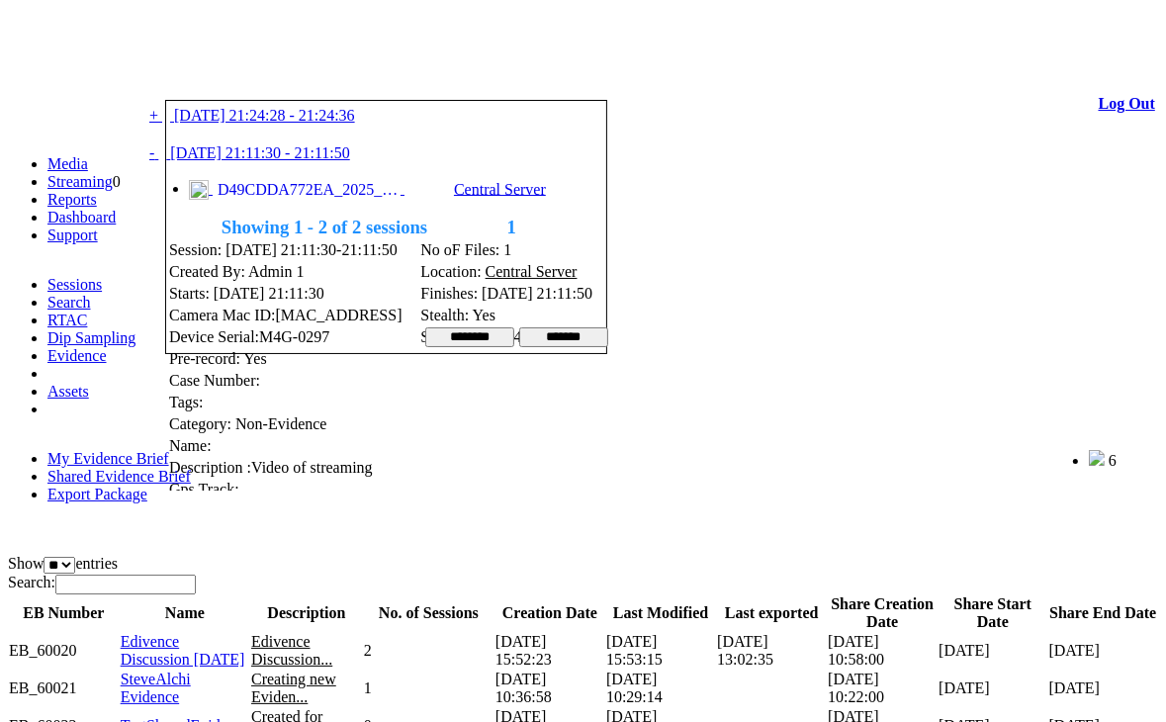
click at [282, 199] on span "D49CDDA772EA_2025_0109_151130_001.MP4" at bounding box center [307, 190] width 188 height 18
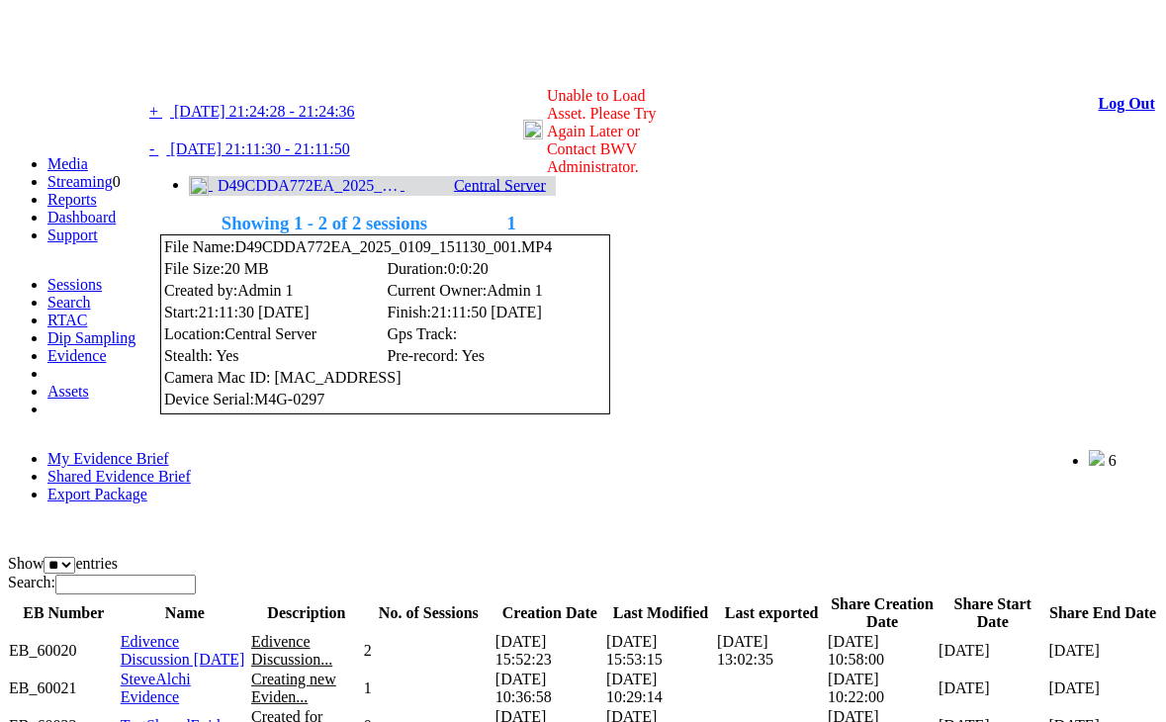
click at [325, 195] on span "D49CDDA772EA_2025_0109_151130_001.MP4" at bounding box center [307, 186] width 188 height 18
click at [225, 77] on link at bounding box center [225, 71] width 0 height 17
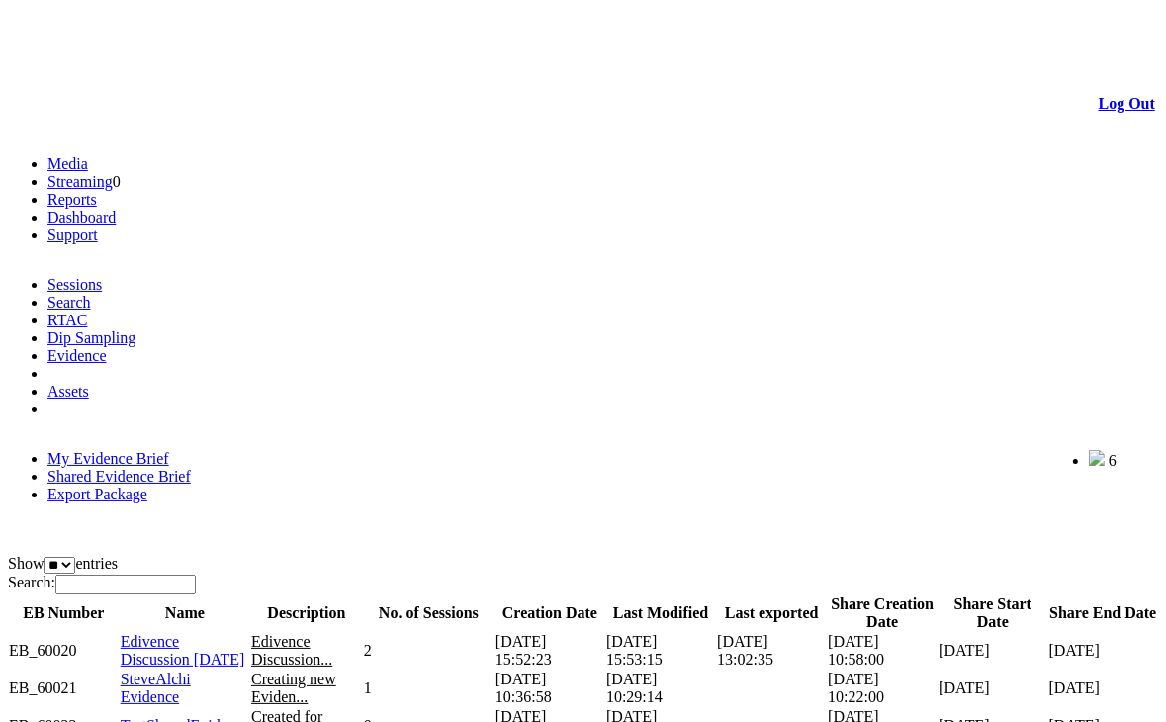
click at [179, 633] on span "Edivence Discussion [DATE]" at bounding box center [183, 650] width 125 height 35
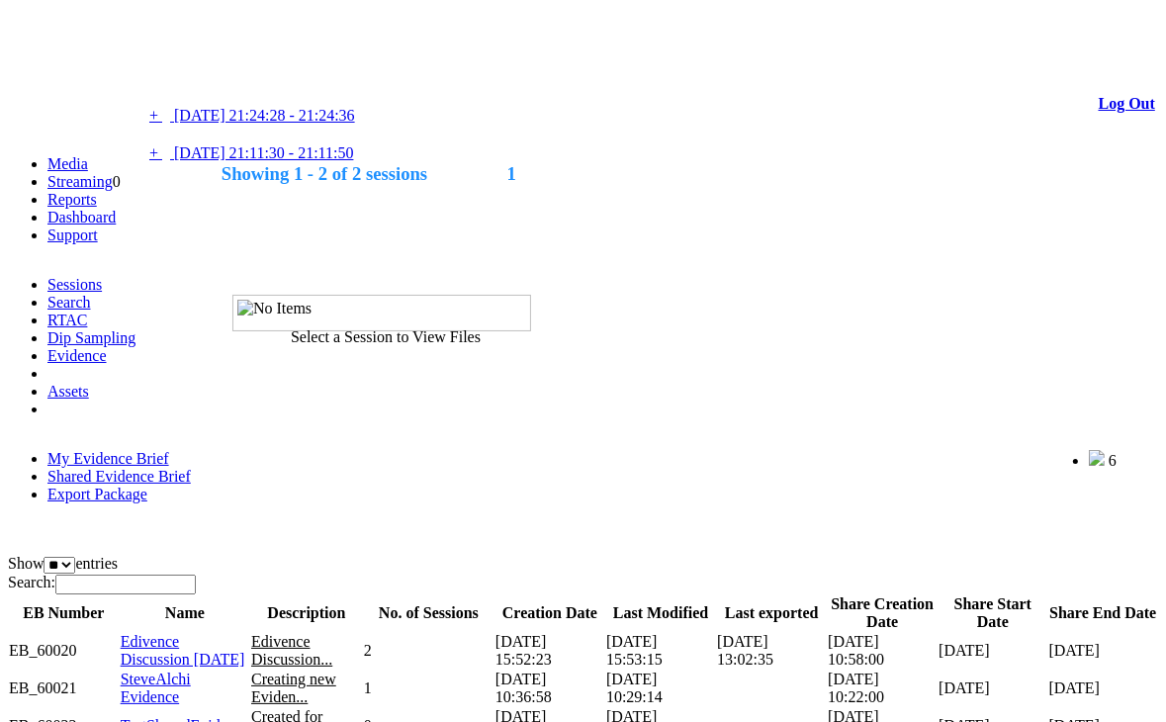
click at [340, 161] on span "[DATE] 21:11:30 - 21:11:50" at bounding box center [263, 152] width 179 height 17
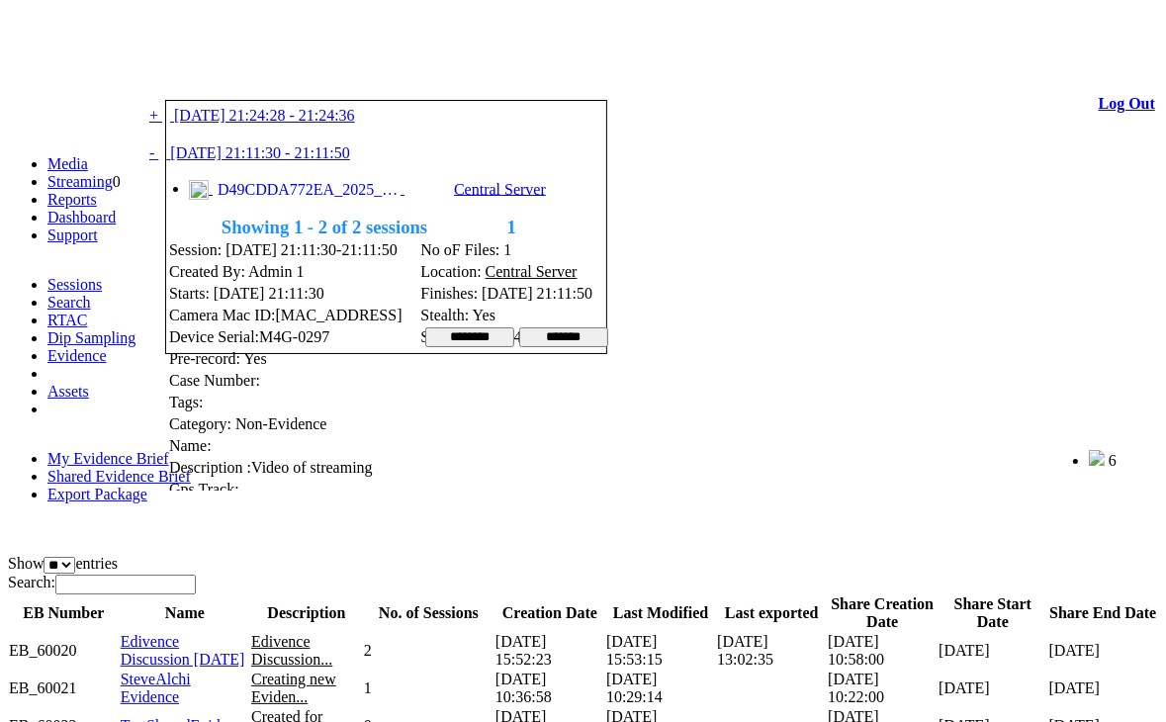
click at [310, 199] on span "D49CDDA772EA_2025_0109_151130_001.MP4" at bounding box center [307, 190] width 188 height 18
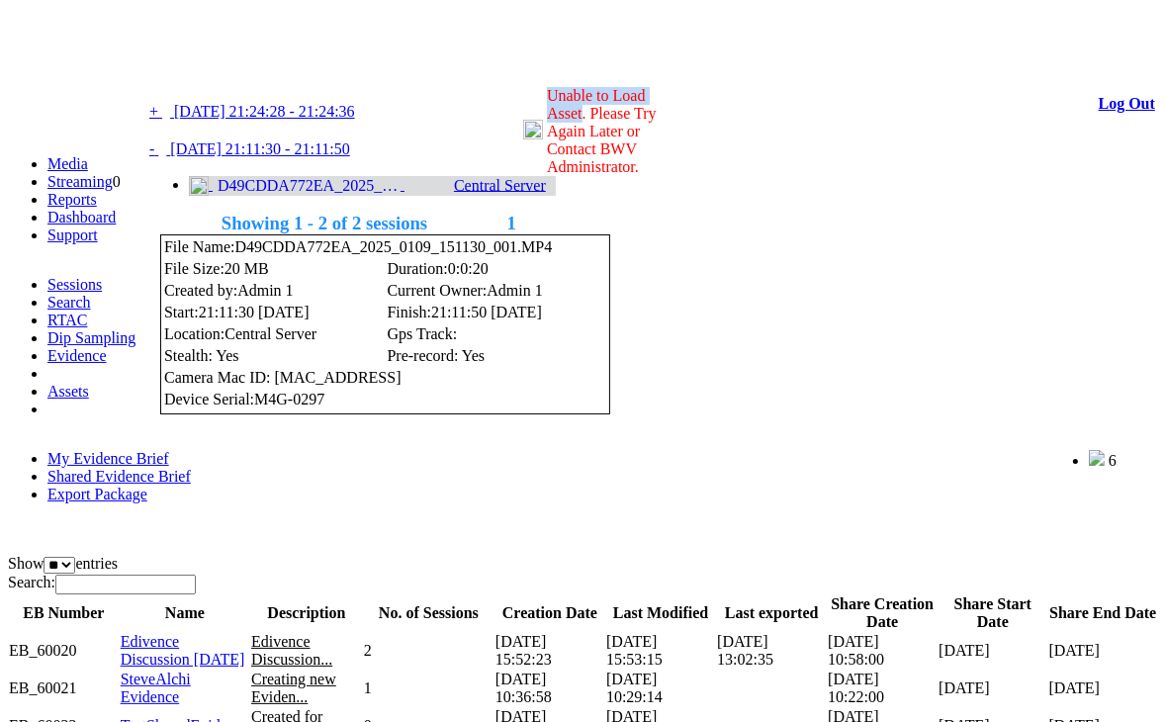
drag, startPoint x: 588, startPoint y: 96, endPoint x: 734, endPoint y: 99, distance: 145.4
click at [657, 99] on label "Unable to Load Asset. Please Try Again Later or Contact BWV Administrator." at bounding box center [602, 131] width 110 height 88
copy label "Unable to Load Asset"
click at [225, 68] on link at bounding box center [225, 71] width 0 height 17
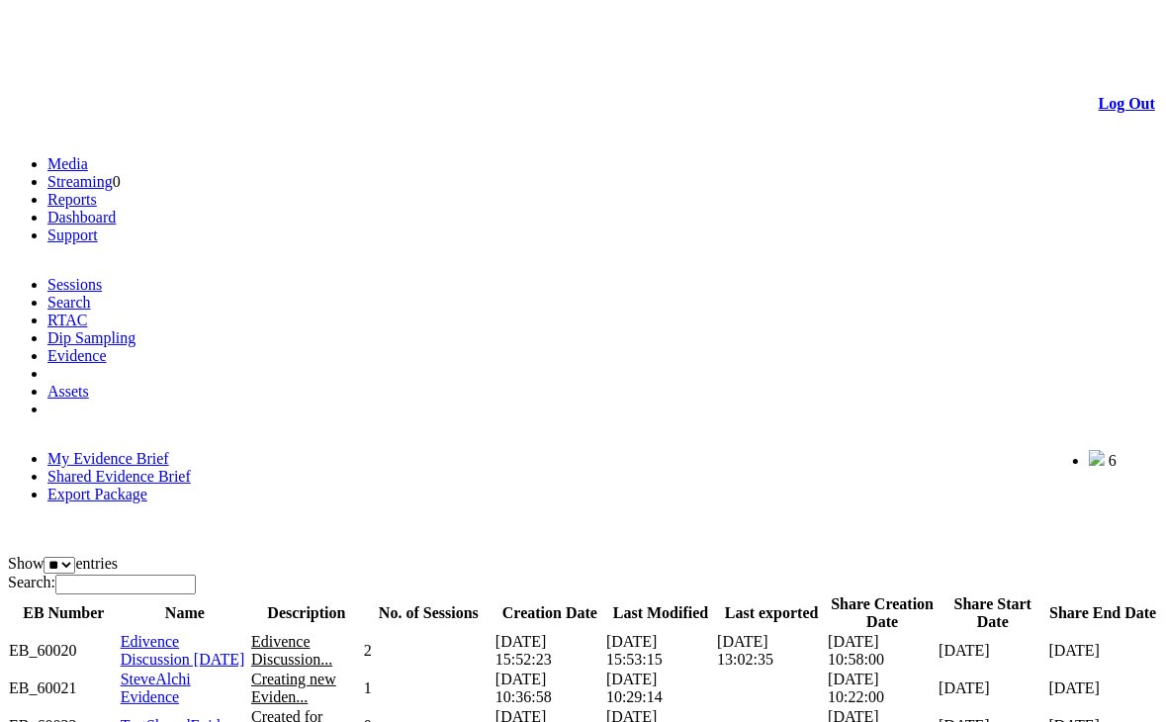
click at [118, 450] on link "My Evidence Brief" at bounding box center [108, 458] width 122 height 17
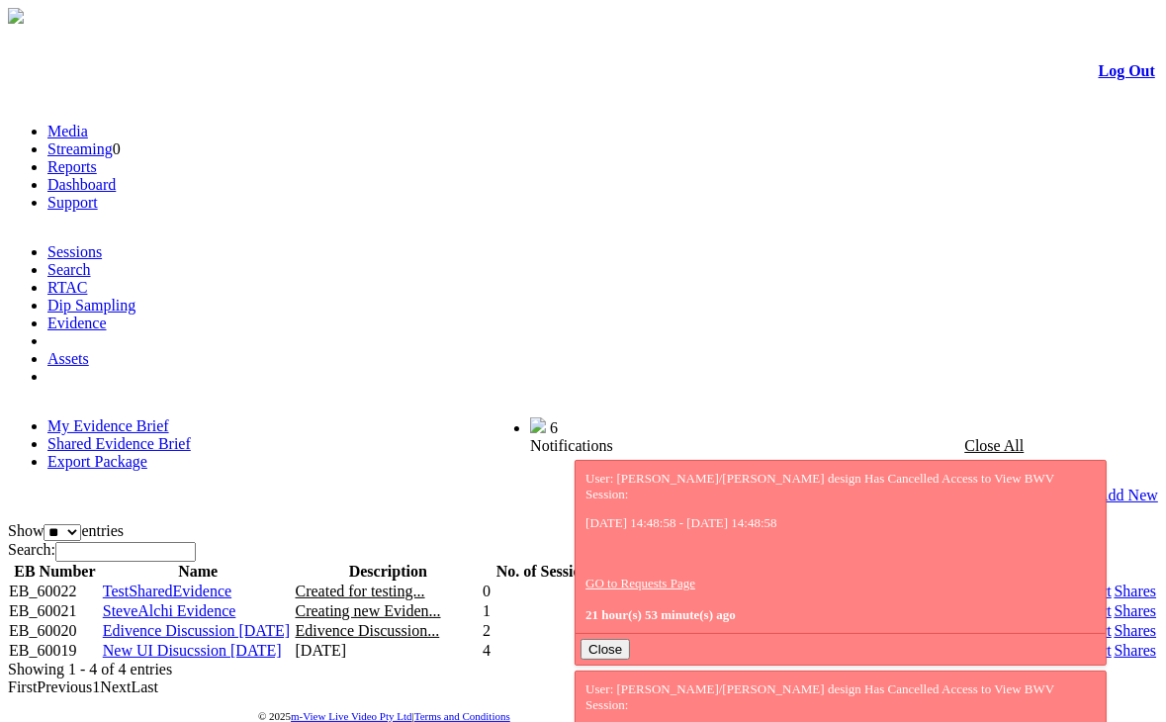
click at [191, 435] on link "Shared Evidence Brief" at bounding box center [118, 443] width 143 height 17
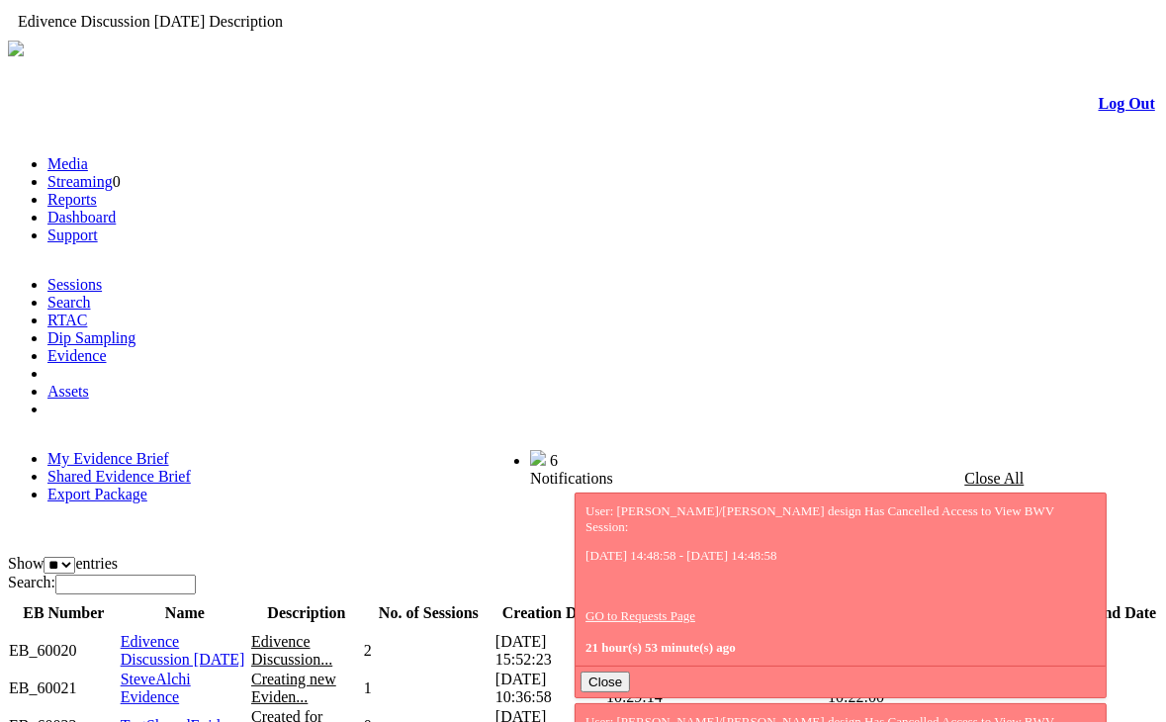
click at [328, 633] on span "Edivence Discussion..." at bounding box center [291, 650] width 81 height 35
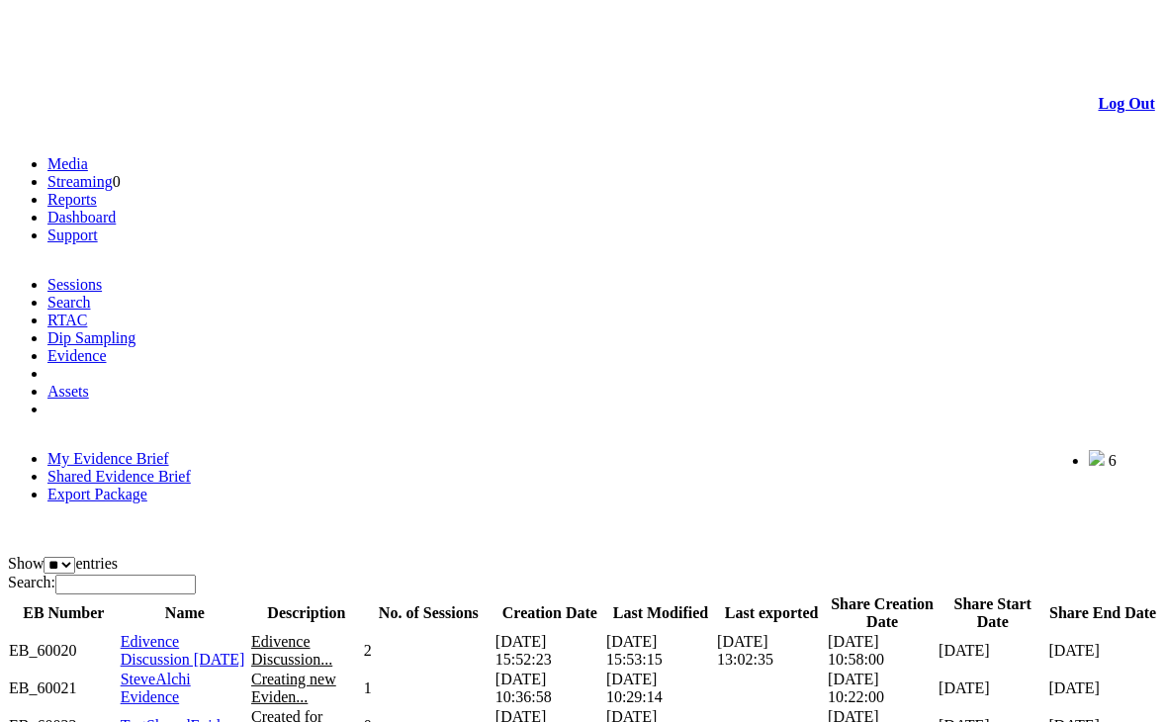
click at [732, 632] on td "[DATE] 13:02:35" at bounding box center [771, 651] width 111 height 38
click at [177, 633] on span "Edivence Discussion 13 Jan 2025" at bounding box center [183, 650] width 125 height 35
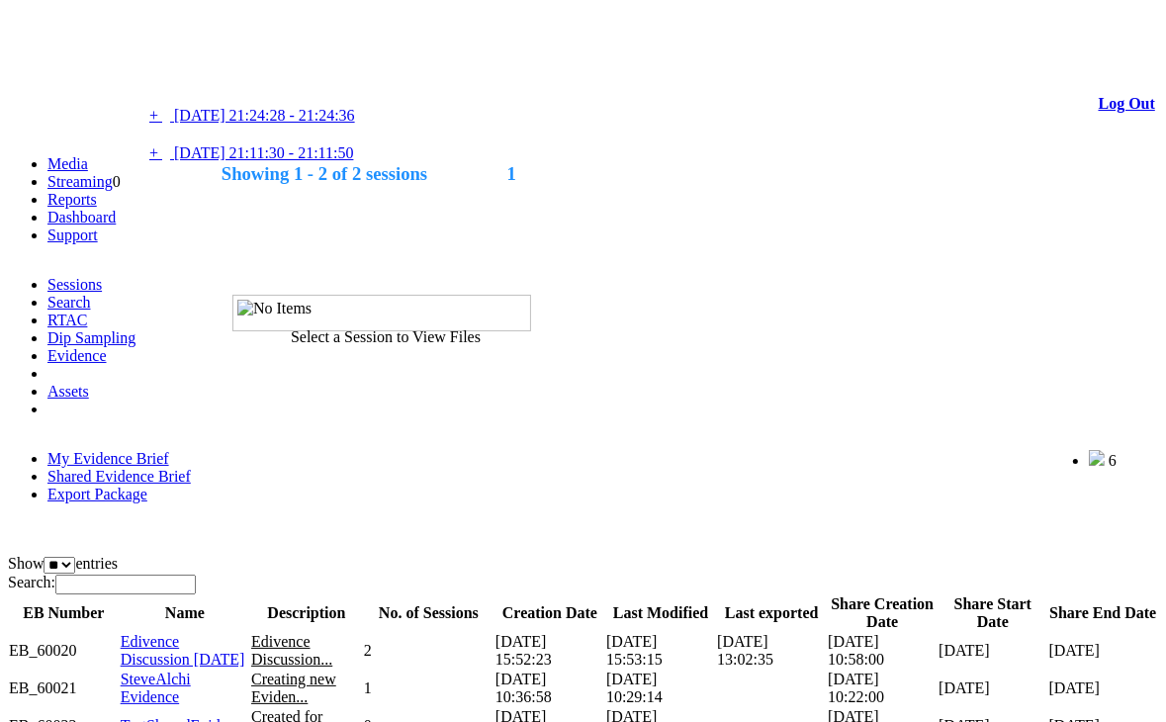
click at [205, 161] on span "09/01/2025 21:11:30 - 21:11:50" at bounding box center [263, 152] width 179 height 17
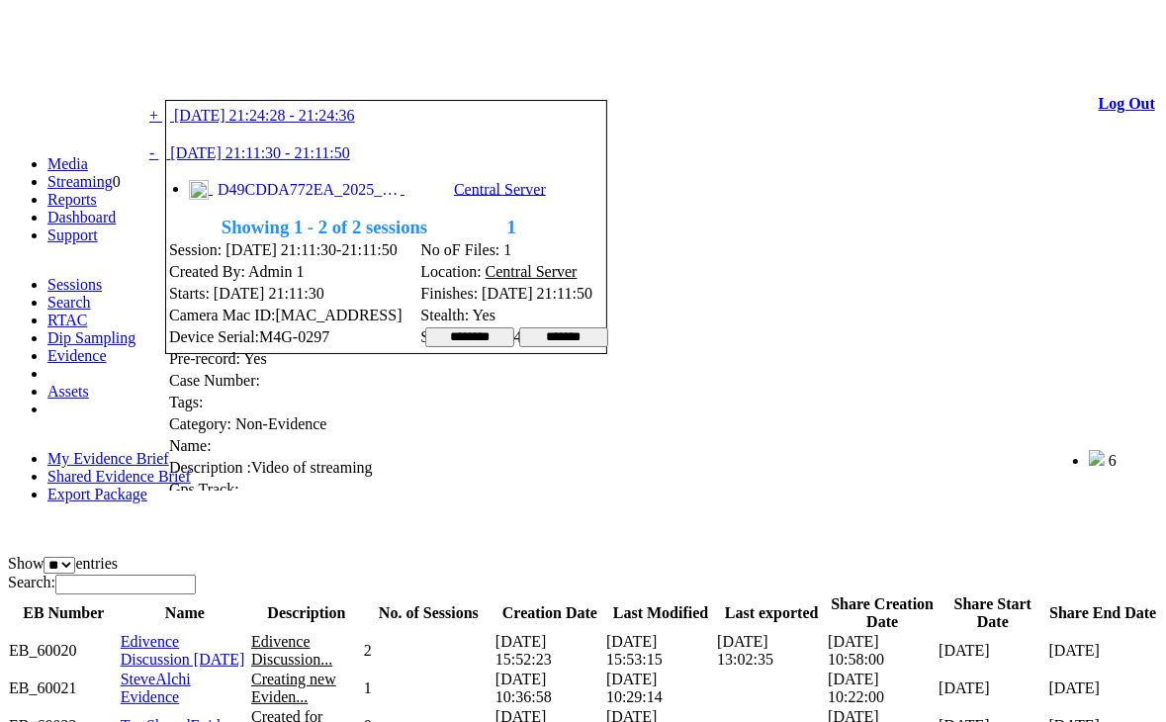
click at [237, 199] on span "D49CDDA772EA_2025_0109_151130_001.MP4" at bounding box center [307, 190] width 188 height 18
click at [347, 199] on span "D49CDDA772EA_2025_0109_151130_001.MP4" at bounding box center [307, 190] width 188 height 18
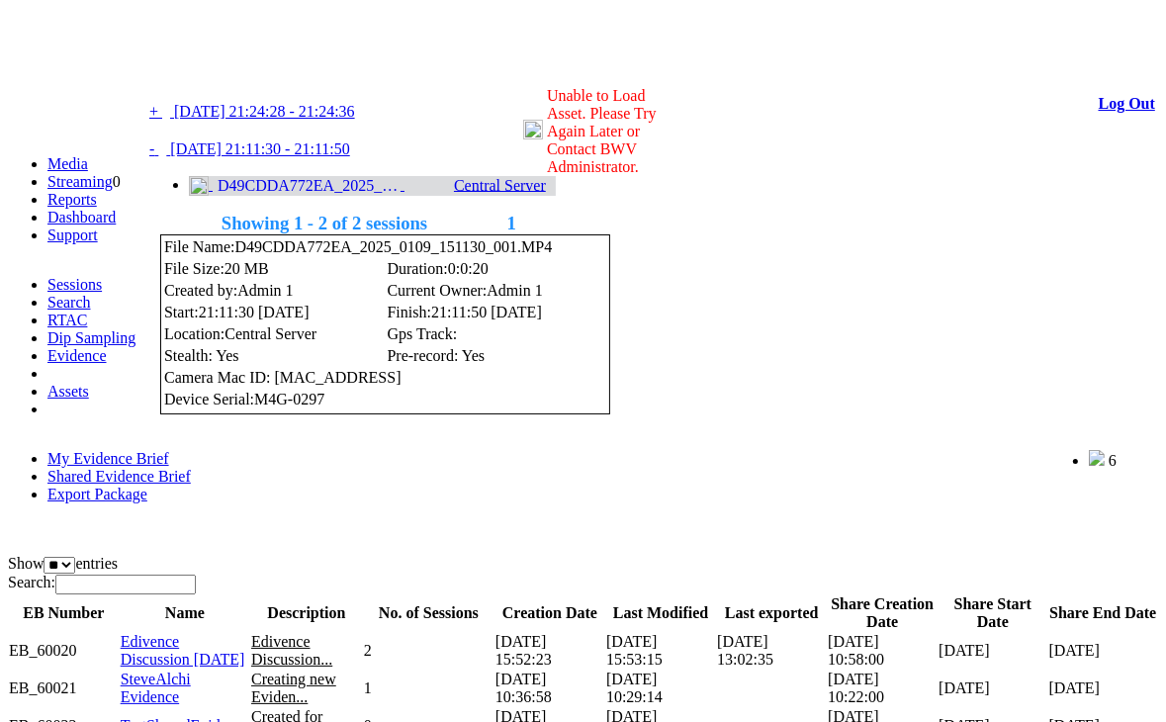
click at [273, 195] on span "D49CDDA772EA_2025_0109_151130_001.MP4" at bounding box center [307, 186] width 188 height 18
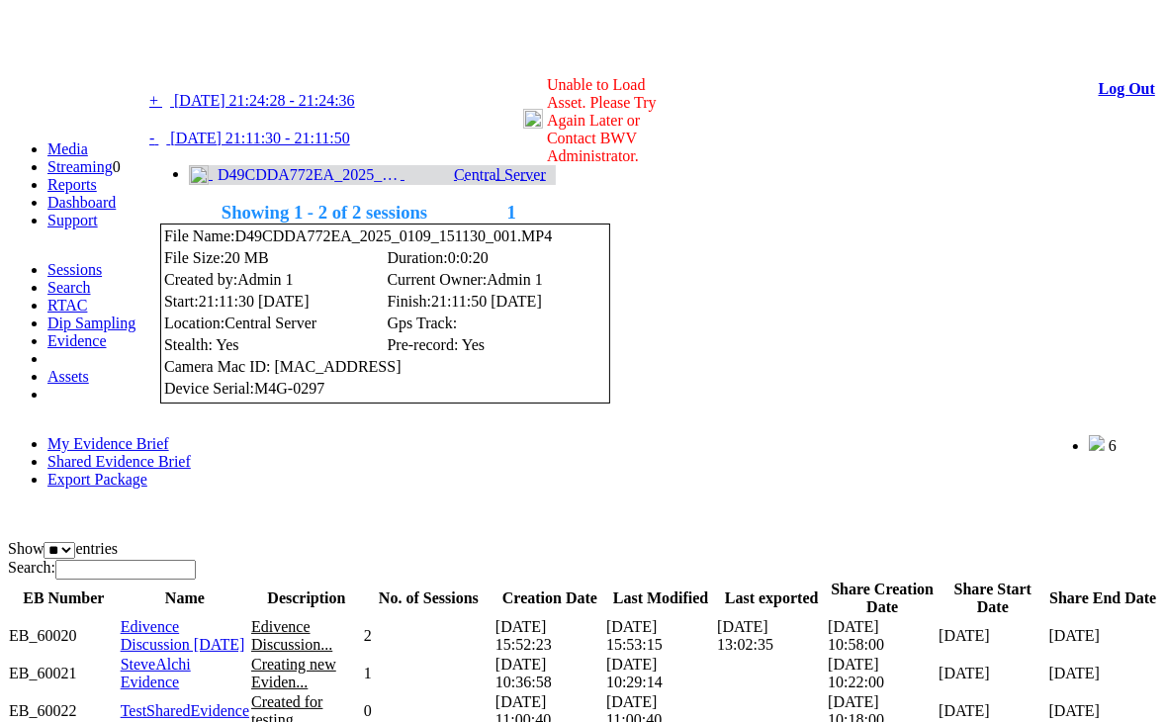
click at [269, 184] on span "D49CDDA772EA_2025_0109_151130_001.MP4" at bounding box center [307, 175] width 188 height 18
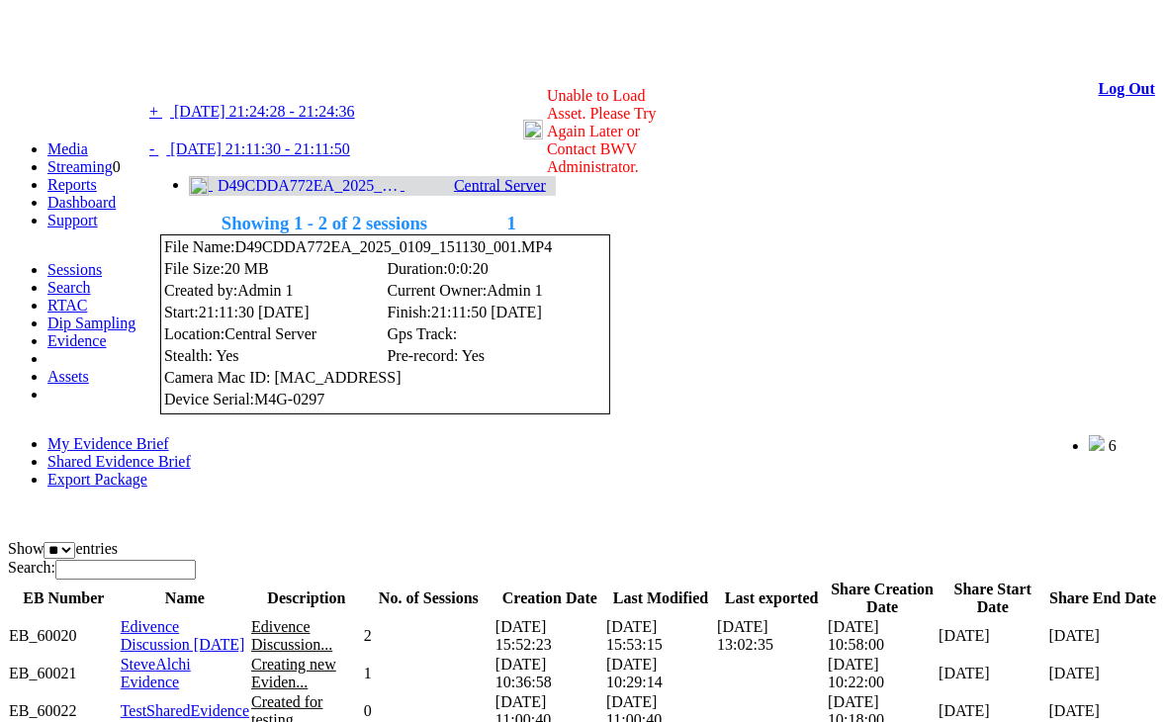
click at [358, 195] on span "D49CDDA772EA_2025_0109_151130_001.MP4" at bounding box center [307, 186] width 188 height 18
click at [225, 72] on link at bounding box center [225, 71] width 0 height 17
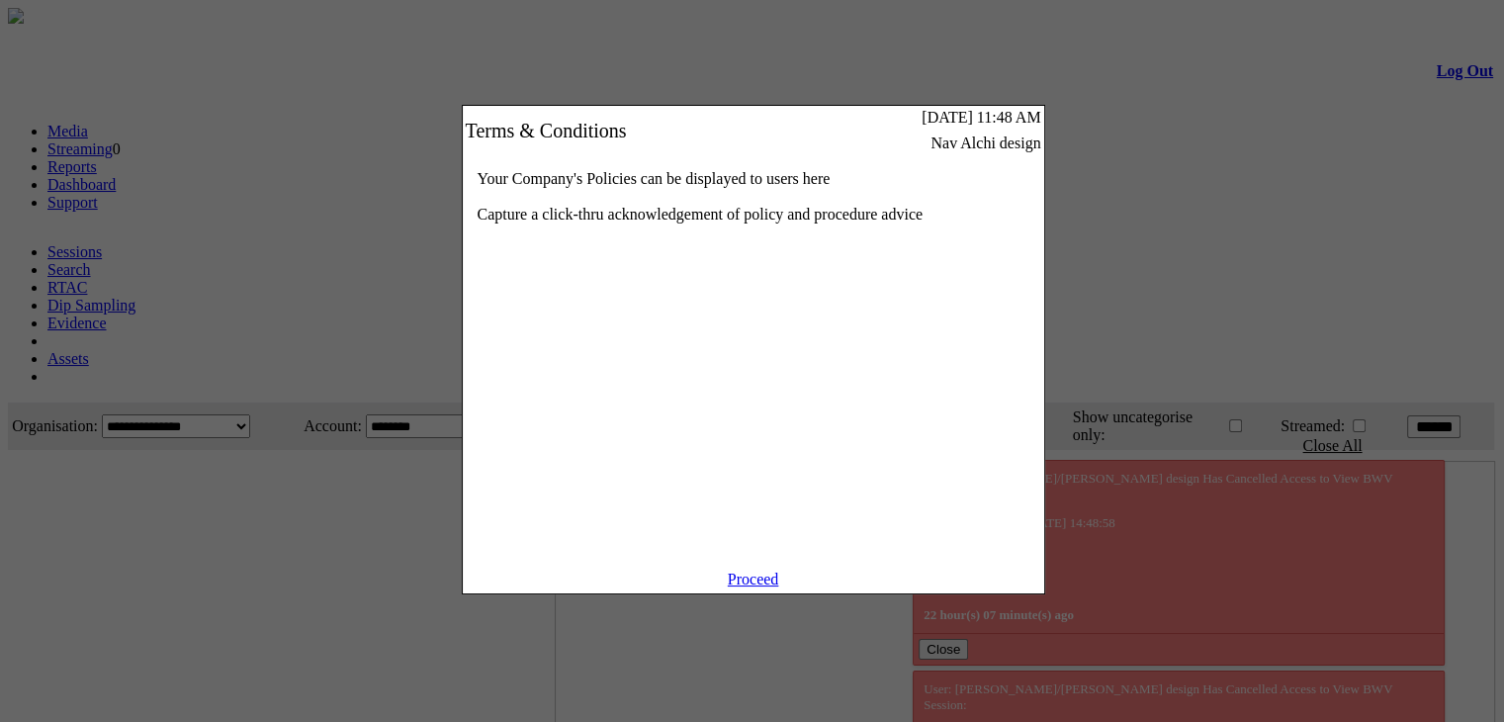
click at [756, 587] on link "Proceed" at bounding box center [753, 579] width 51 height 17
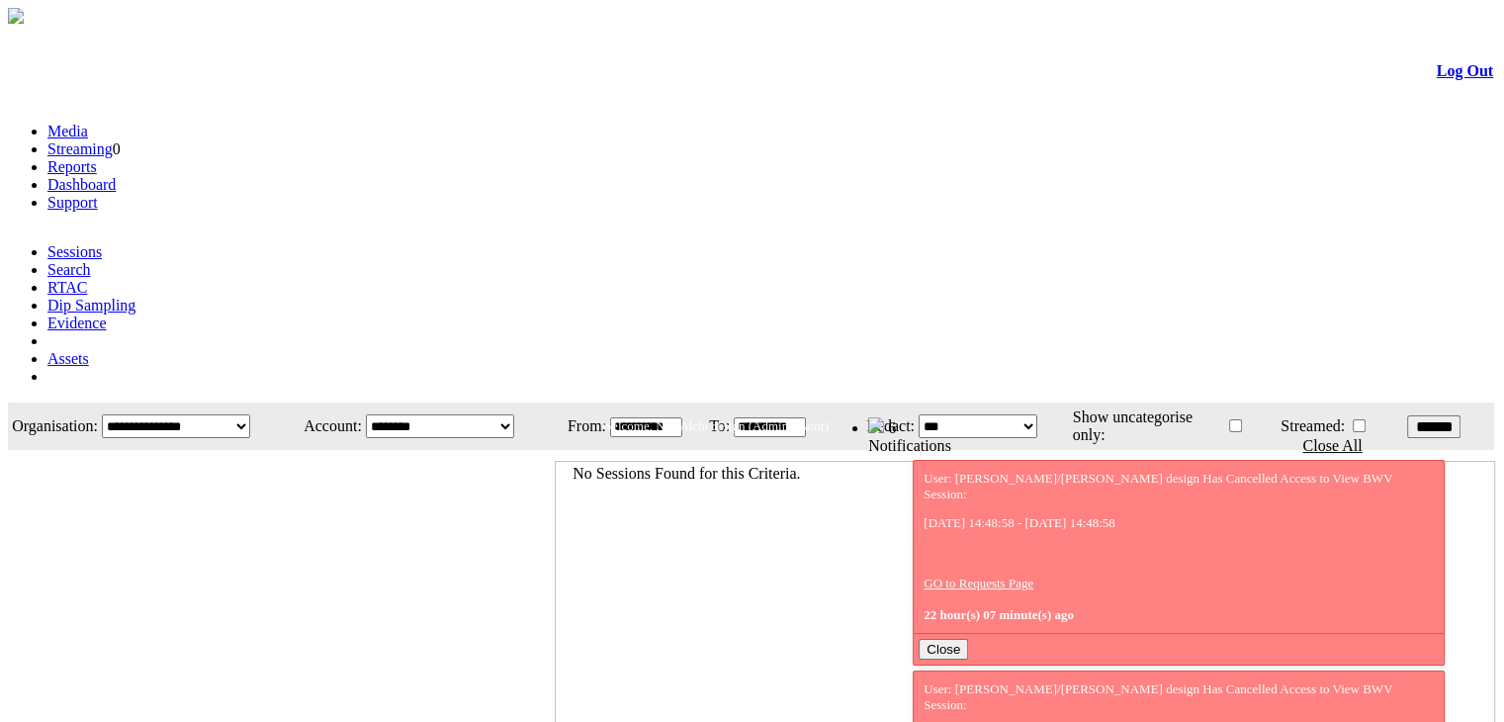
click at [107, 315] on link "Evidence" at bounding box center [76, 323] width 59 height 17
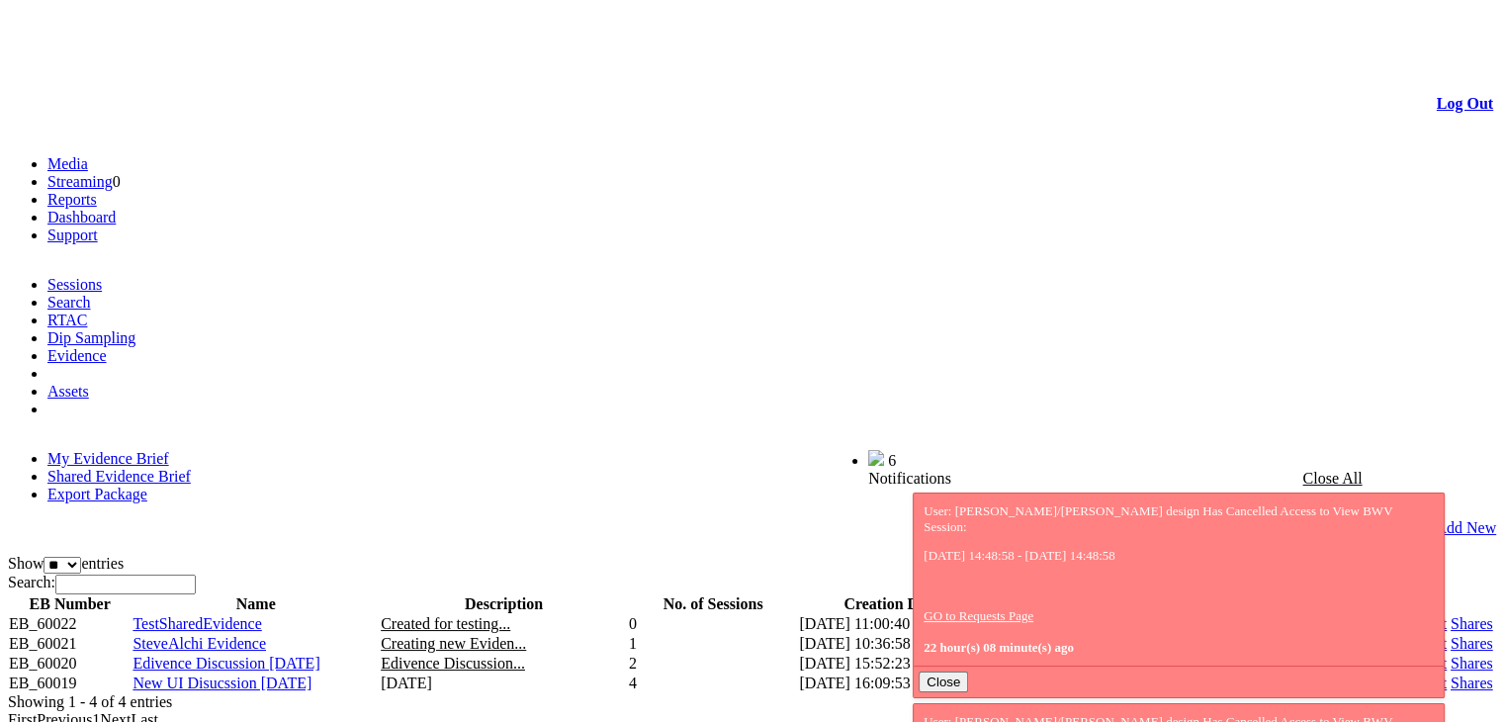
click at [191, 468] on link "Shared Evidence Brief" at bounding box center [118, 476] width 143 height 17
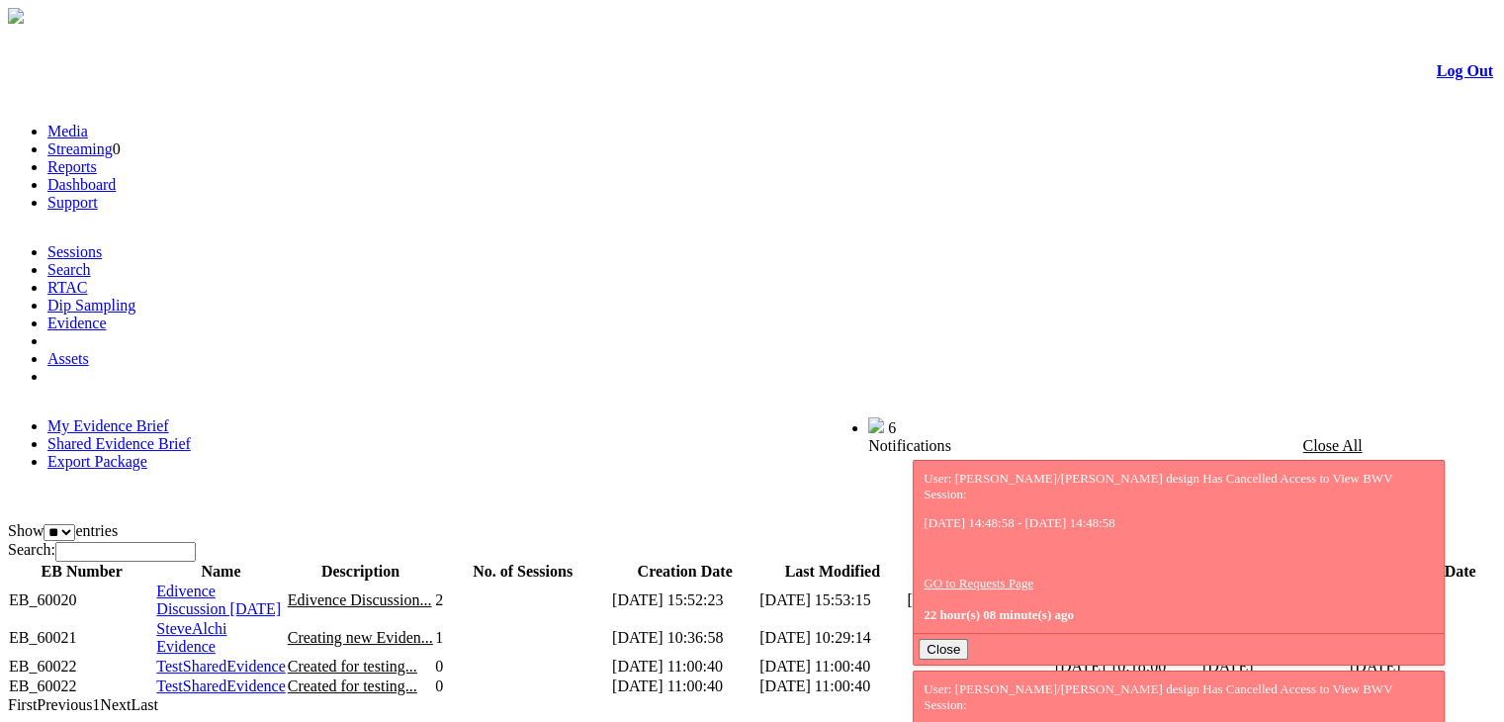
click at [225, 583] on span "Edivence Discussion [DATE]" at bounding box center [218, 600] width 125 height 35
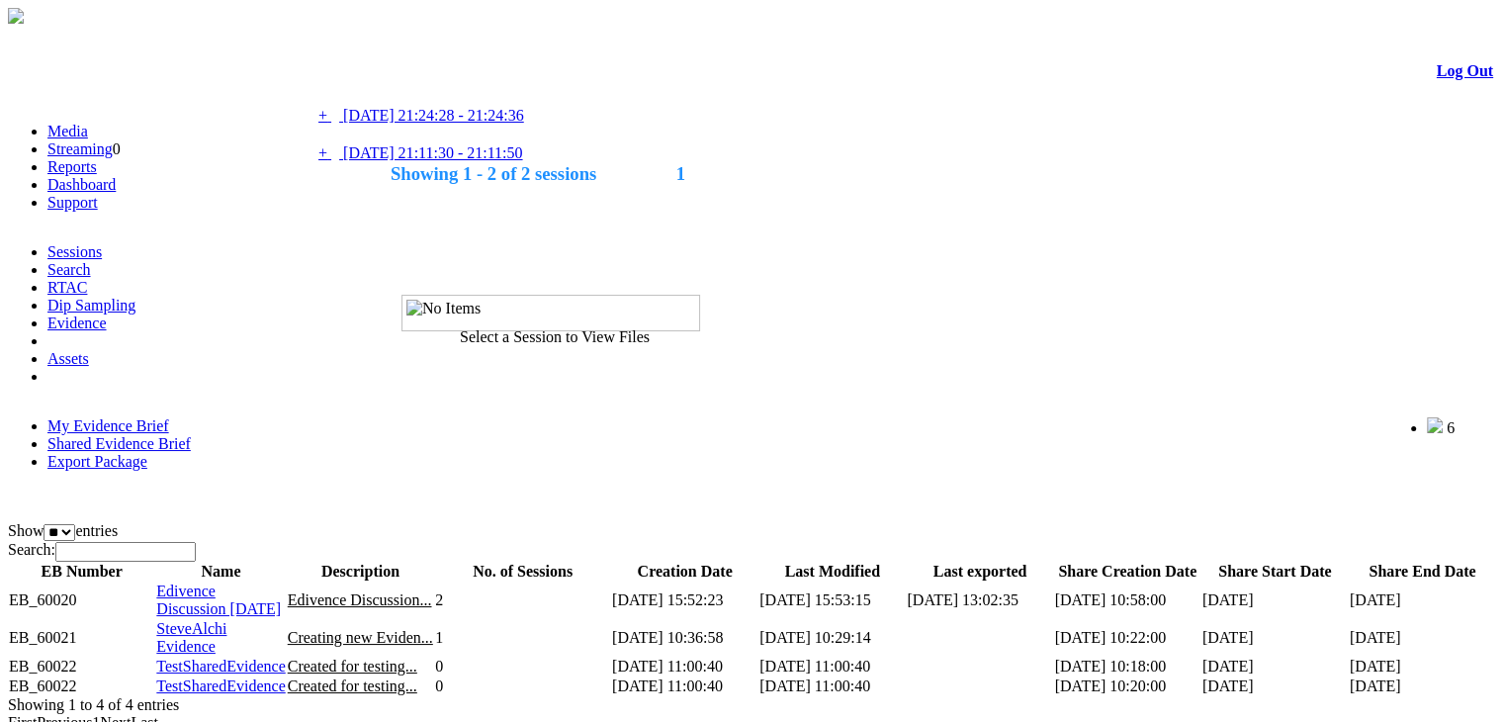
click at [475, 161] on span "09/01/2025 21:11:30 - 21:11:50" at bounding box center [432, 152] width 179 height 17
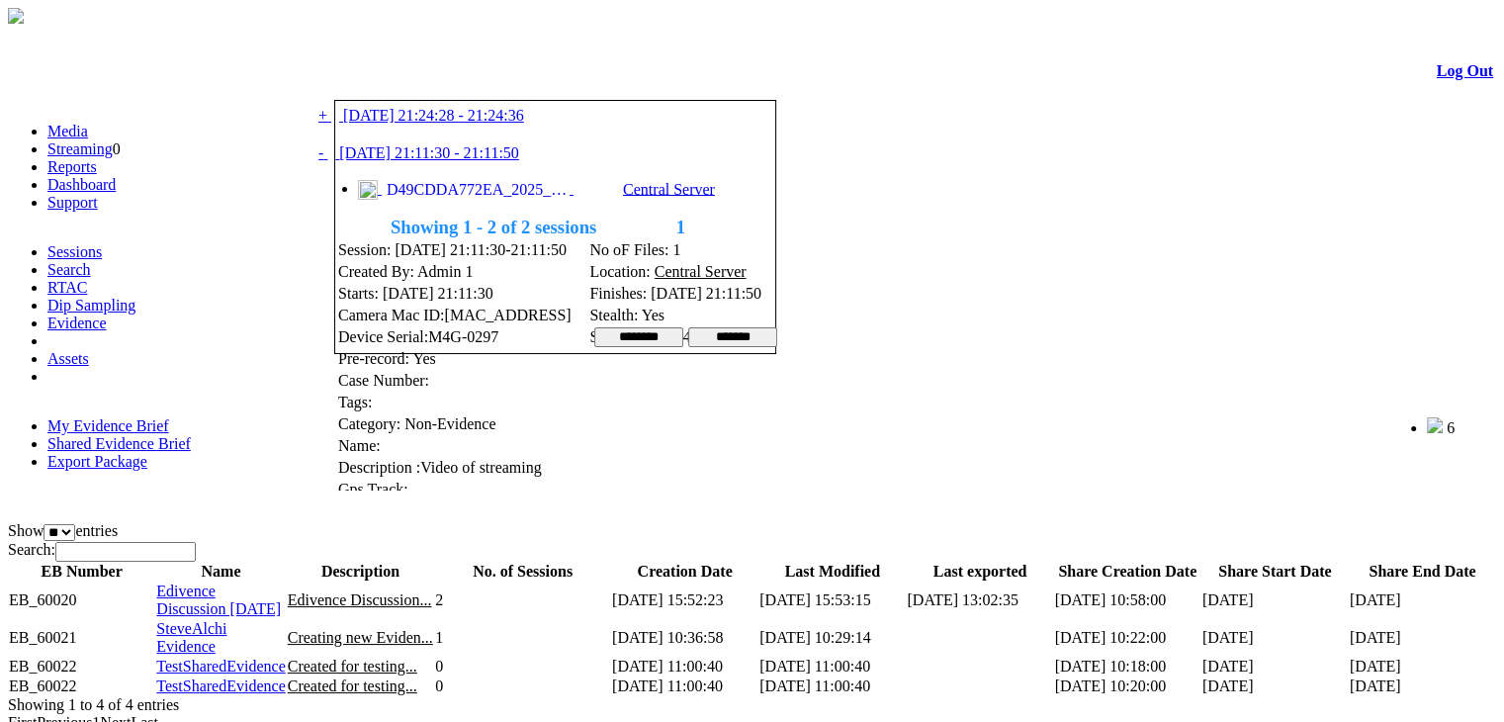
click at [473, 199] on span "D49CDDA772EA_2025_0109_151130_001.MP4" at bounding box center [476, 190] width 188 height 18
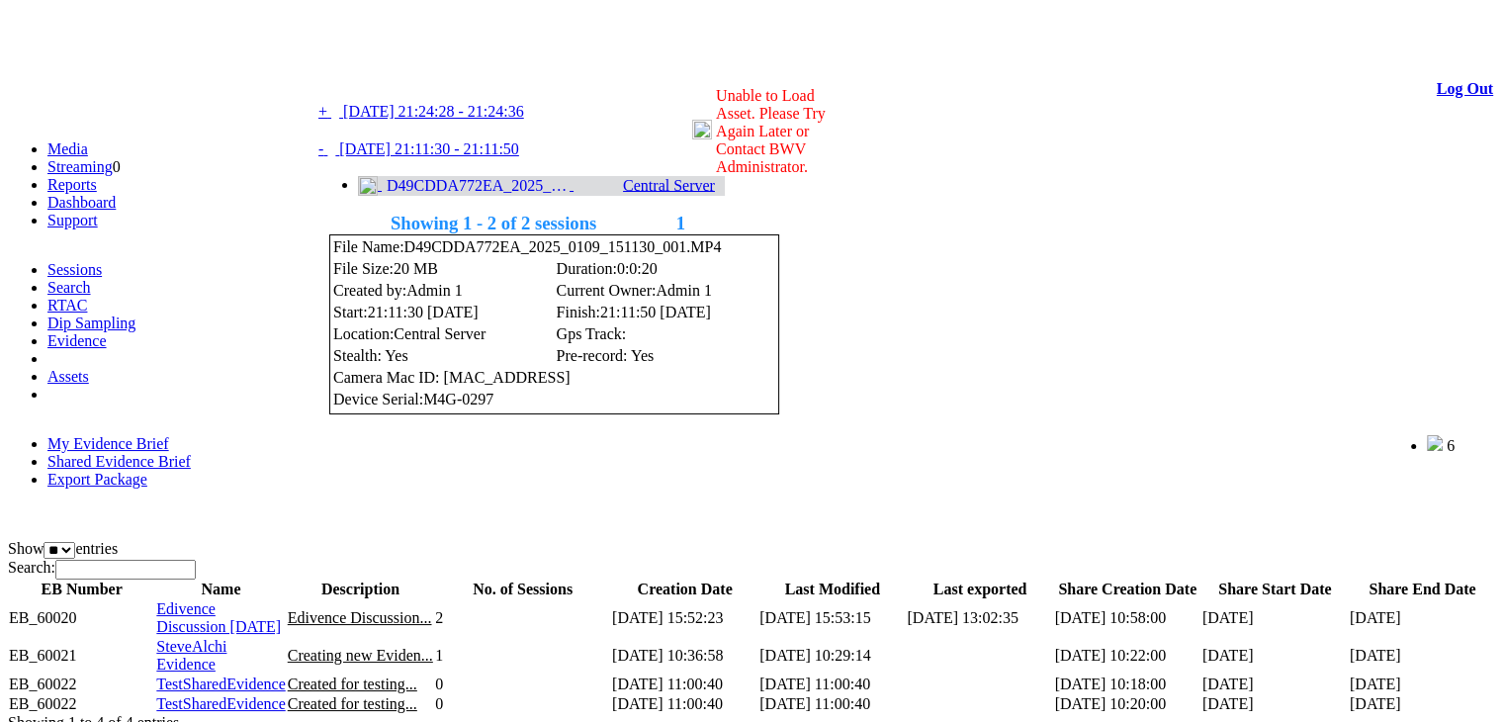
click at [395, 80] on link at bounding box center [395, 71] width 0 height 17
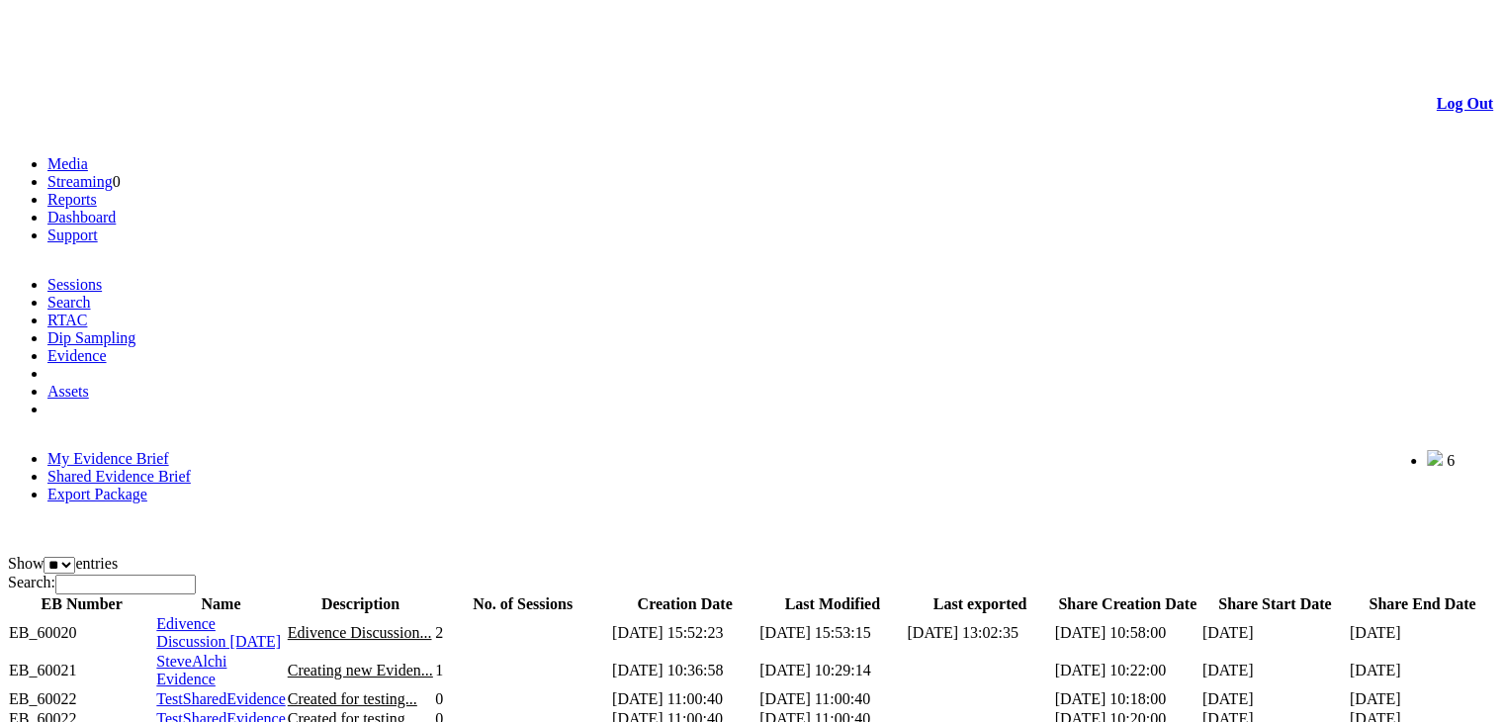
click at [243, 615] on span "Edivence Discussion [DATE]" at bounding box center [218, 632] width 125 height 35
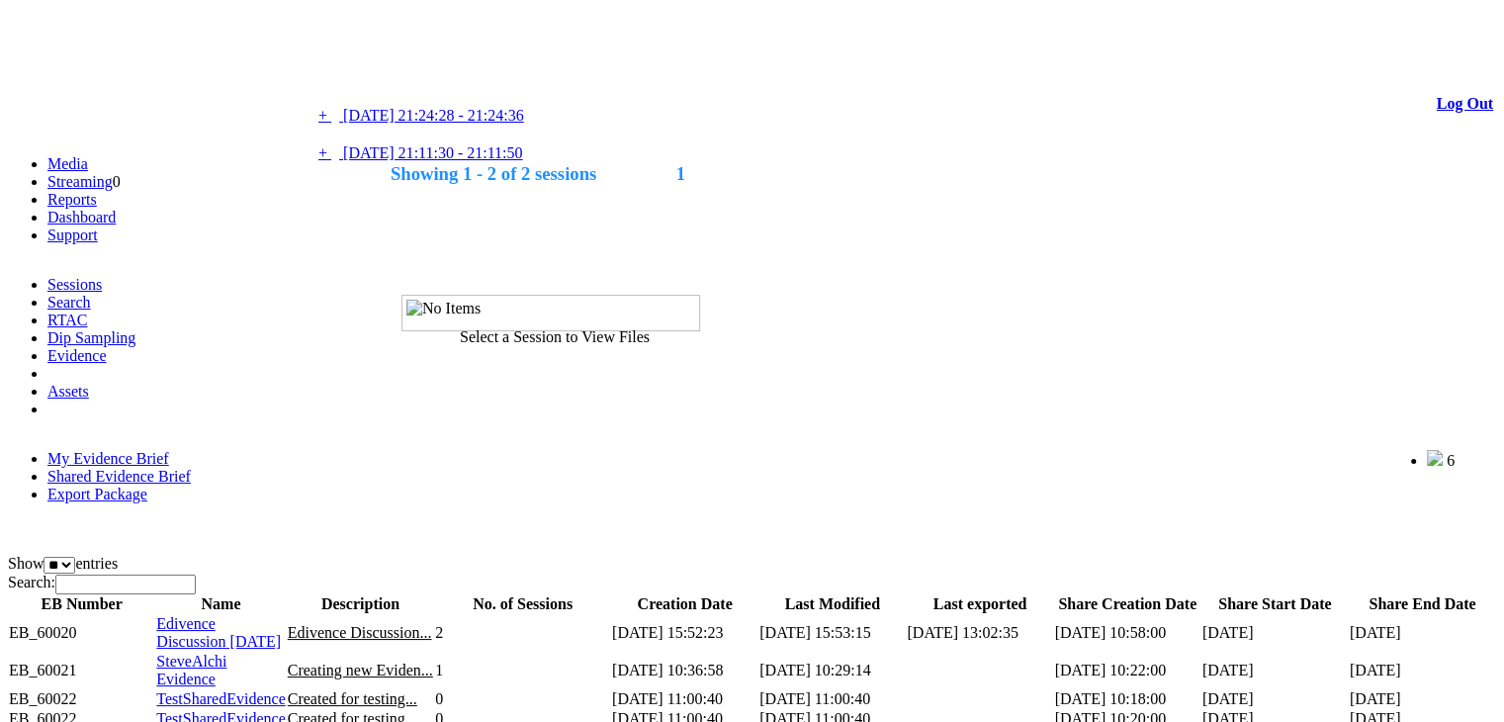
click at [443, 161] on link "+ - 09/01/2025 21:11:30 - 21:11:50" at bounding box center [420, 152] width 205 height 17
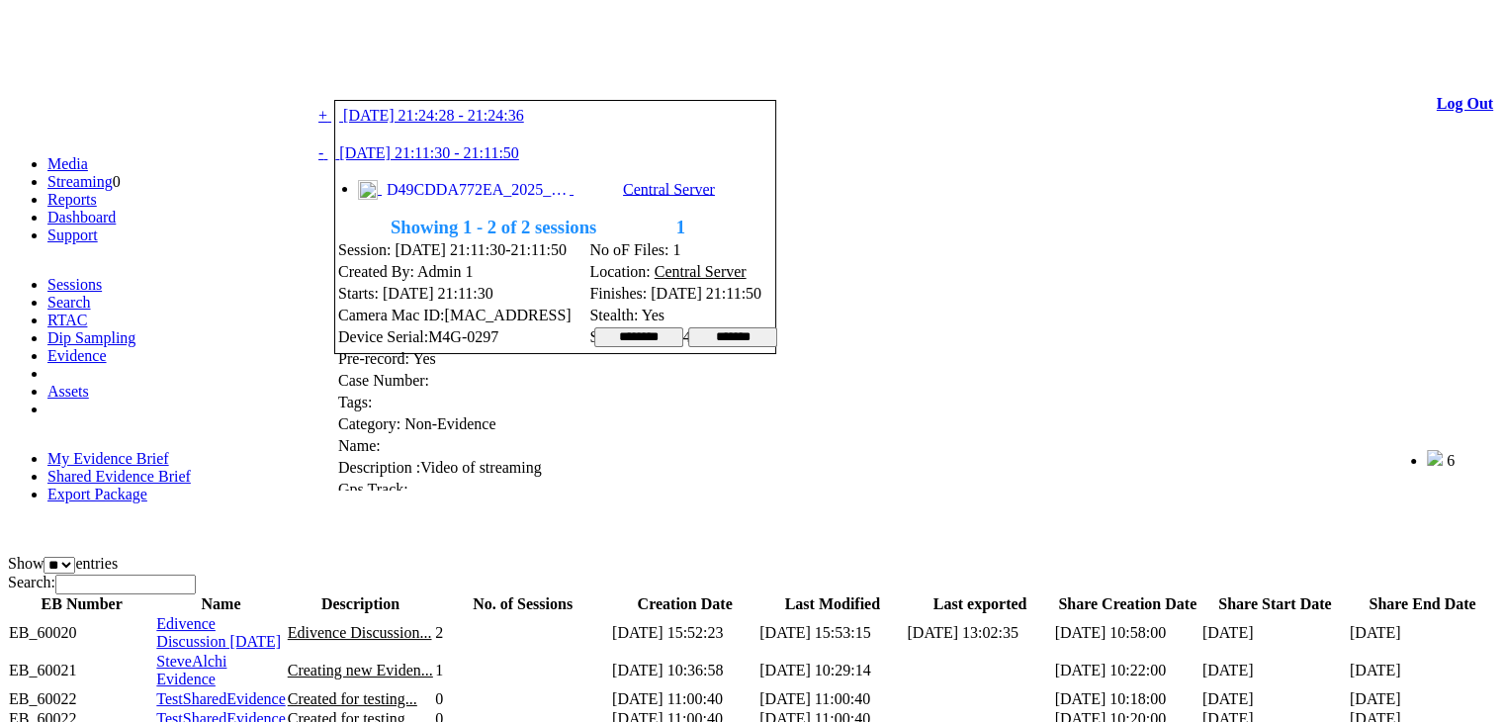
click at [441, 199] on span "D49CDDA772EA_2025_0109_151130_001.MP4" at bounding box center [476, 190] width 188 height 18
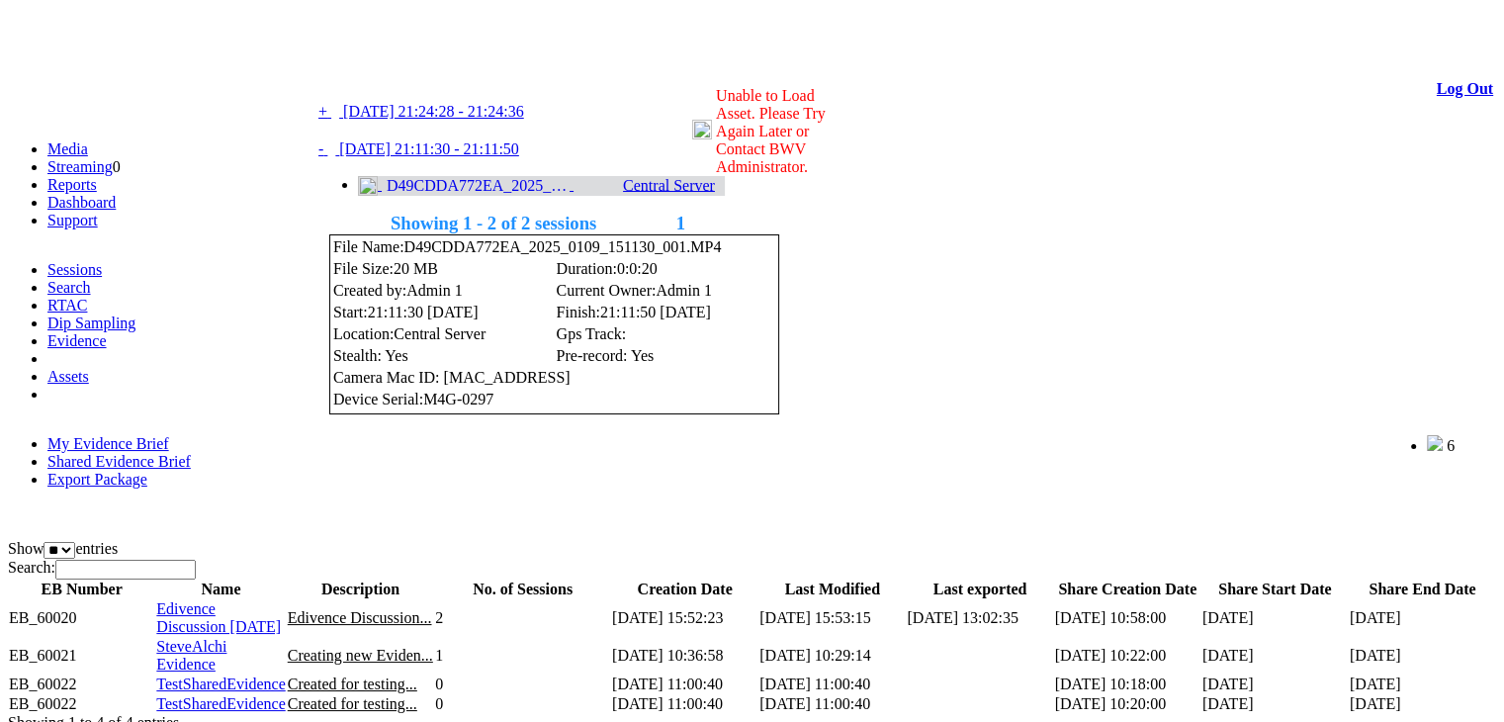
click at [524, 120] on link "+ - 09/01/2025 21:24:28 - 21:24:36" at bounding box center [421, 111] width 206 height 17
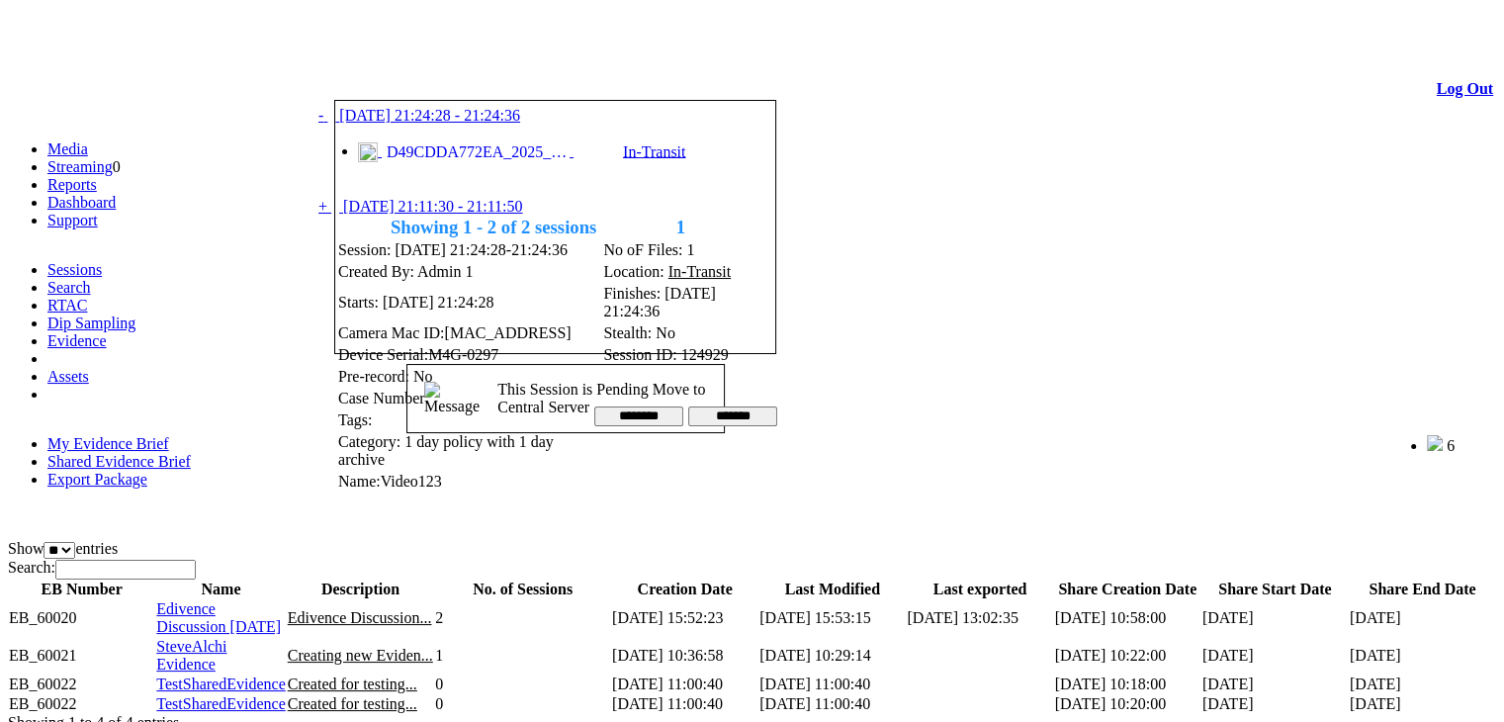
click at [509, 151] on span "D49CDDA772EA_2025_0109_152428_001.MP4" at bounding box center [476, 152] width 188 height 18
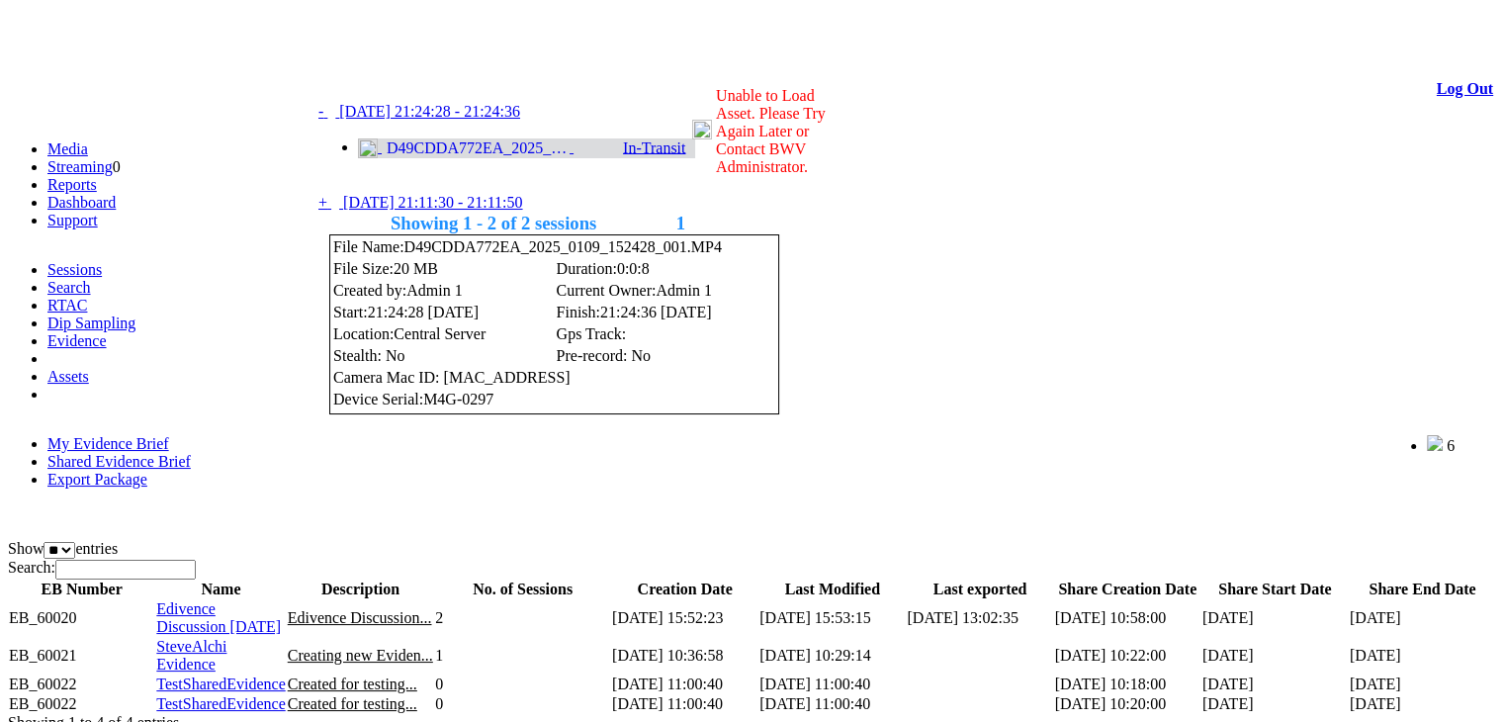
click at [395, 75] on link at bounding box center [395, 71] width 0 height 17
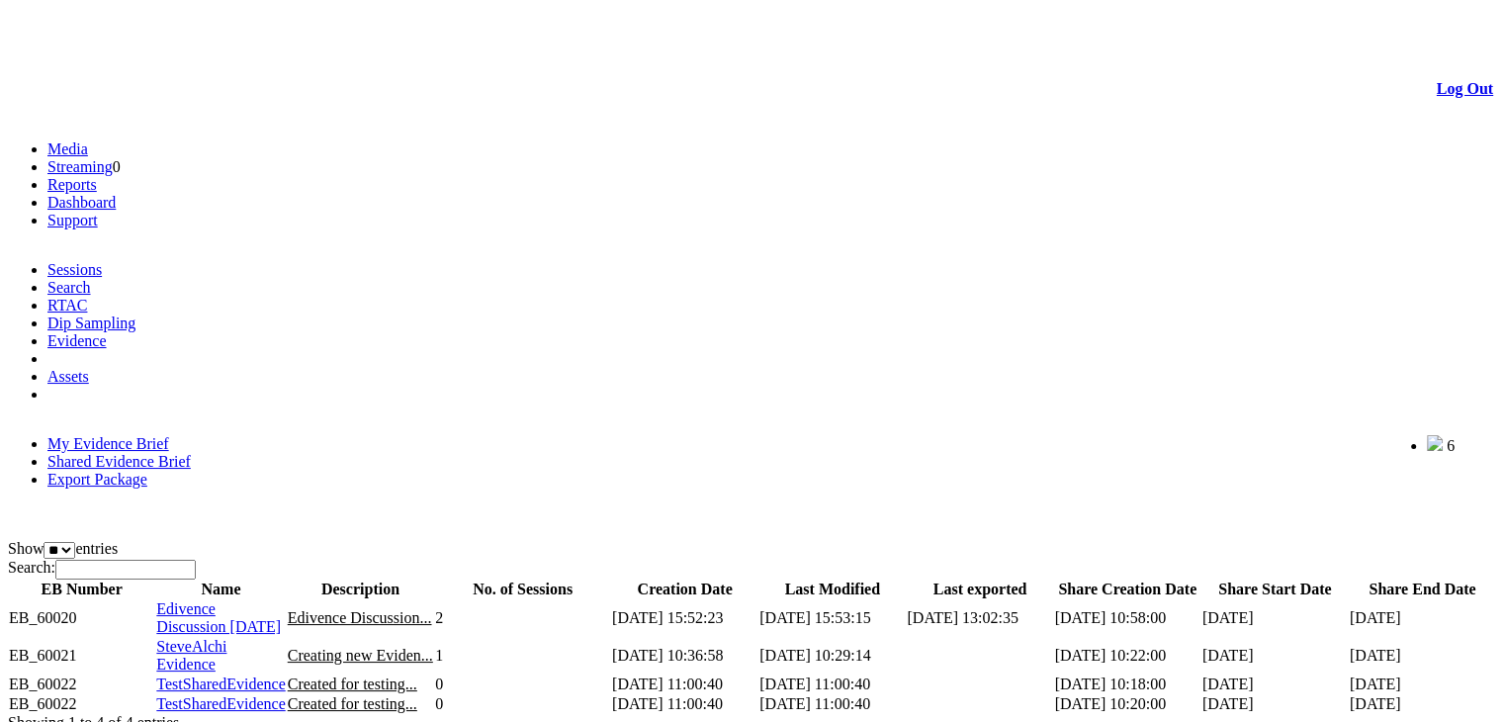
click at [150, 435] on link "My Evidence Brief" at bounding box center [108, 443] width 122 height 17
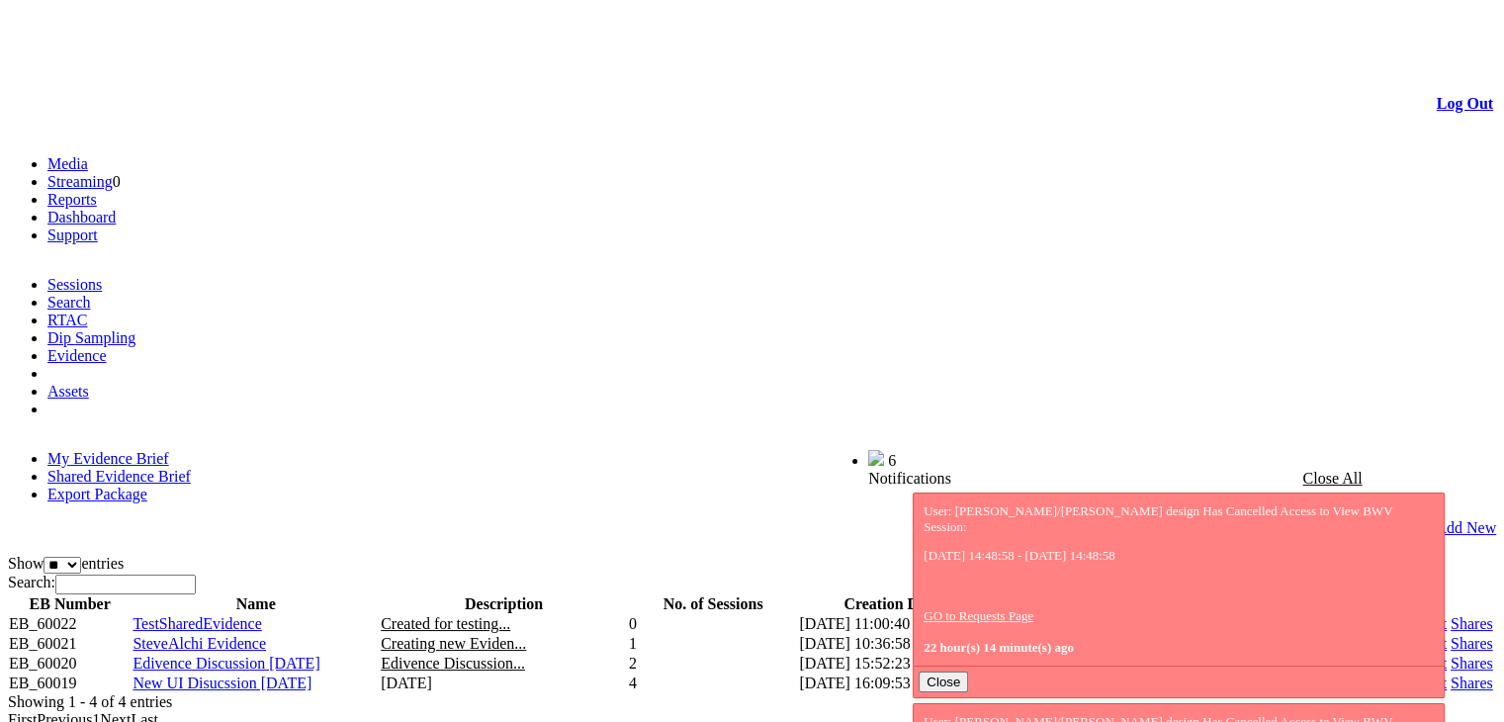
click at [1357, 655] on link "Edit" at bounding box center [1370, 663] width 27 height 17
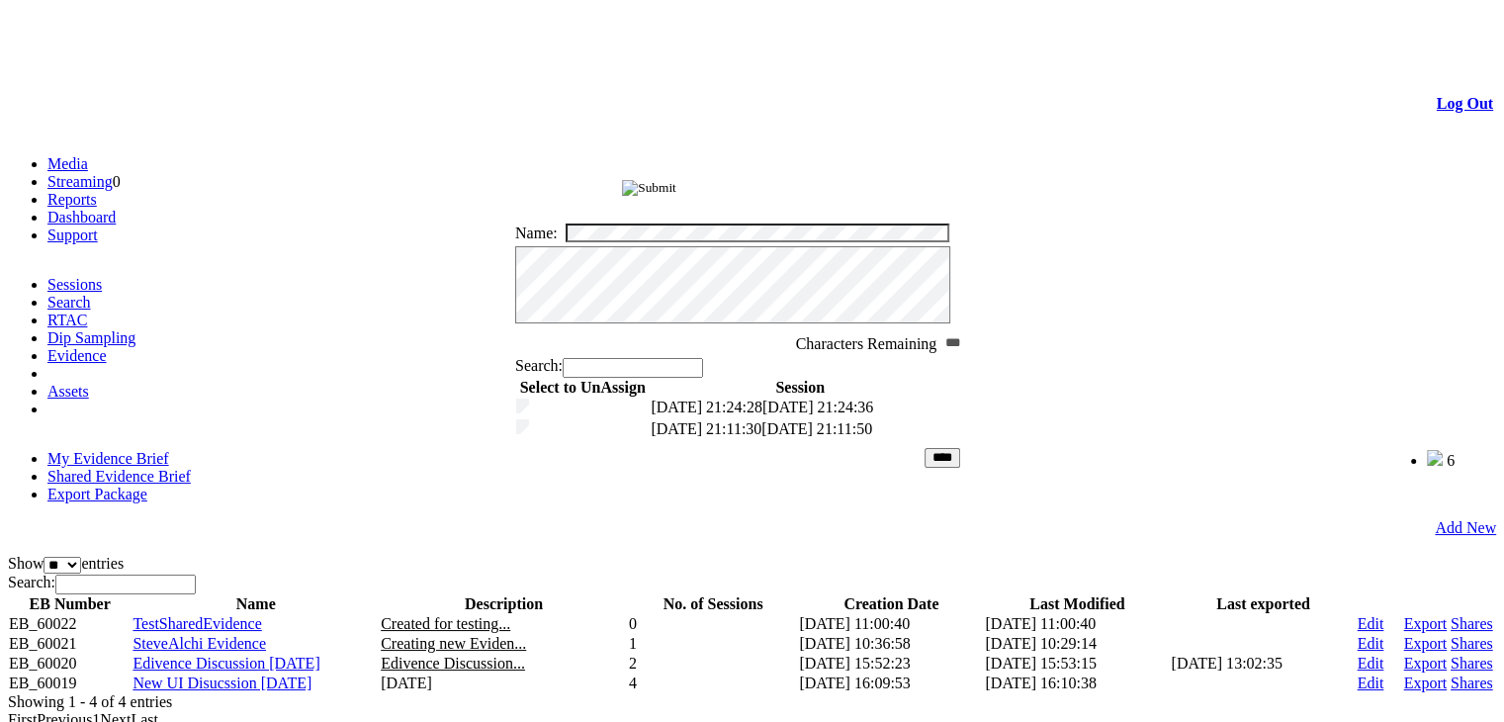
click at [676, 191] on input "image" at bounding box center [649, 188] width 54 height 16
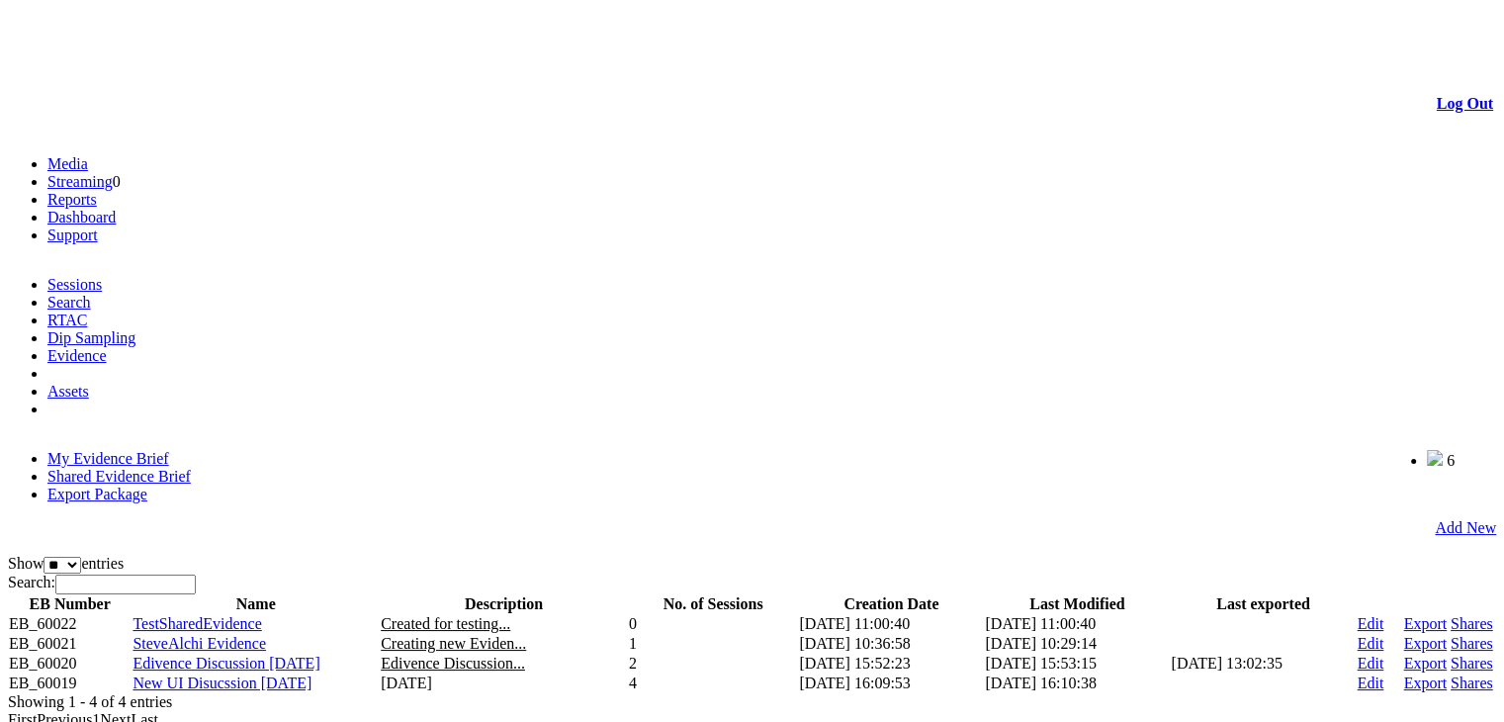
click at [191, 468] on link "Shared Evidence Brief" at bounding box center [118, 476] width 143 height 17
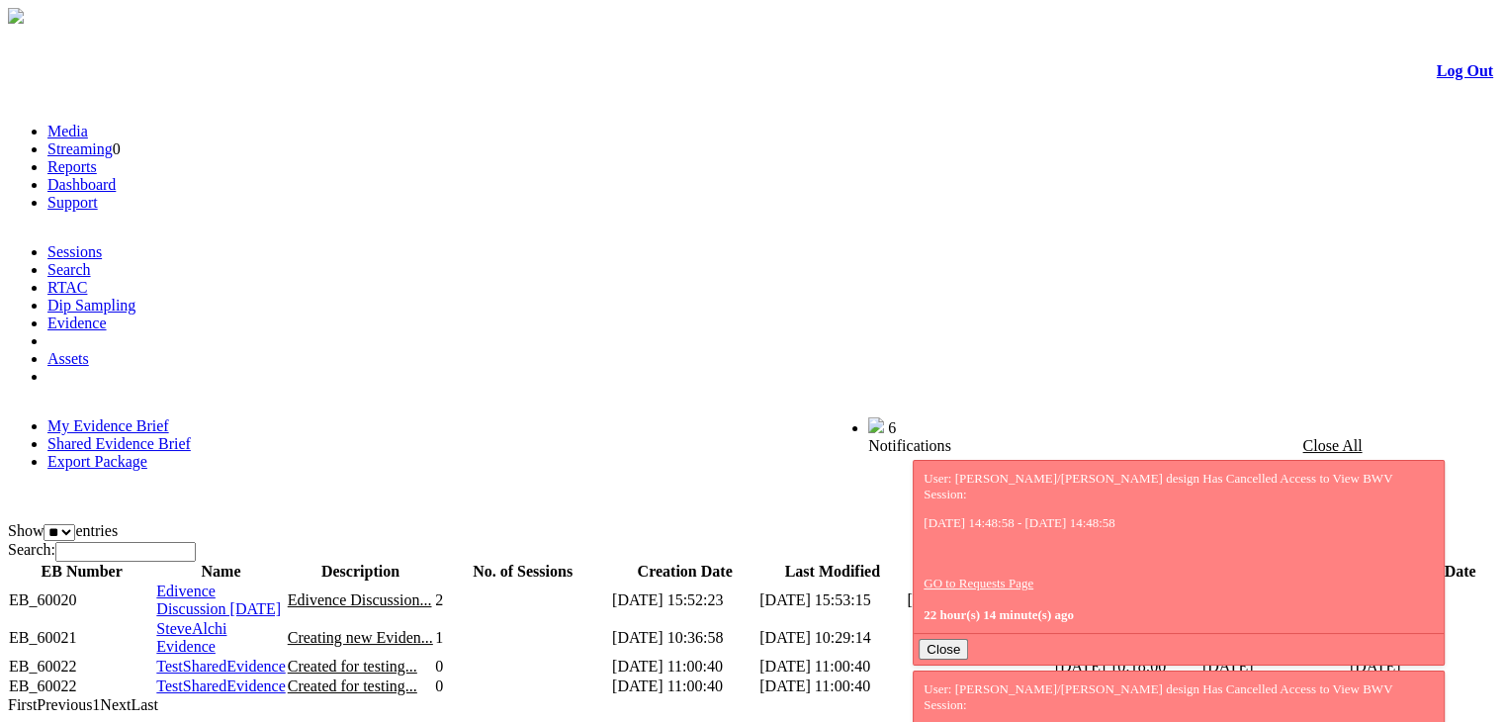
click at [1225, 676] on td "[DATE]" at bounding box center [1275, 686] width 147 height 20
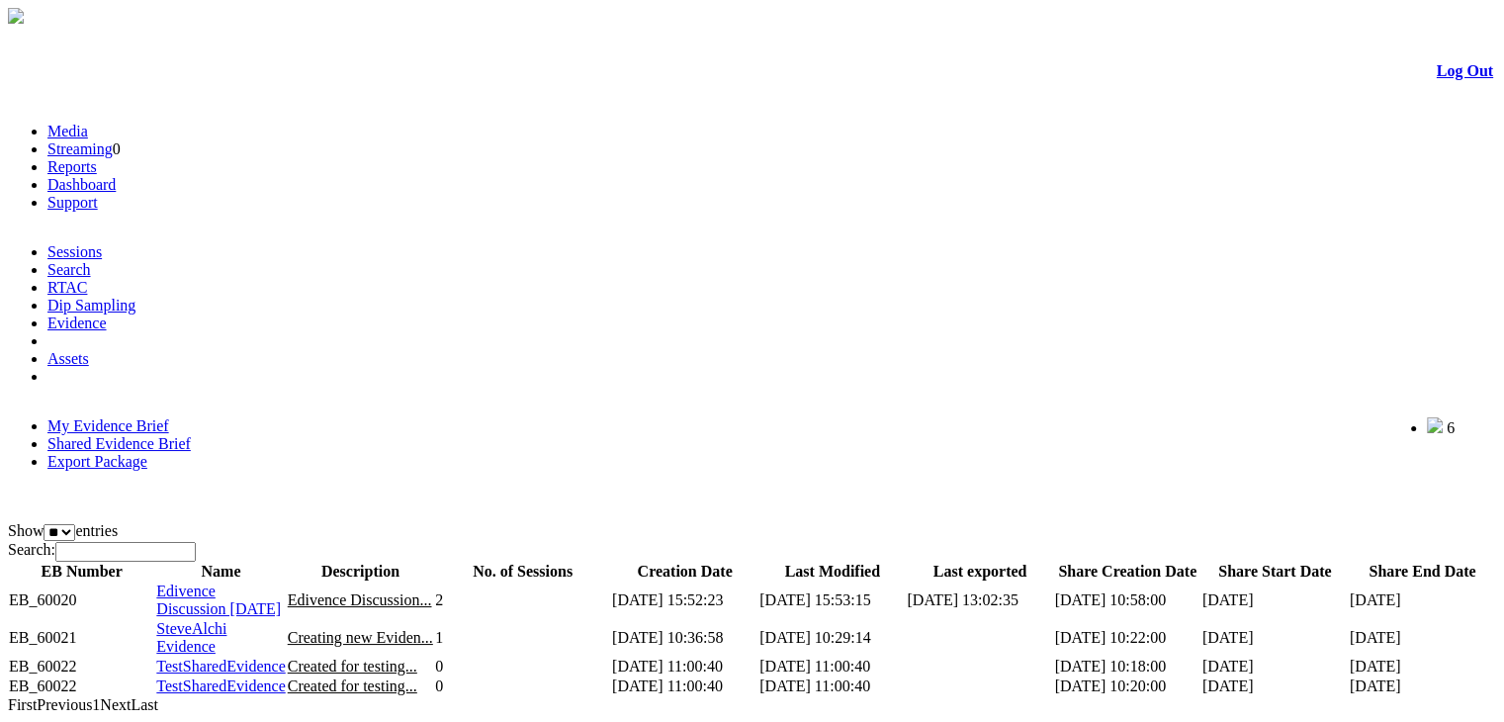
click at [1225, 676] on td "[DATE]" at bounding box center [1275, 686] width 147 height 20
drag, startPoint x: 672, startPoint y: 435, endPoint x: 874, endPoint y: 428, distance: 202.9
click at [874, 676] on tr "EB_60022 TestSharedEvidence Created for testing... 0 [DATE] 11:00:40 [DATE] 11:…" at bounding box center [752, 686] width 1488 height 20
click at [874, 676] on td "[DATE] 11:00:40" at bounding box center [832, 686] width 147 height 20
drag, startPoint x: 1060, startPoint y: 433, endPoint x: 1175, endPoint y: 433, distance: 114.7
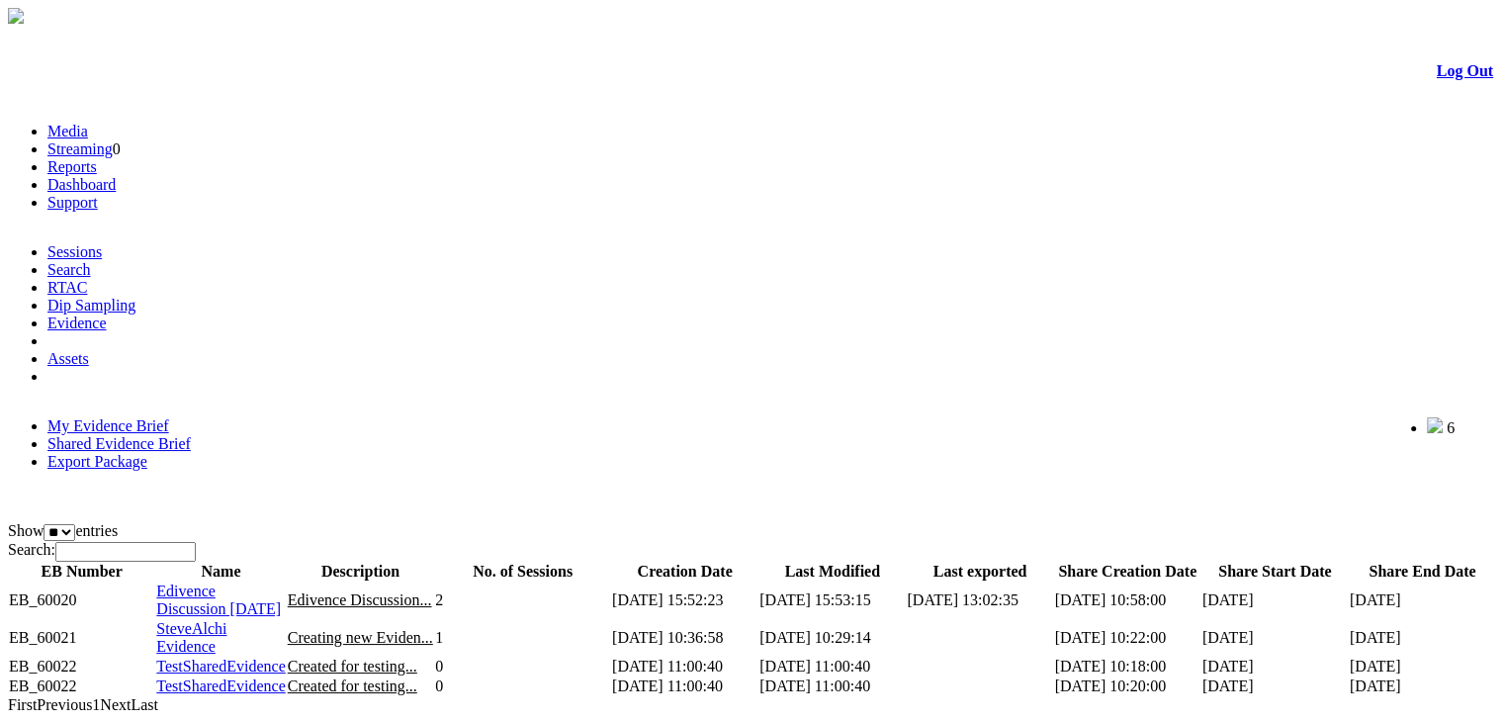
click at [1175, 676] on td "[DATE] 10:20:00" at bounding box center [1127, 686] width 147 height 20
click at [1221, 676] on td "[DATE]" at bounding box center [1275, 686] width 147 height 20
click at [1380, 676] on td "[DATE]" at bounding box center [1422, 686] width 147 height 20
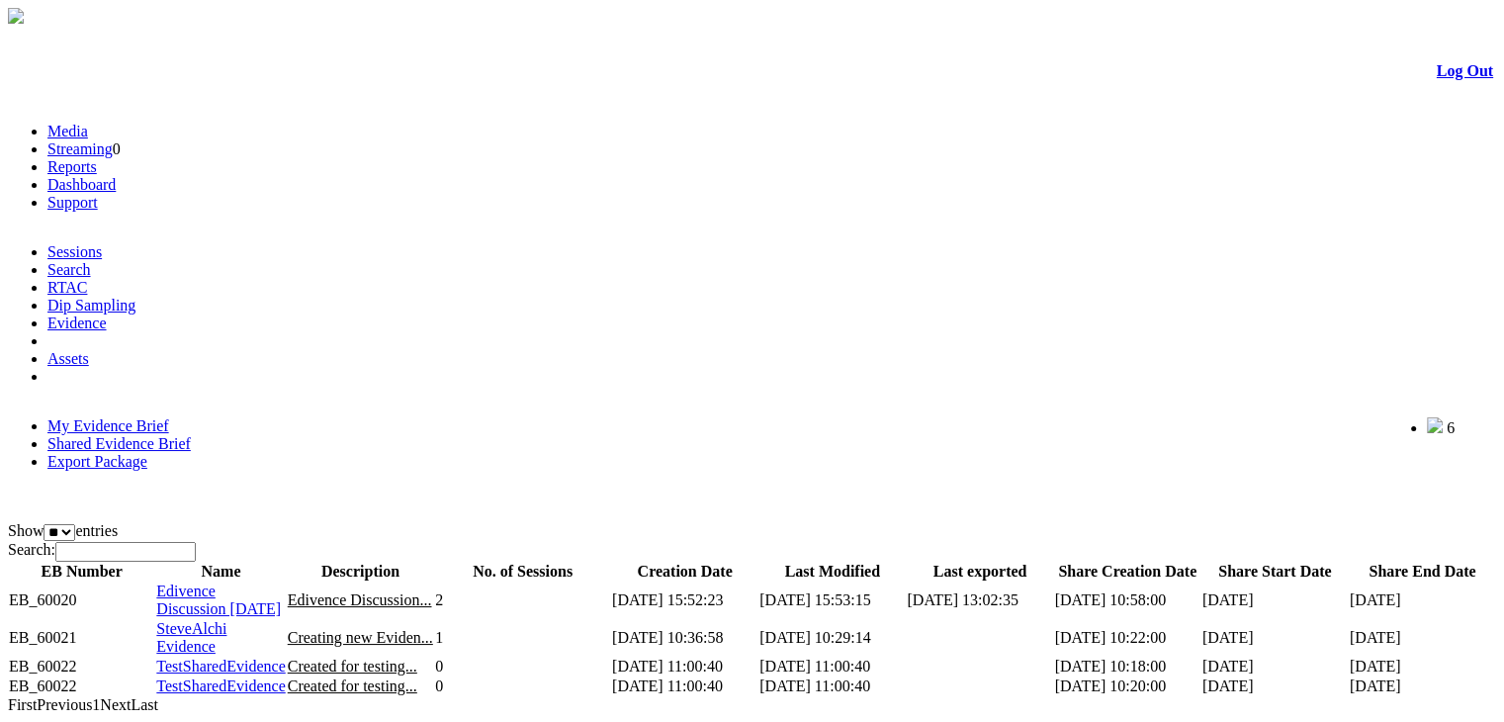
click at [1374, 657] on td "[DATE]" at bounding box center [1422, 667] width 147 height 20
click at [802, 657] on td "[DATE] 11:00:40" at bounding box center [832, 667] width 147 height 20
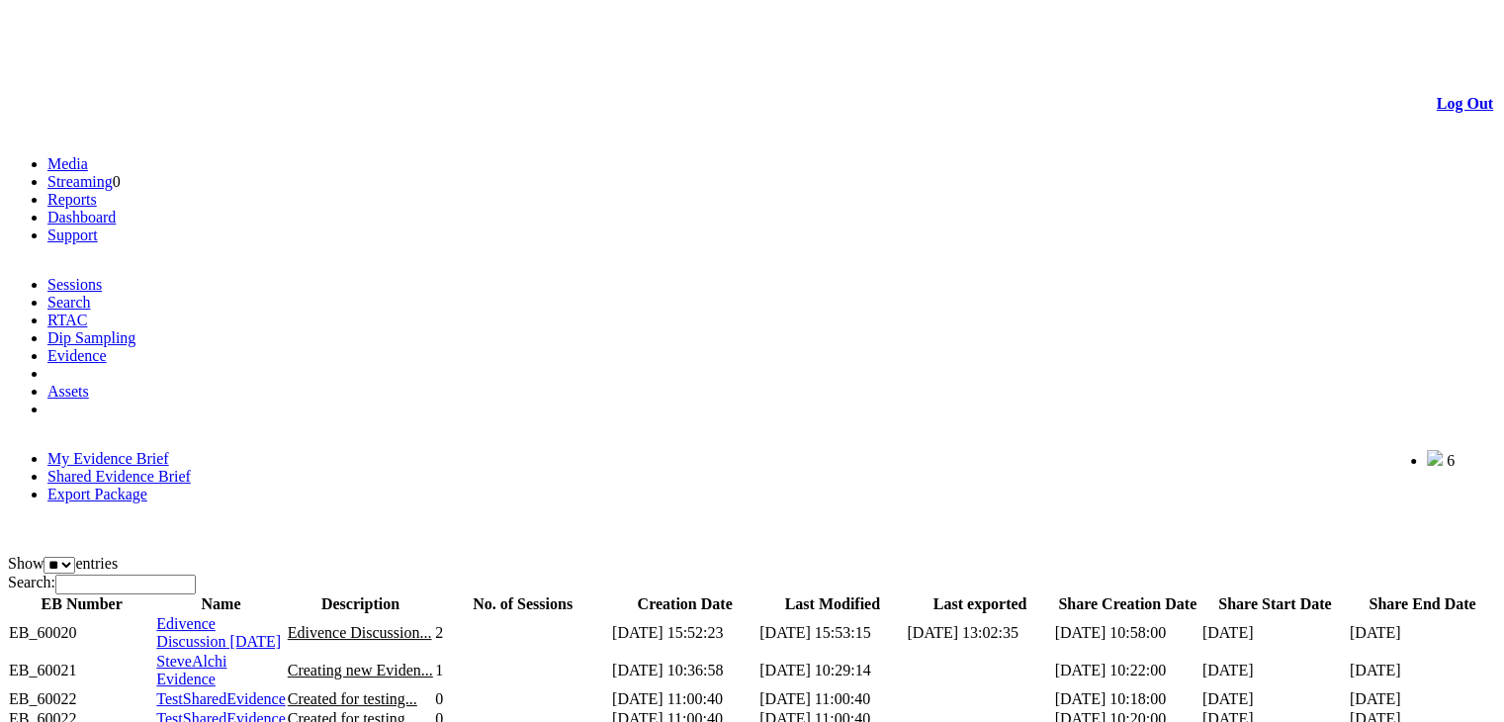
click at [1443, 95] on link "Log Out" at bounding box center [1465, 103] width 56 height 17
